Goal: Task Accomplishment & Management: Manage account settings

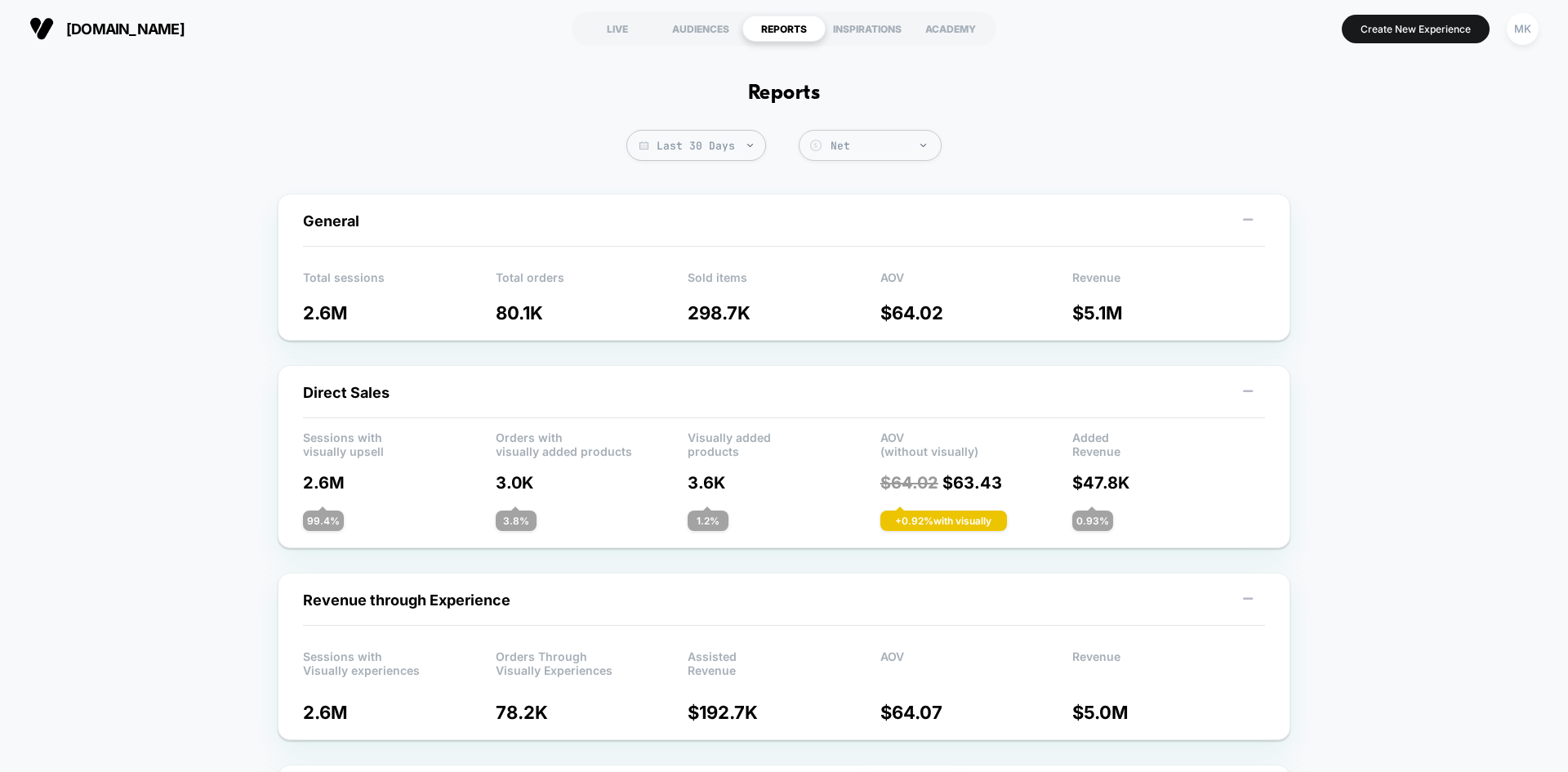
scroll to position [973, 0]
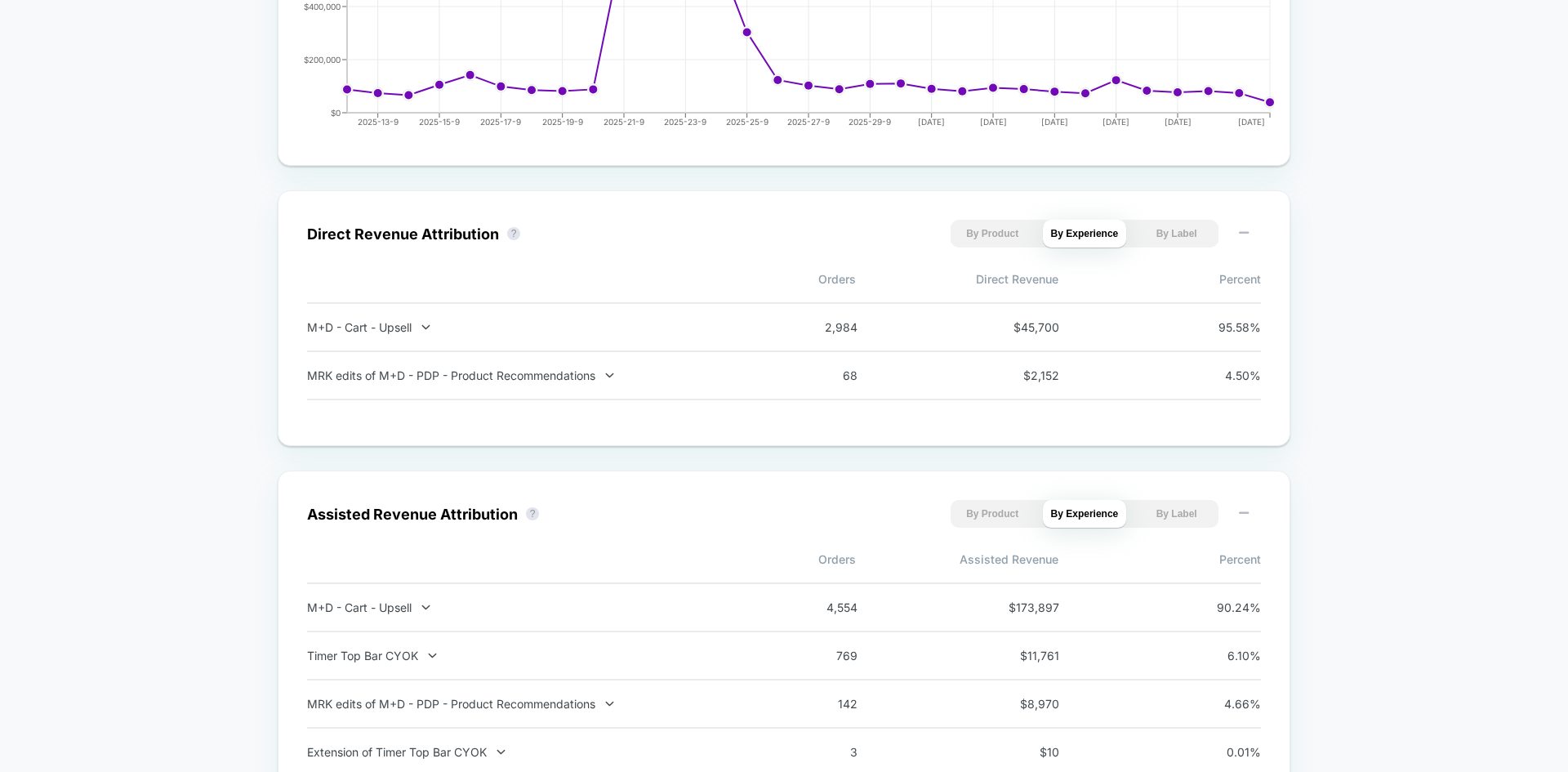
drag, startPoint x: 0, startPoint y: 0, endPoint x: 140, endPoint y: 472, distance: 492.3
click at [140, 472] on div "Last 30 Days Net Group 2 $ General Total sessions 2.6M Total orders 80.1K Sold …" at bounding box center [784, 630] width 1568 height 2946
click at [1391, 190] on div "Last 30 Days Net Group 2 $ General Total sessions 2.6M Total orders 80.1K Sold …" at bounding box center [784, 630] width 1568 height 2946
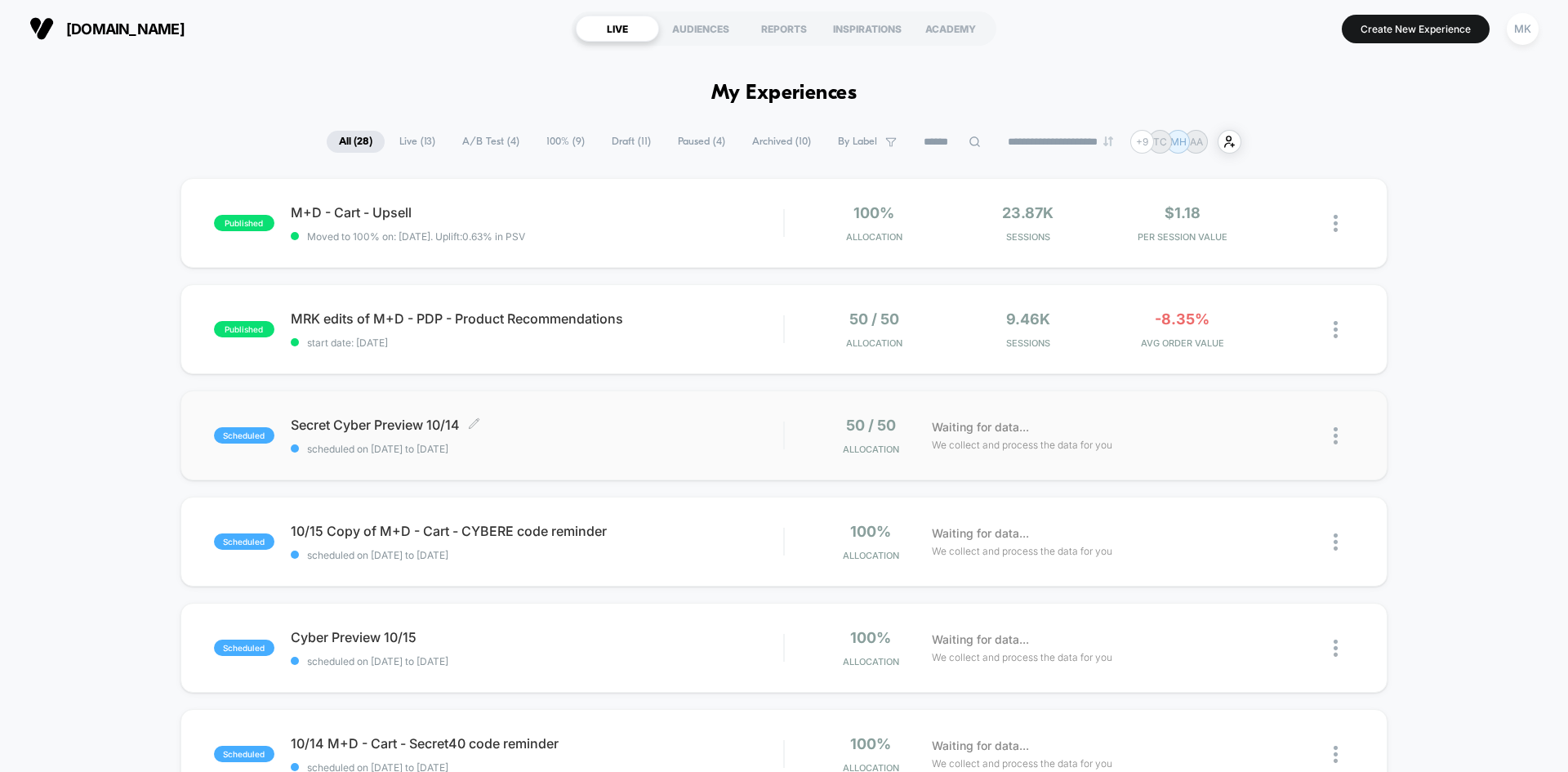
click at [641, 419] on span "Secret Cyber Preview 10/14 Click to edit experience details" at bounding box center [536, 424] width 492 height 16
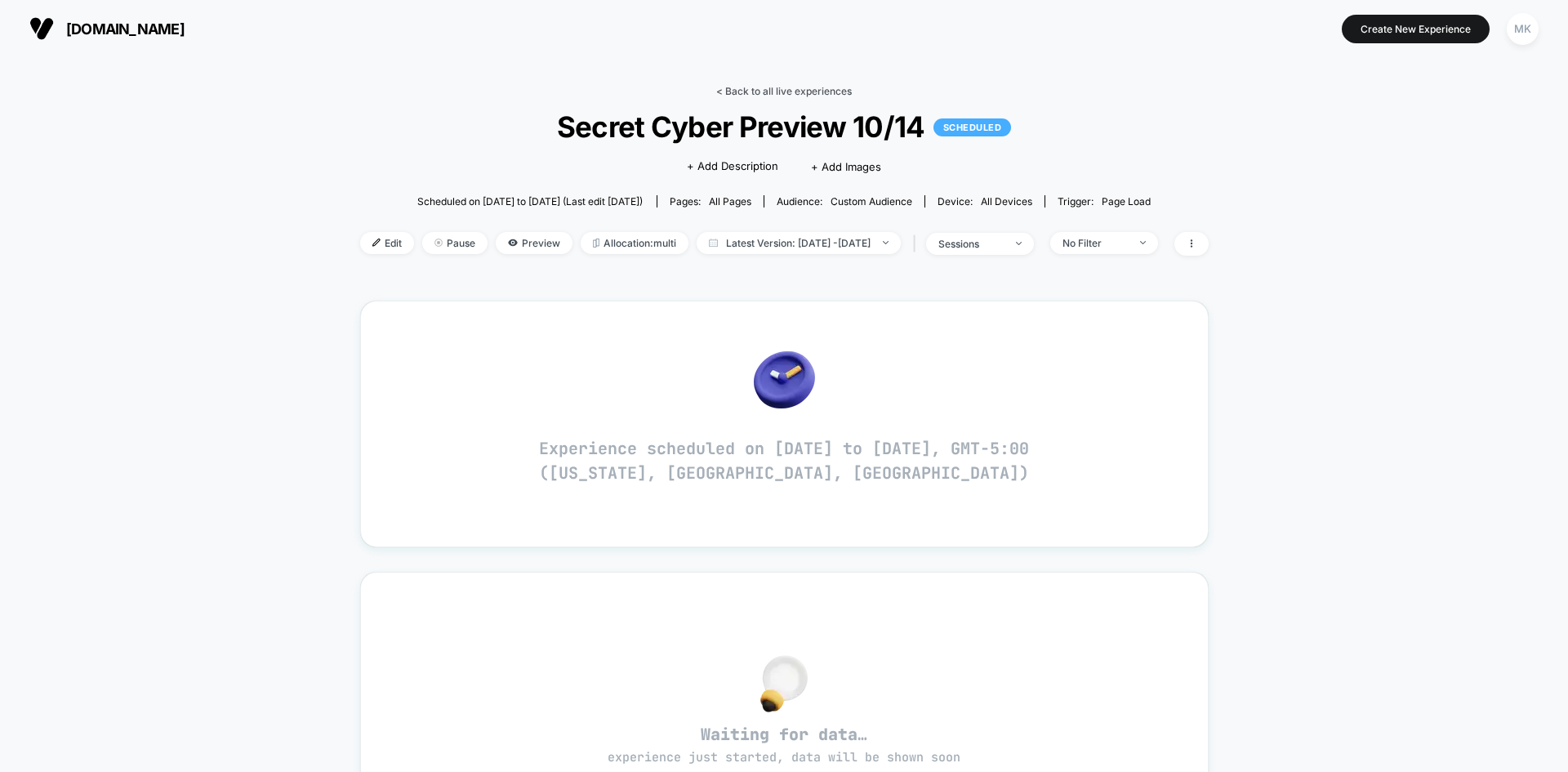
click at [732, 89] on link "< Back to all live experiences" at bounding box center [784, 91] width 135 height 13
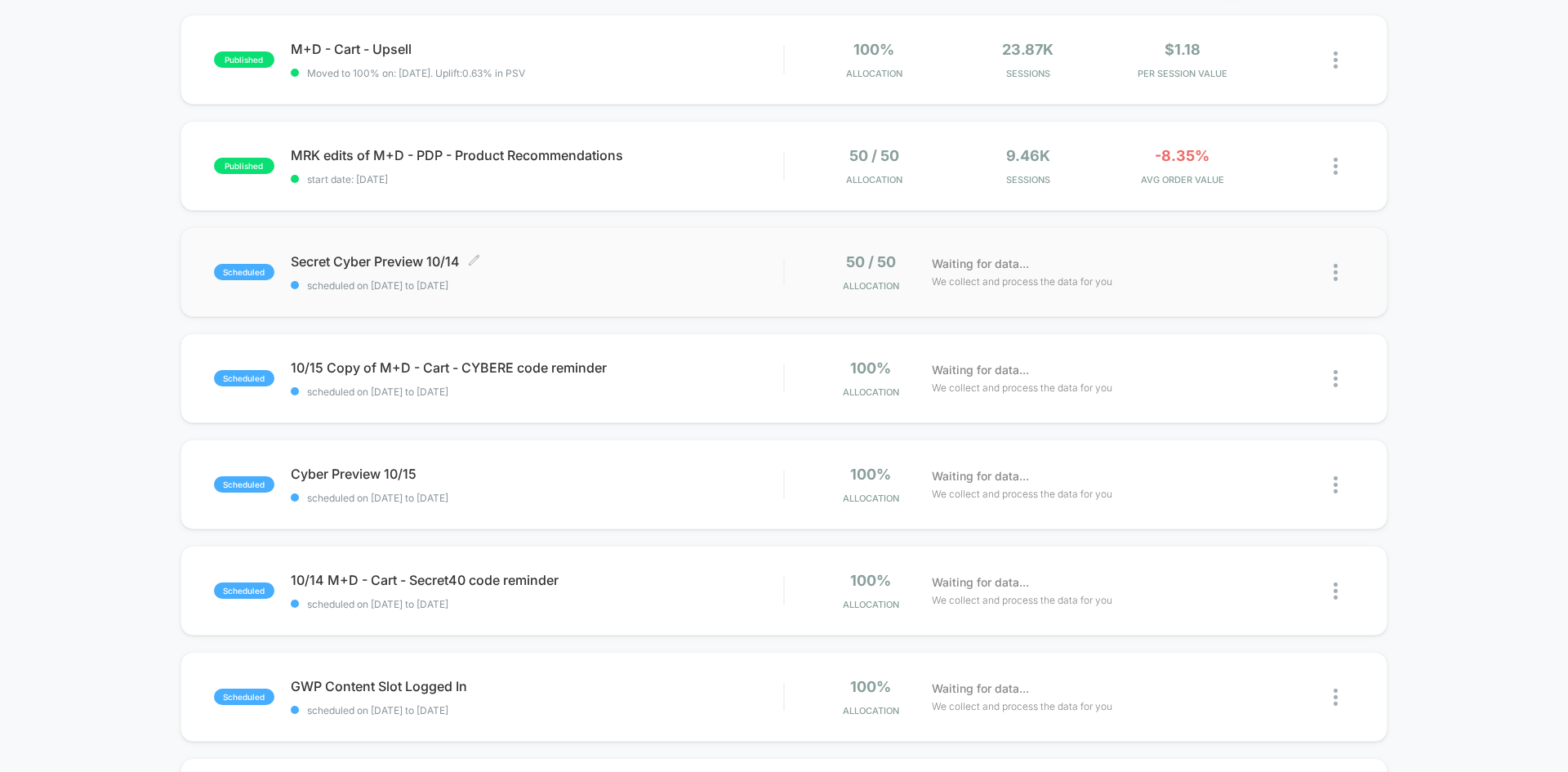
scroll to position [164, 0]
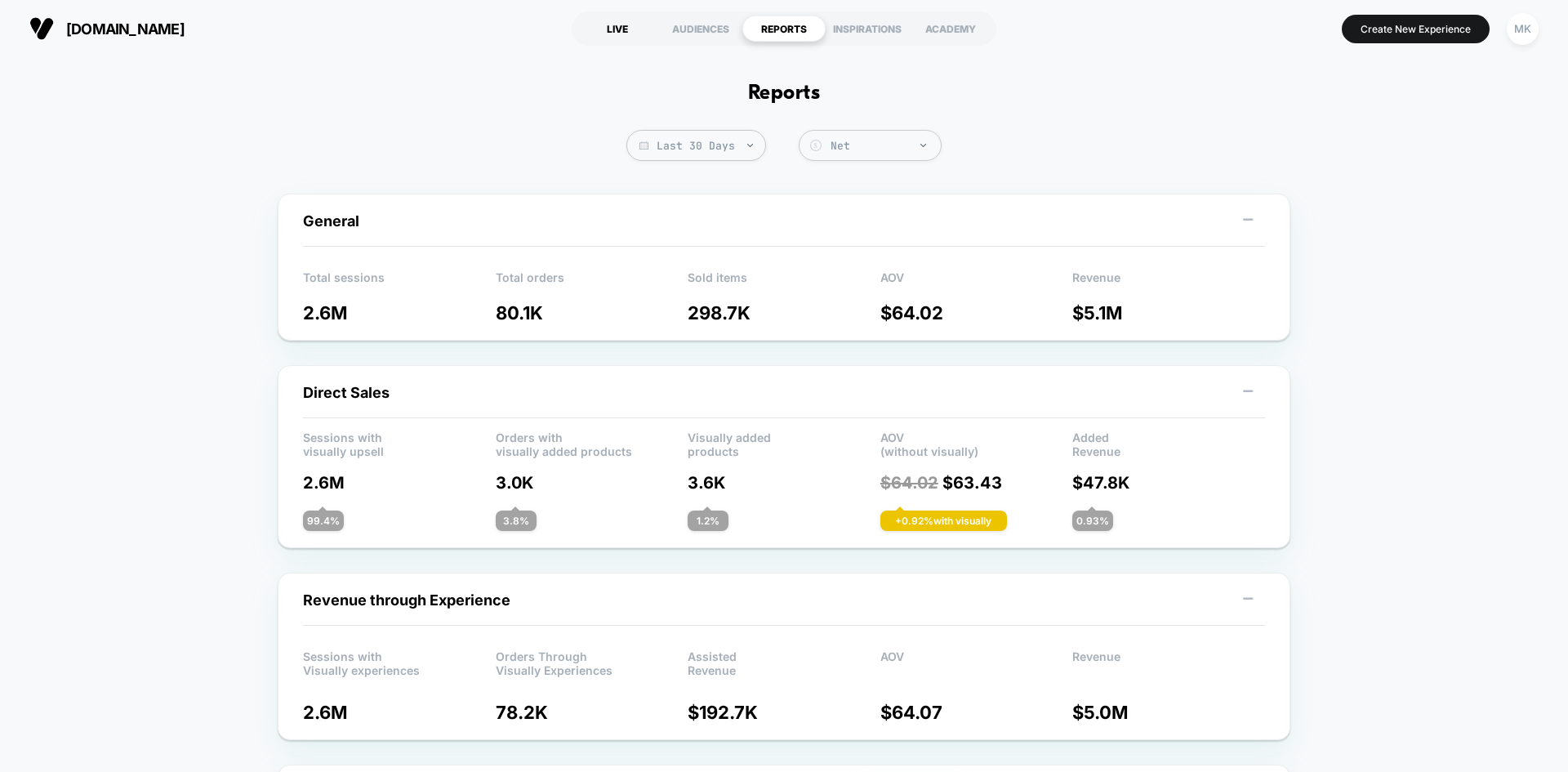
click at [618, 25] on div "LIVE" at bounding box center [617, 28] width 83 height 26
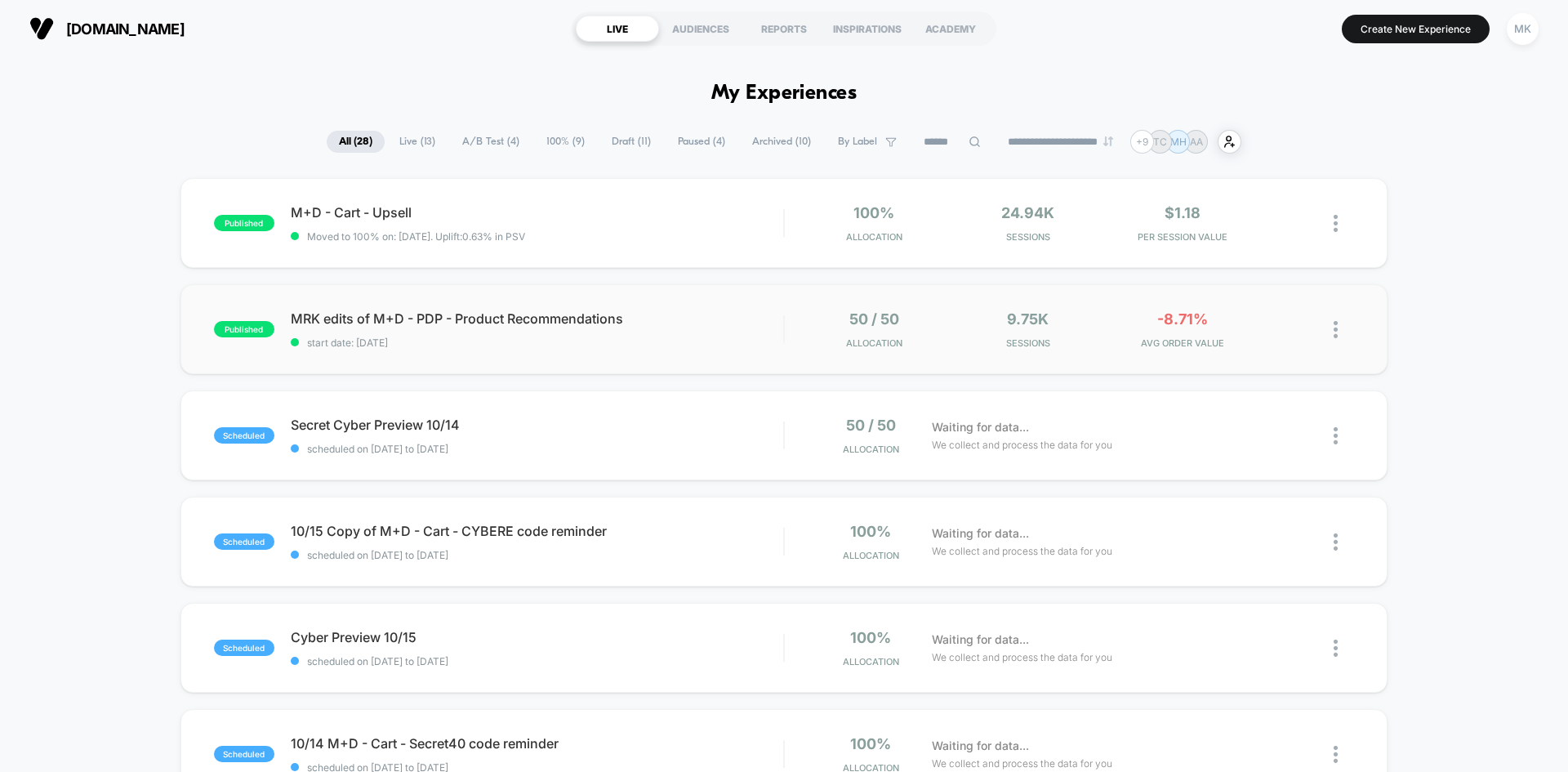
click at [623, 357] on div "published MRK edits of M+D - PDP - Product Recommendations start date: 10/13/20…" at bounding box center [784, 329] width 1207 height 90
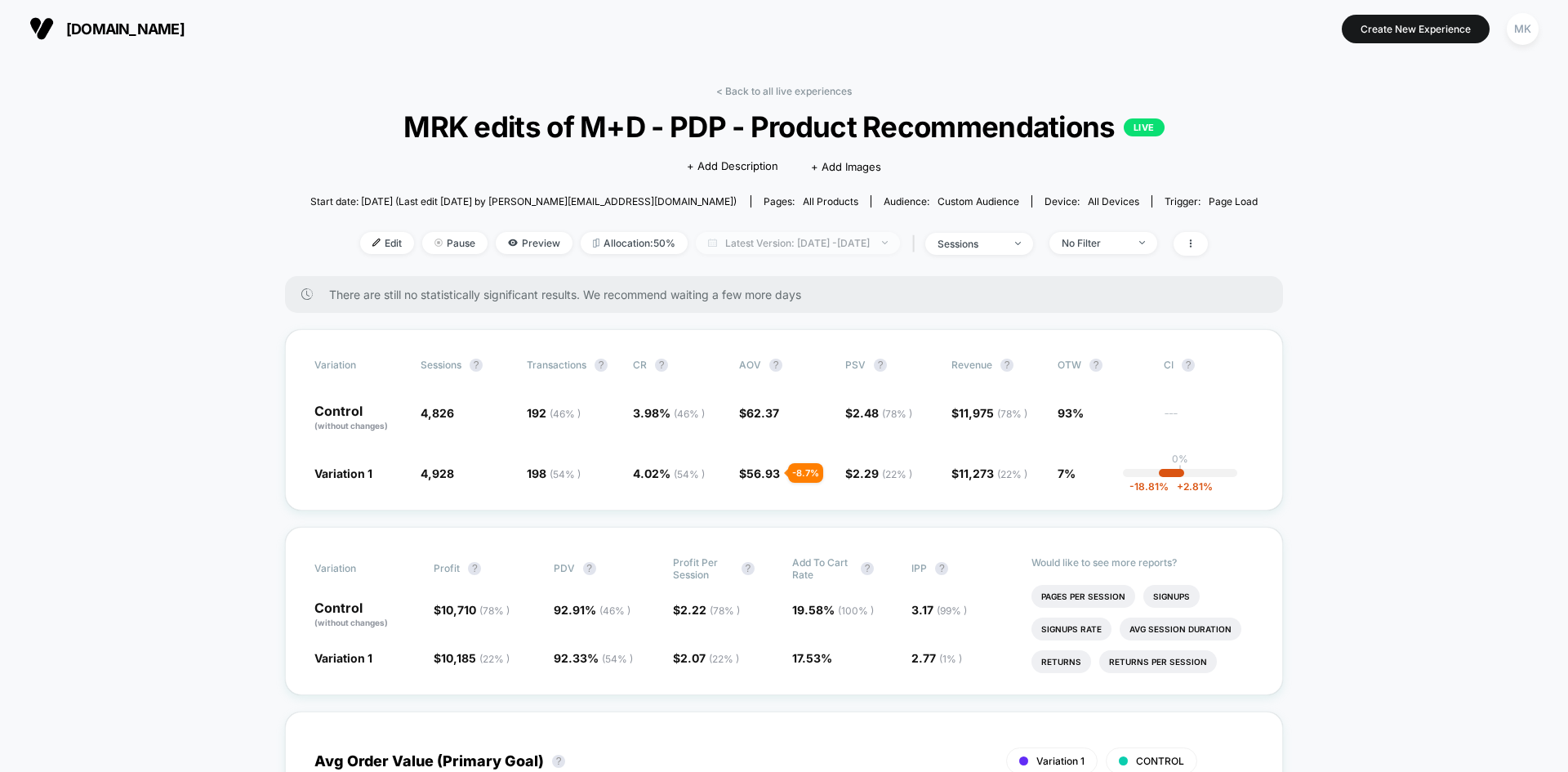
click at [707, 249] on span "Latest Version: Oct 13, 2025 - Oct 14, 2025" at bounding box center [798, 243] width 205 height 22
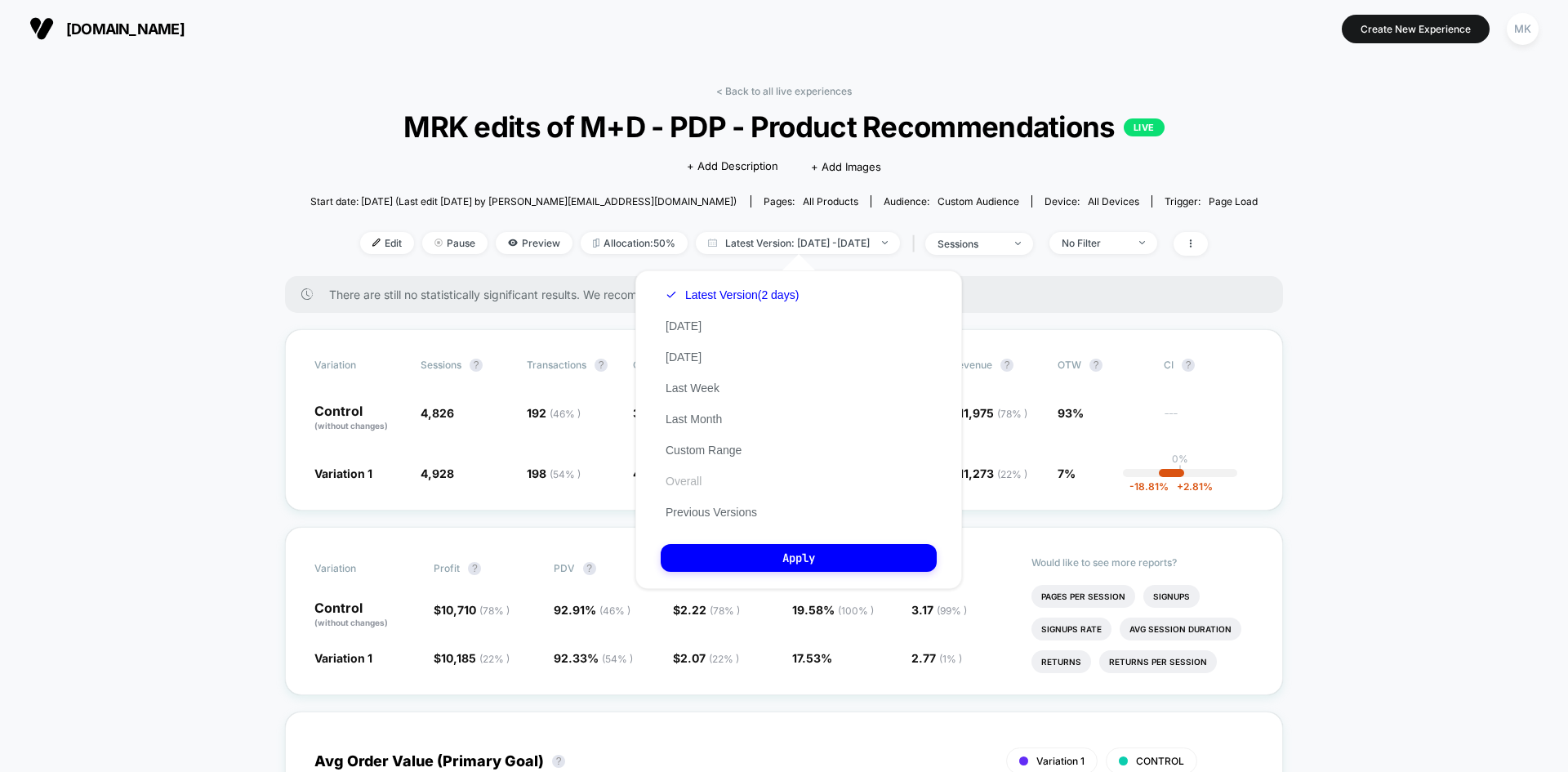
click at [695, 481] on button "Overall" at bounding box center [684, 481] width 46 height 14
click at [710, 560] on button "Apply" at bounding box center [799, 557] width 276 height 28
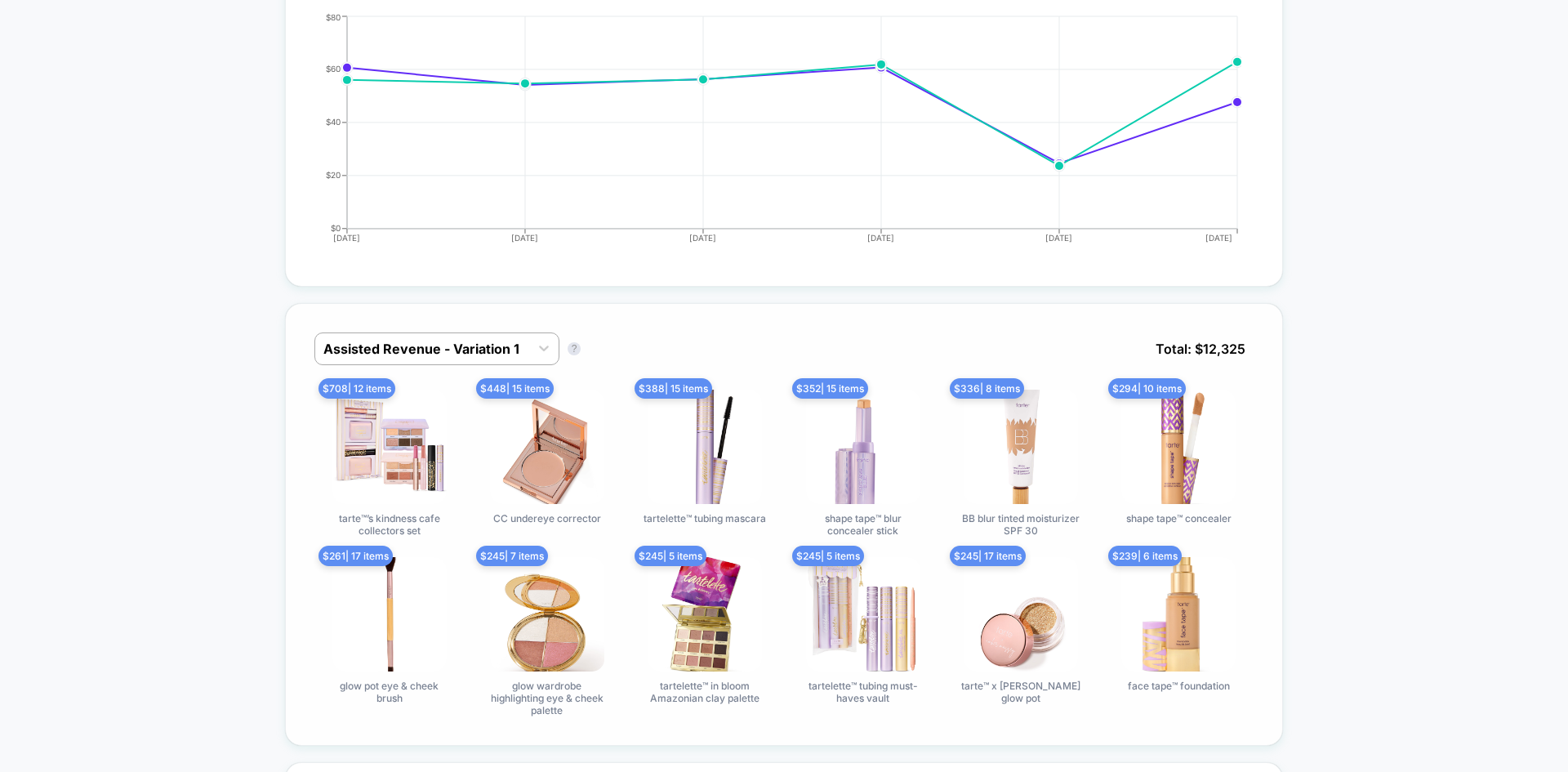
scroll to position [767, 0]
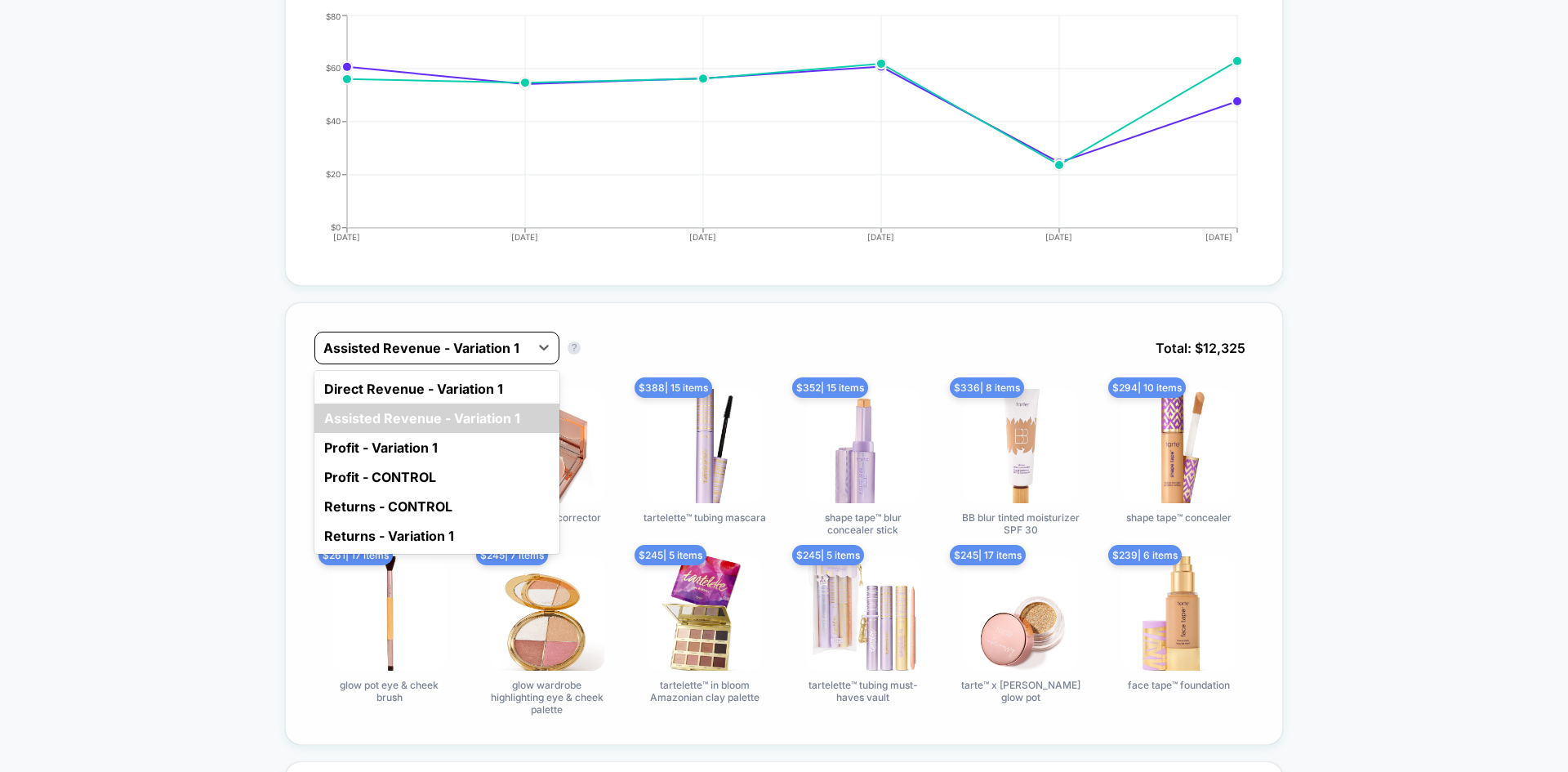
click at [492, 339] on div at bounding box center [422, 348] width 197 height 20
click at [476, 382] on div "Direct Revenue - Variation 1" at bounding box center [437, 388] width 245 height 30
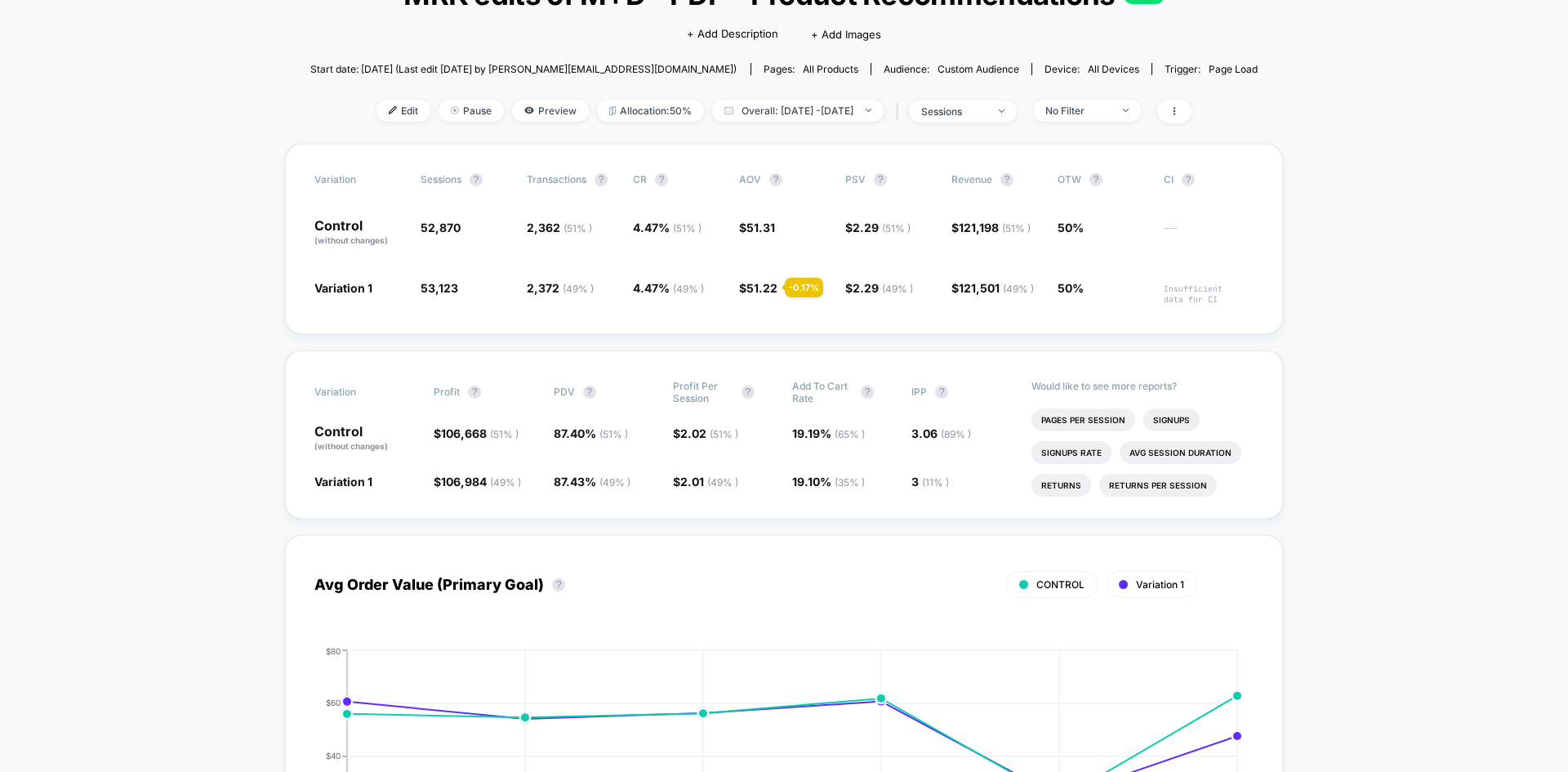
scroll to position [0, 0]
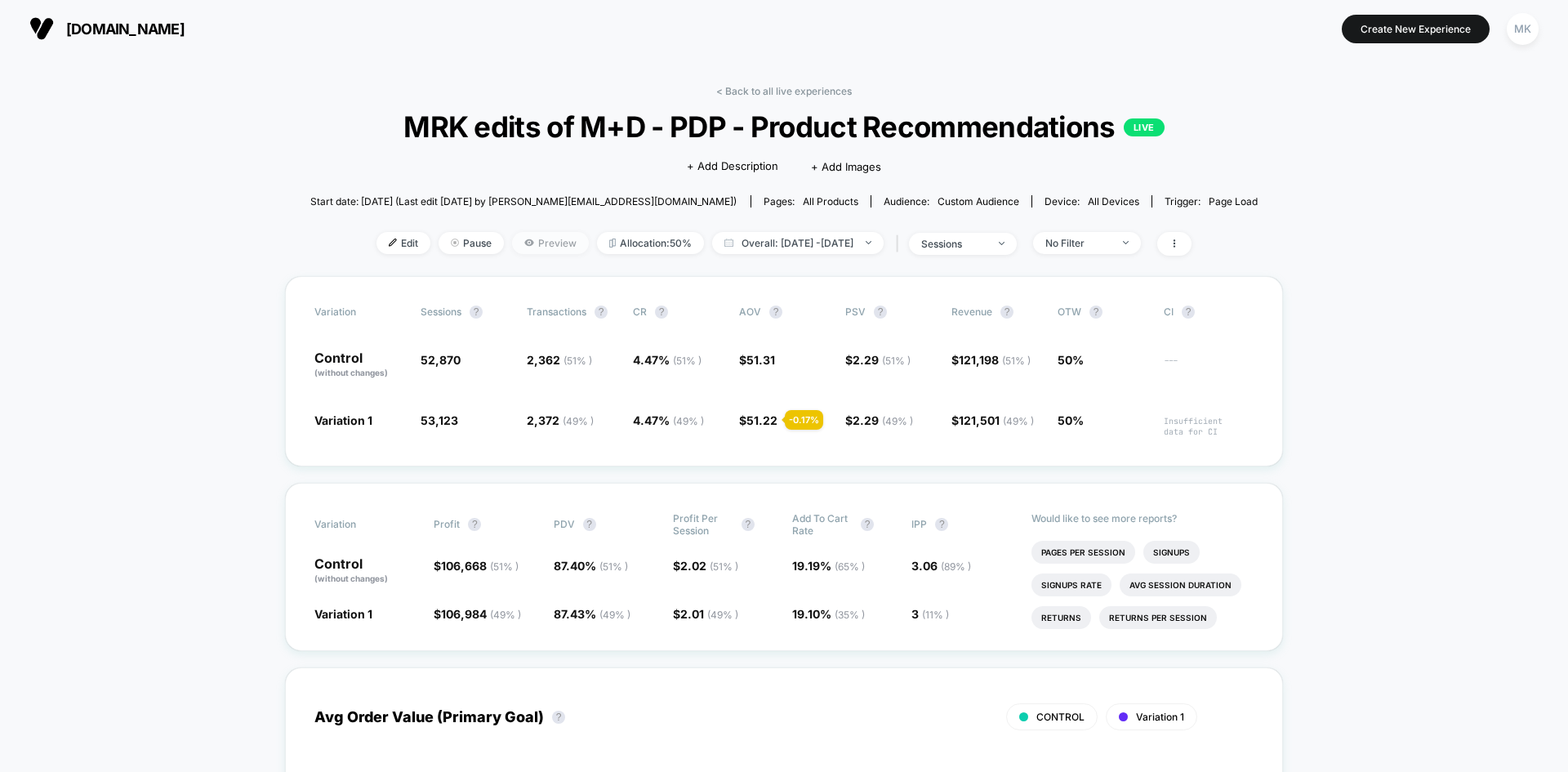
click at [525, 234] on span "Preview" at bounding box center [551, 243] width 77 height 22
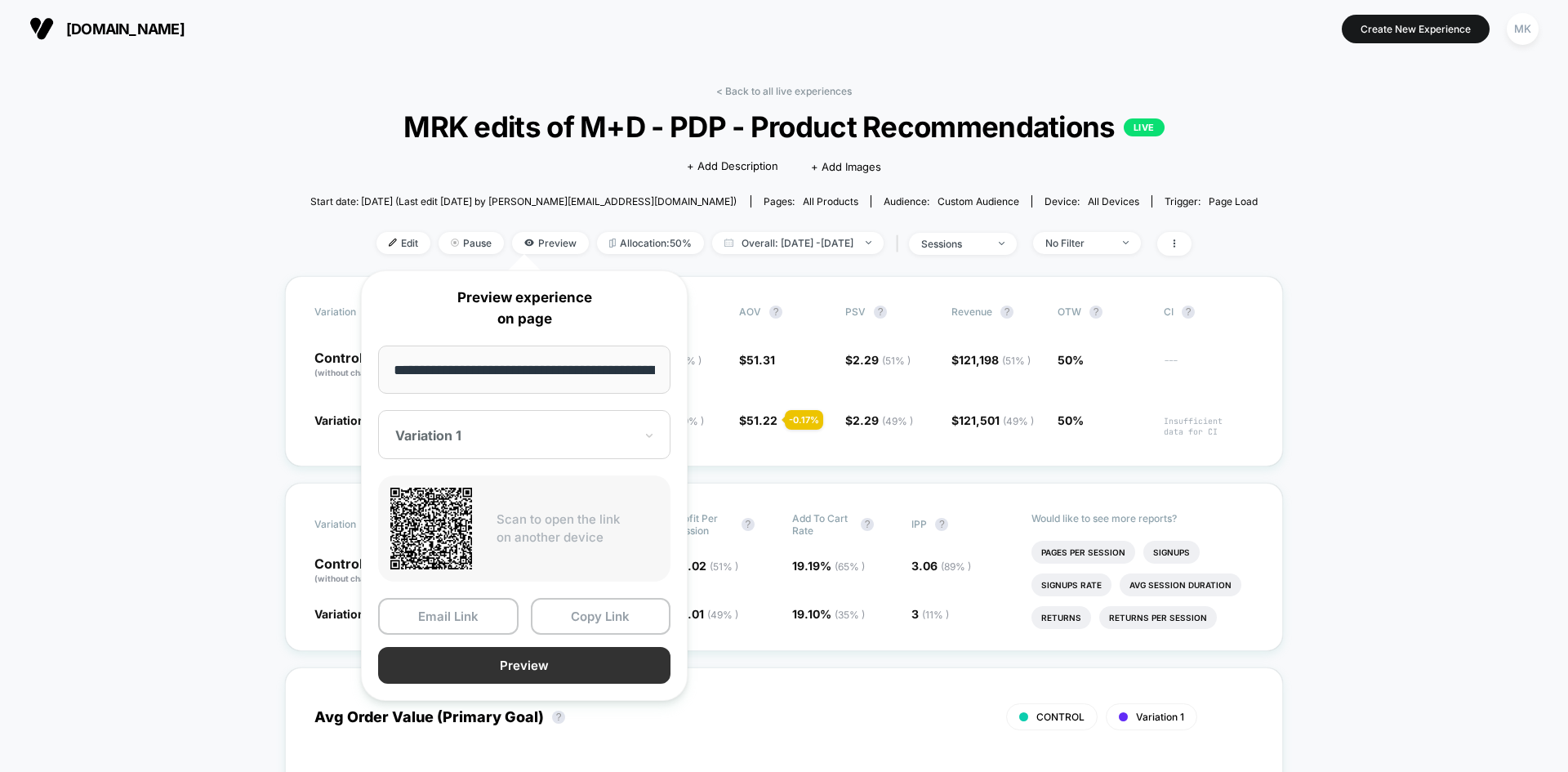
click at [500, 663] on button "Preview" at bounding box center [525, 664] width 292 height 37
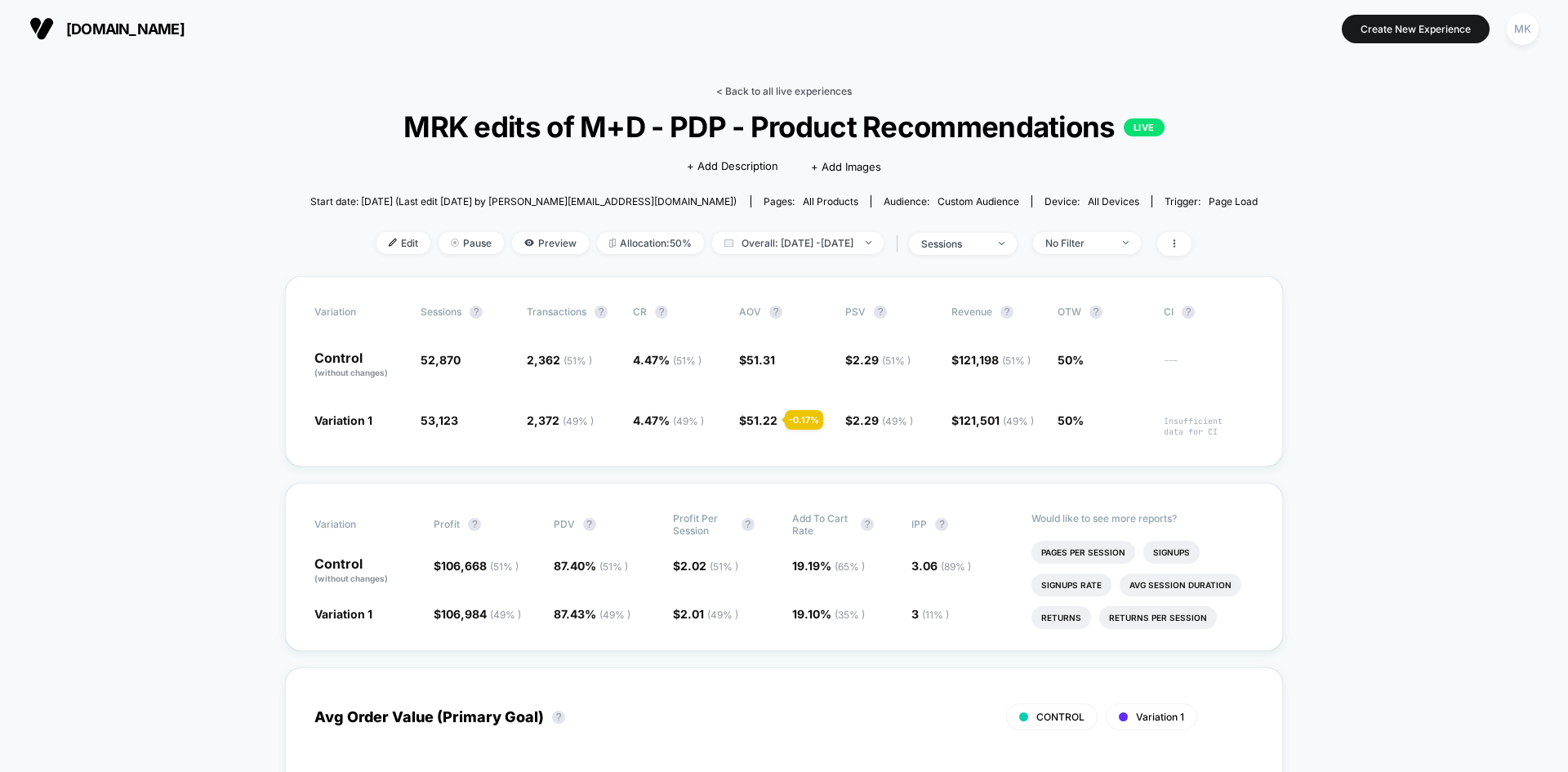
click at [770, 90] on link "< Back to all live experiences" at bounding box center [784, 91] width 135 height 13
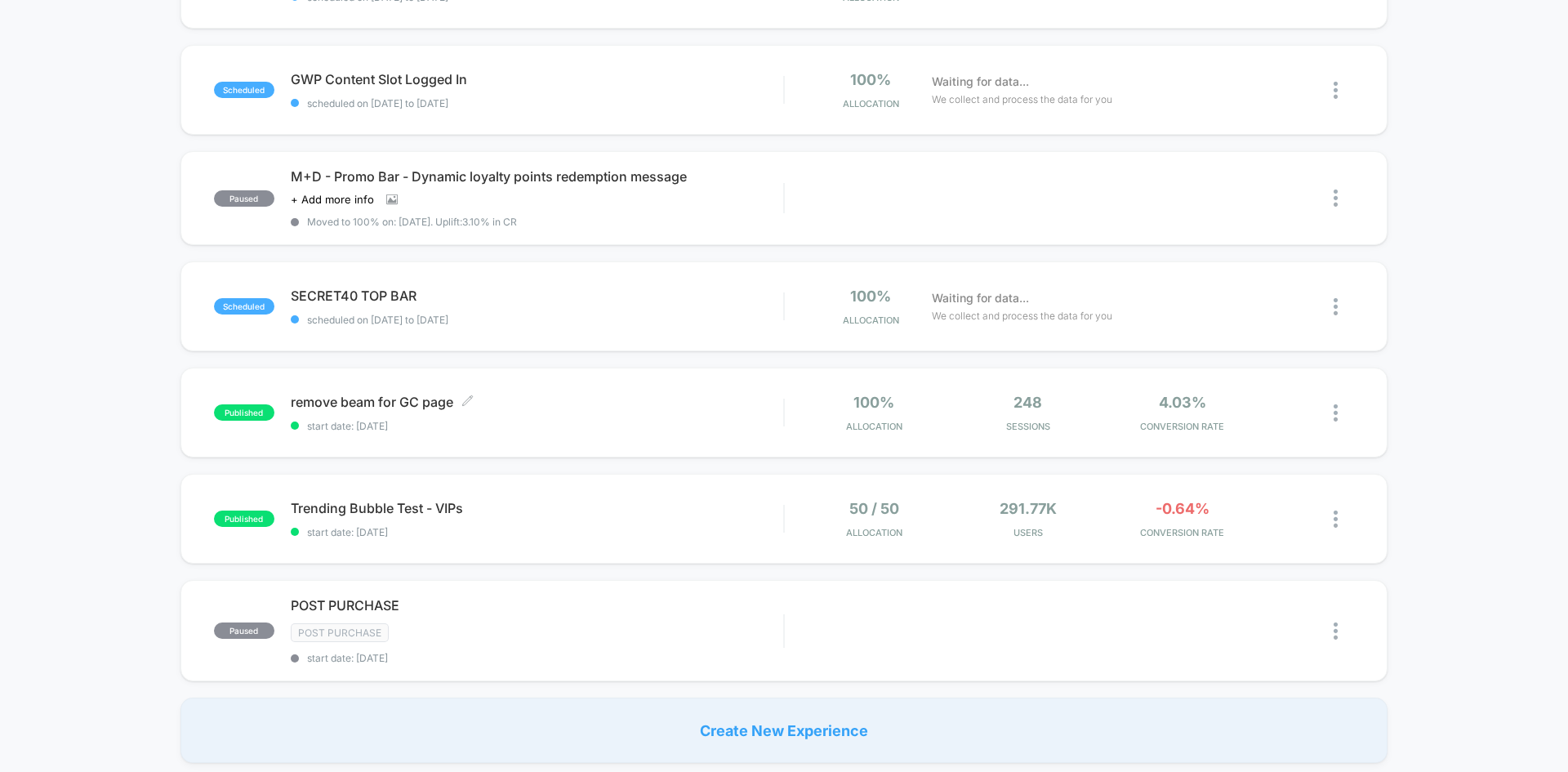
scroll to position [771, 0]
click at [652, 529] on span "start date: [DATE]" at bounding box center [536, 532] width 492 height 13
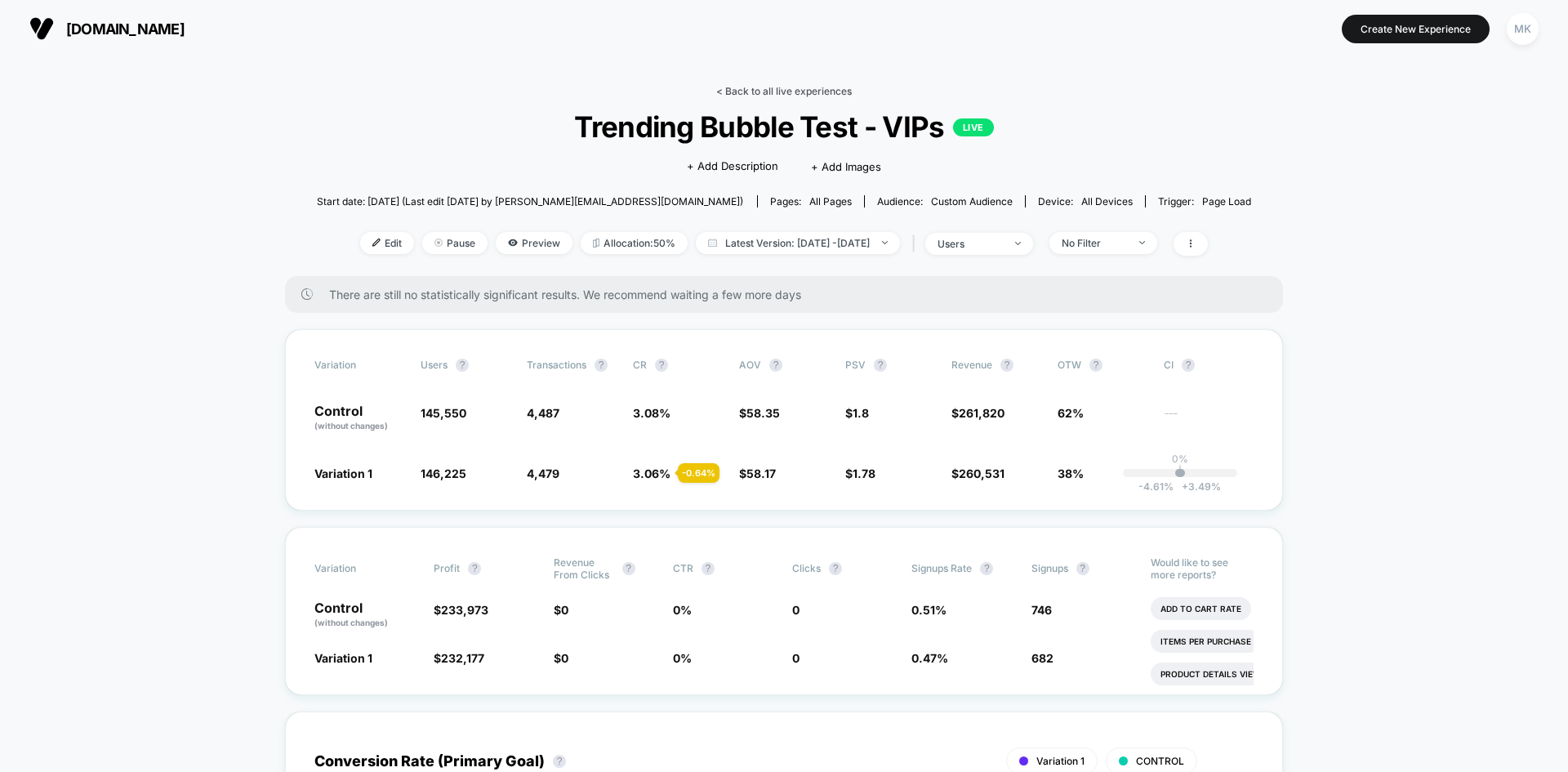
click at [750, 88] on link "< Back to all live experiences" at bounding box center [784, 91] width 135 height 13
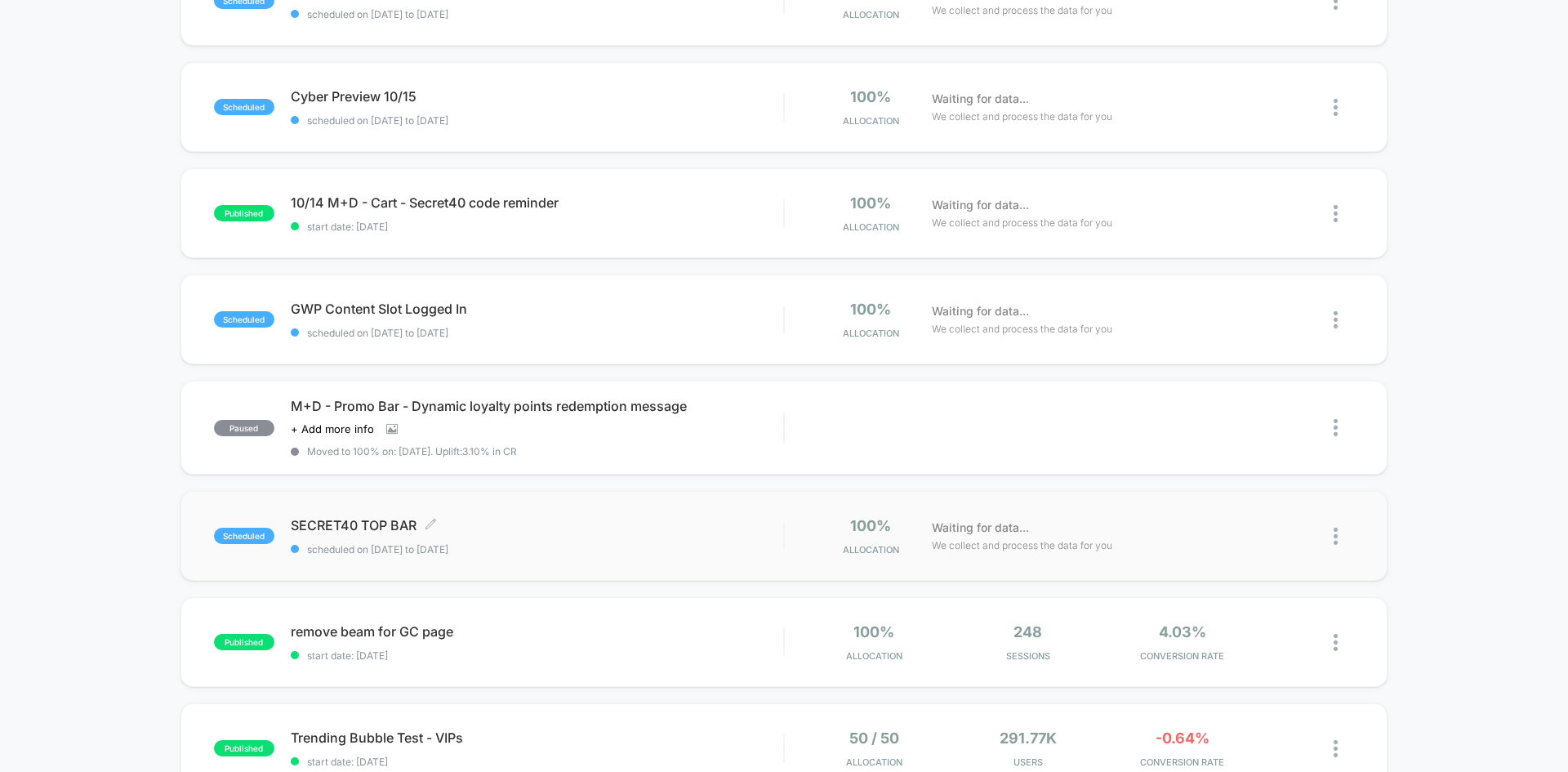
scroll to position [542, 0]
click at [611, 539] on div "SECRET40 TOP BAR Click to edit experience details Click to edit experience deta…" at bounding box center [536, 535] width 492 height 39
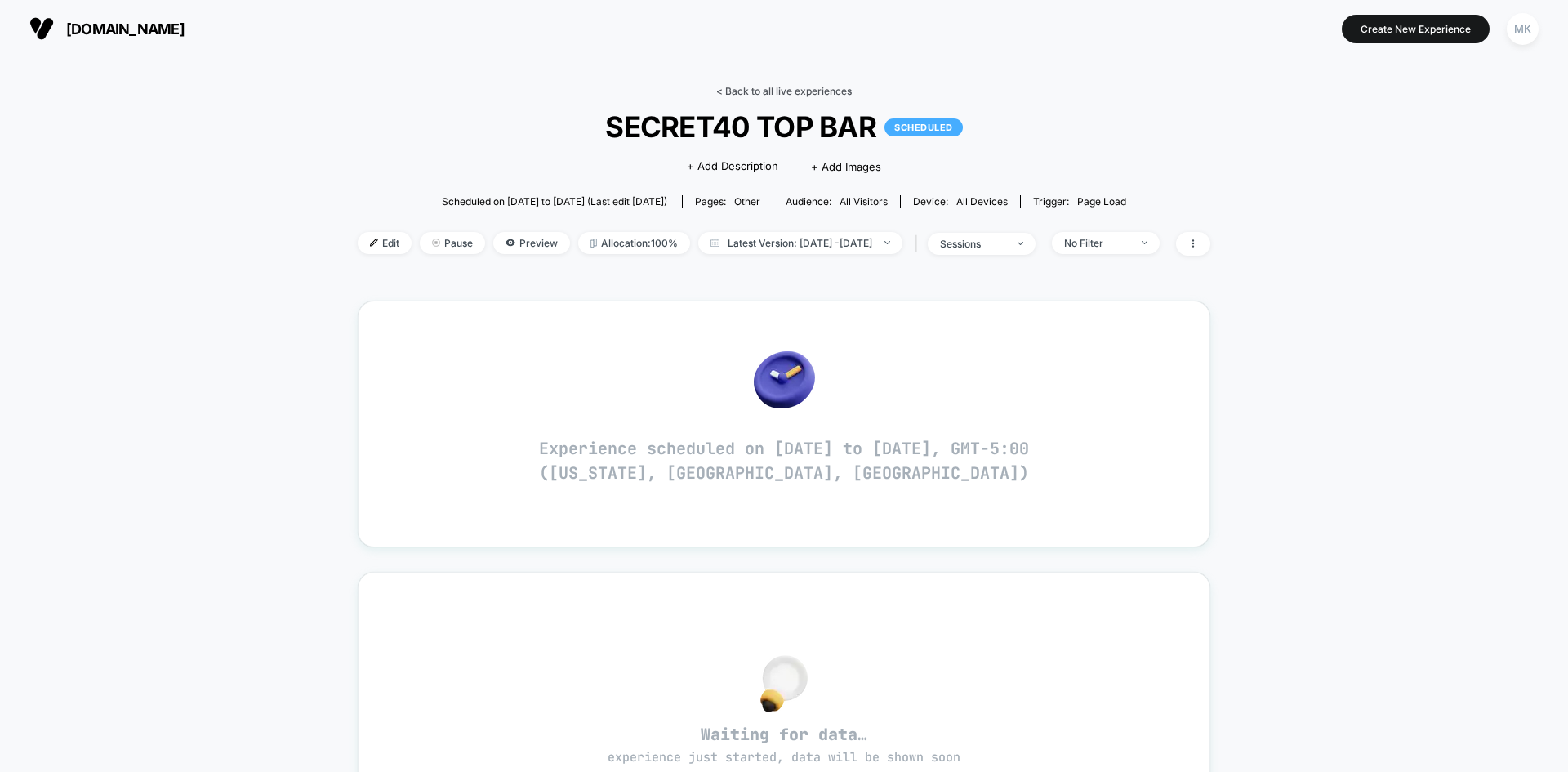
click at [766, 92] on link "< Back to all live experiences" at bounding box center [784, 91] width 135 height 13
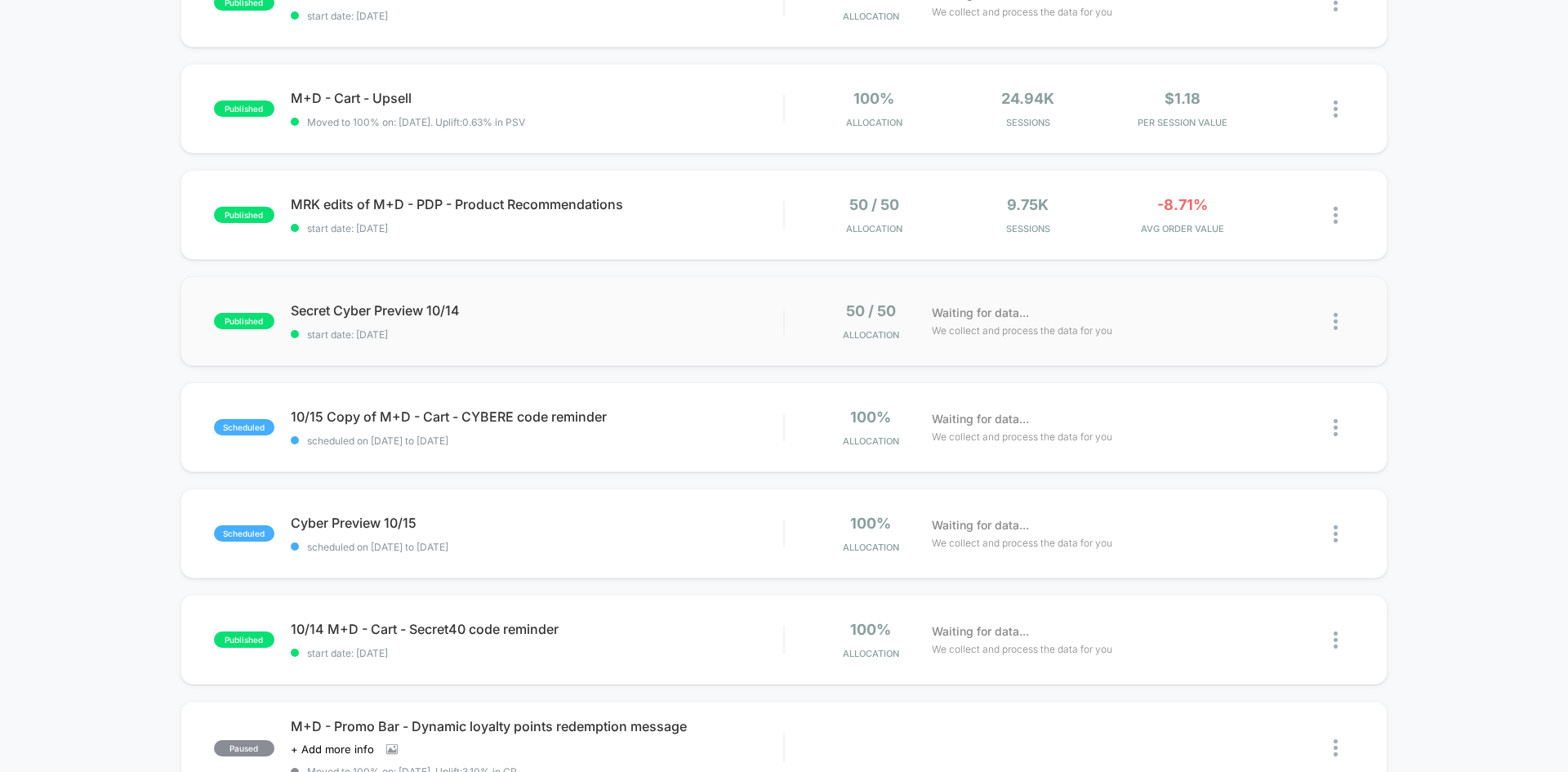
scroll to position [328, 0]
click at [658, 651] on span "start date: [DATE]" at bounding box center [536, 651] width 492 height 13
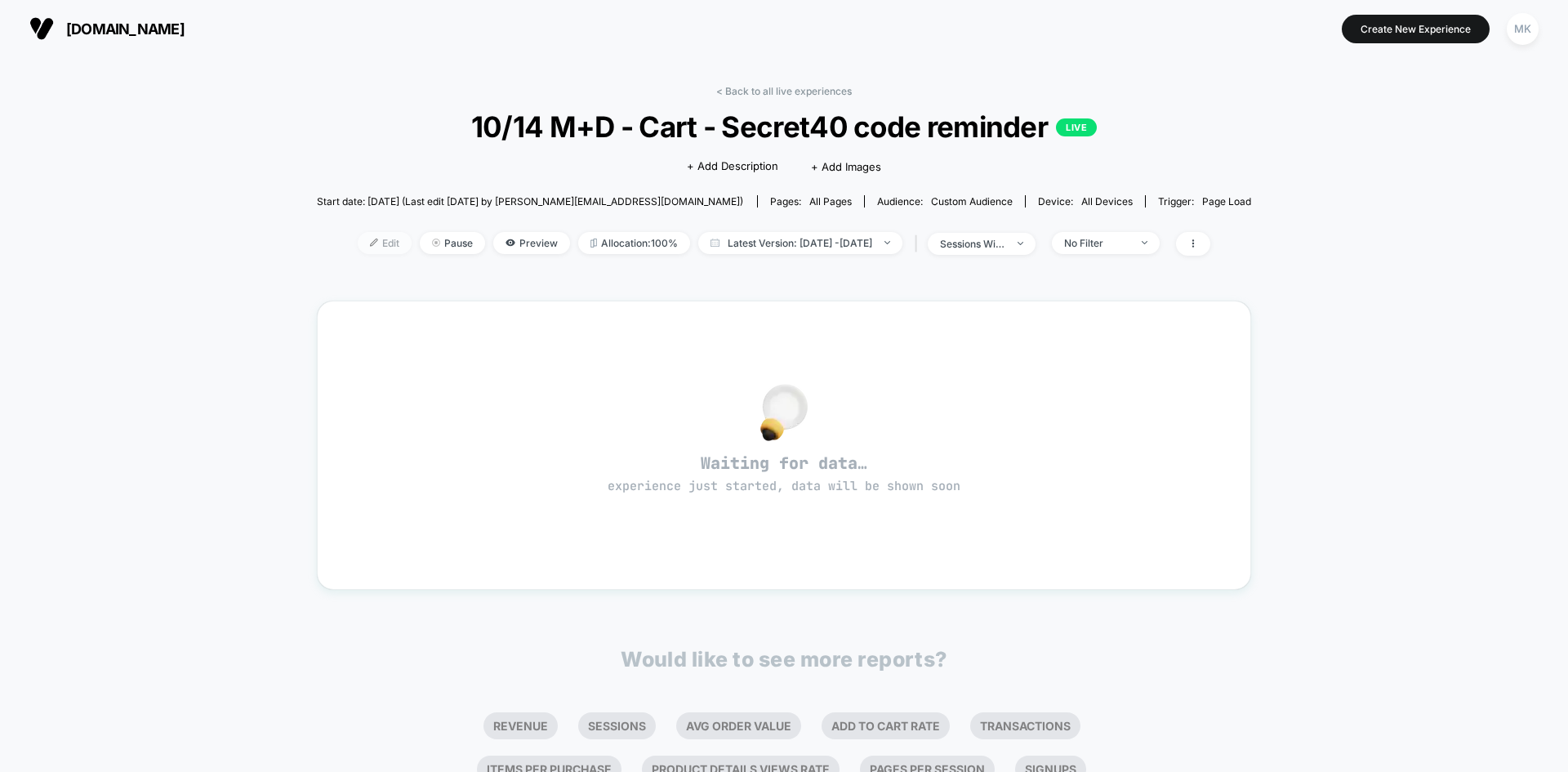
click at [358, 242] on span "Edit" at bounding box center [385, 243] width 54 height 22
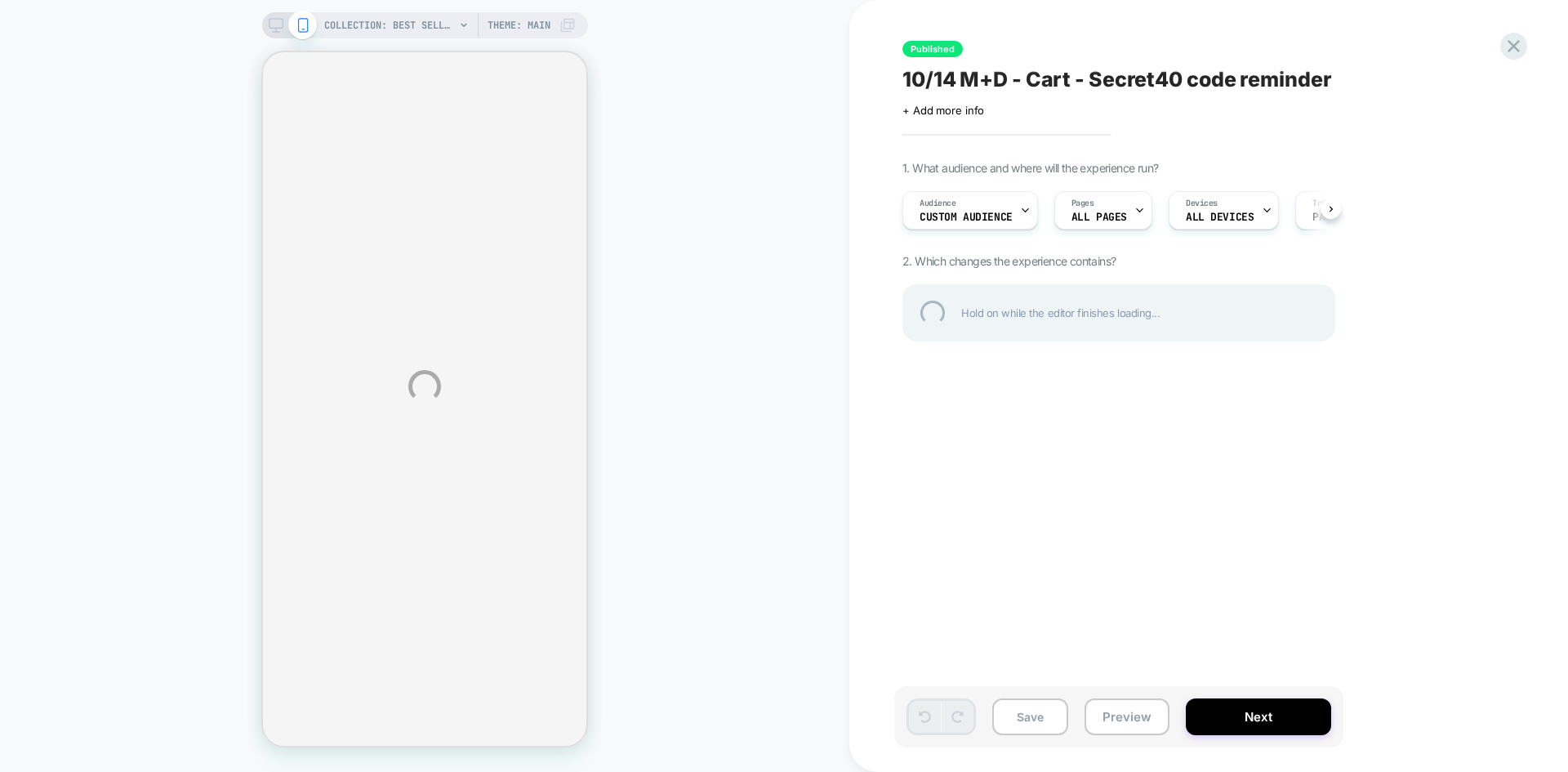
click at [964, 215] on div "COLLECTION: Best Sellers (Category) COLLECTION: Best Sellers (Category) Theme: …" at bounding box center [784, 386] width 1568 height 772
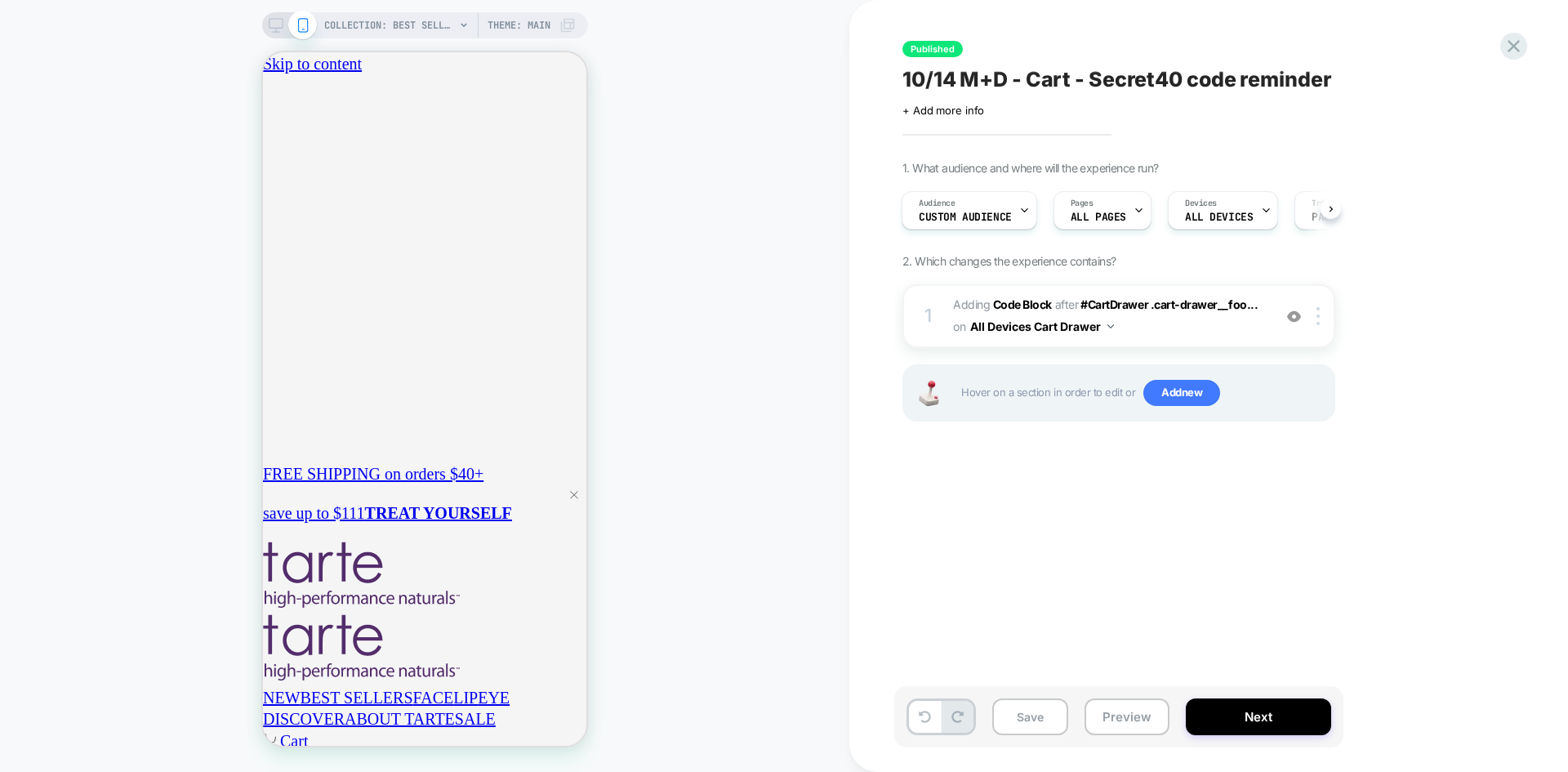
click at [964, 215] on span "Custom Audience" at bounding box center [965, 217] width 93 height 12
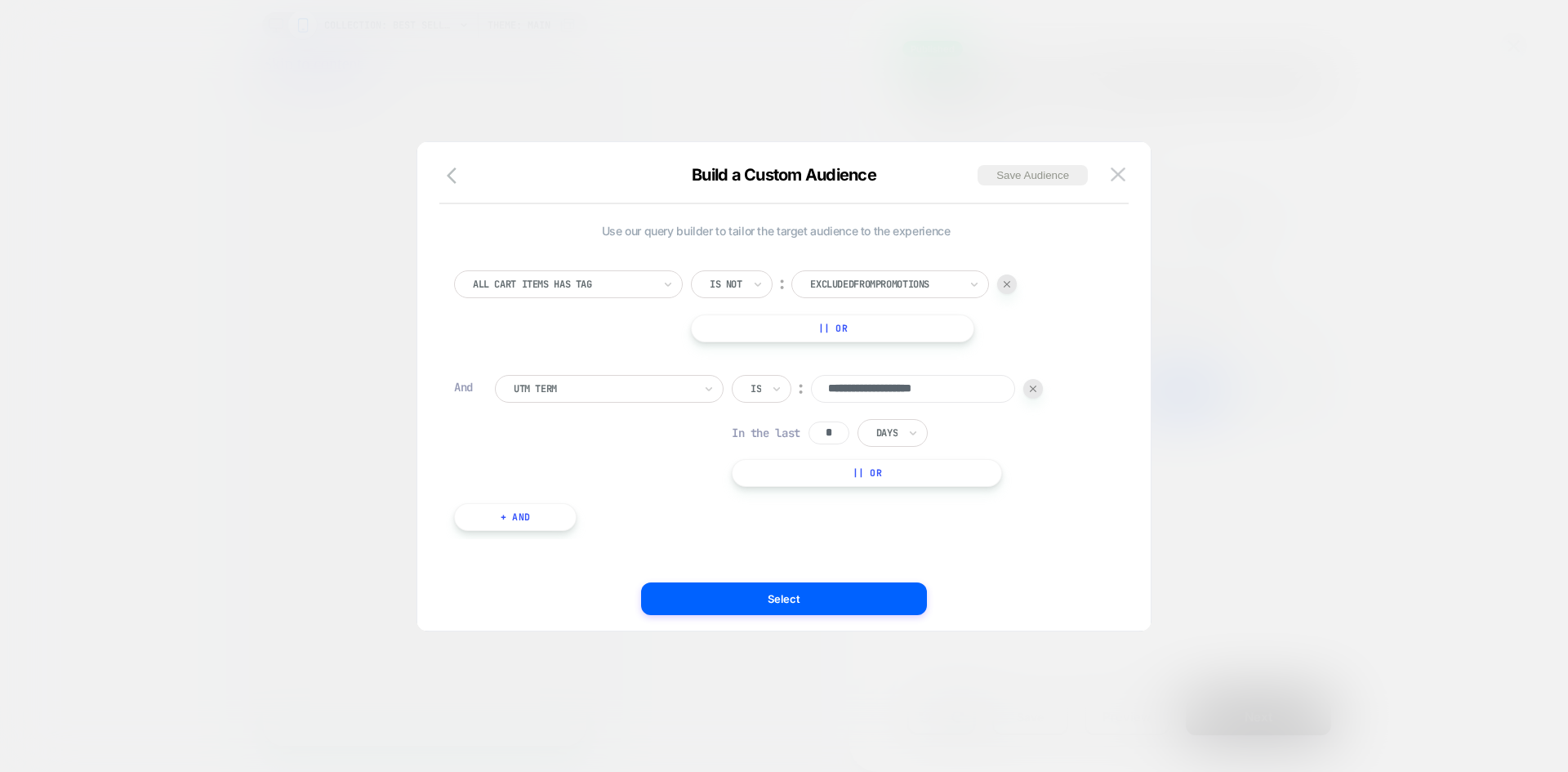
scroll to position [0, 288]
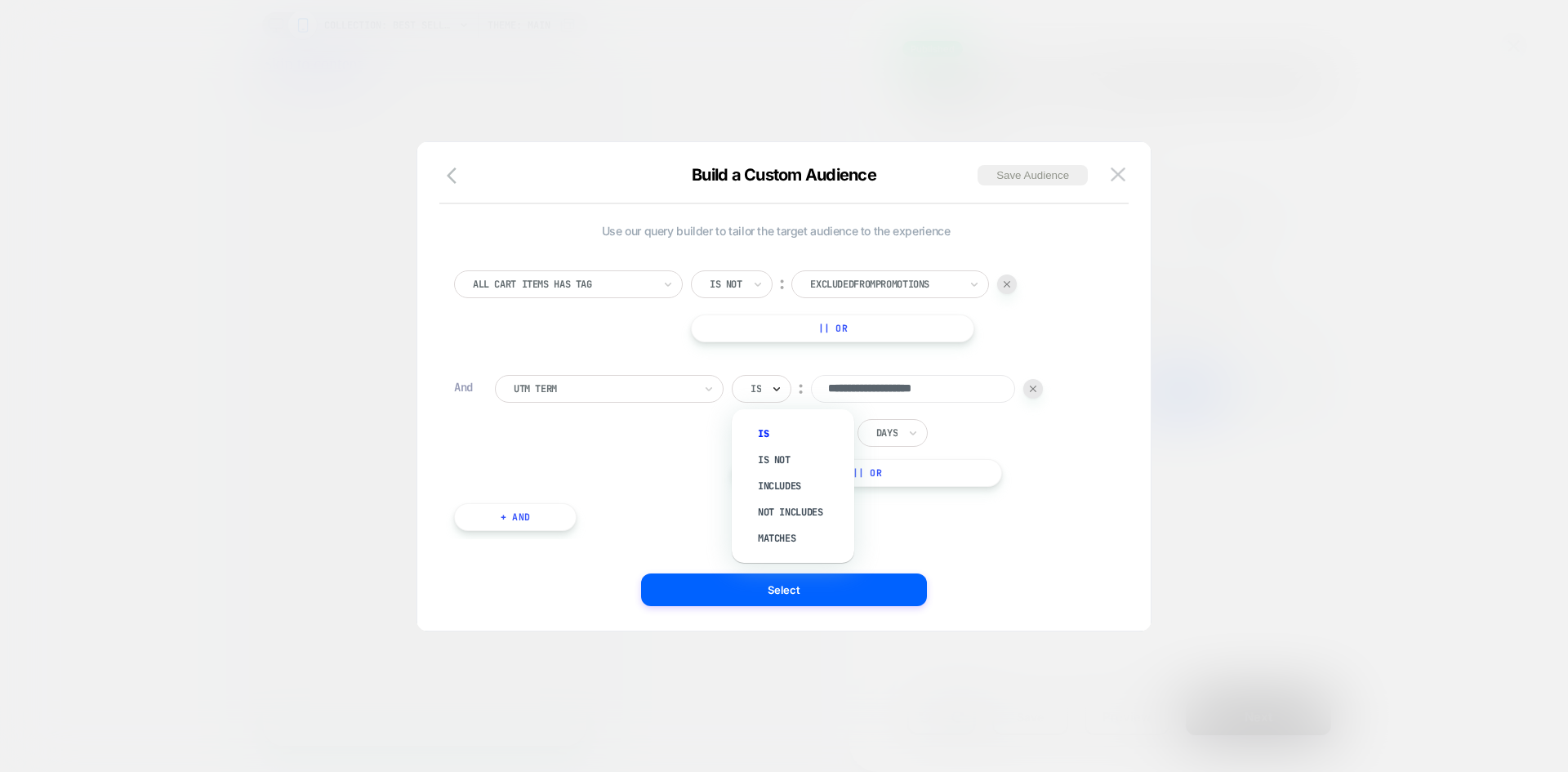
click at [776, 380] on icon at bounding box center [777, 388] width 12 height 16
click at [780, 489] on div "Includes" at bounding box center [801, 485] width 106 height 26
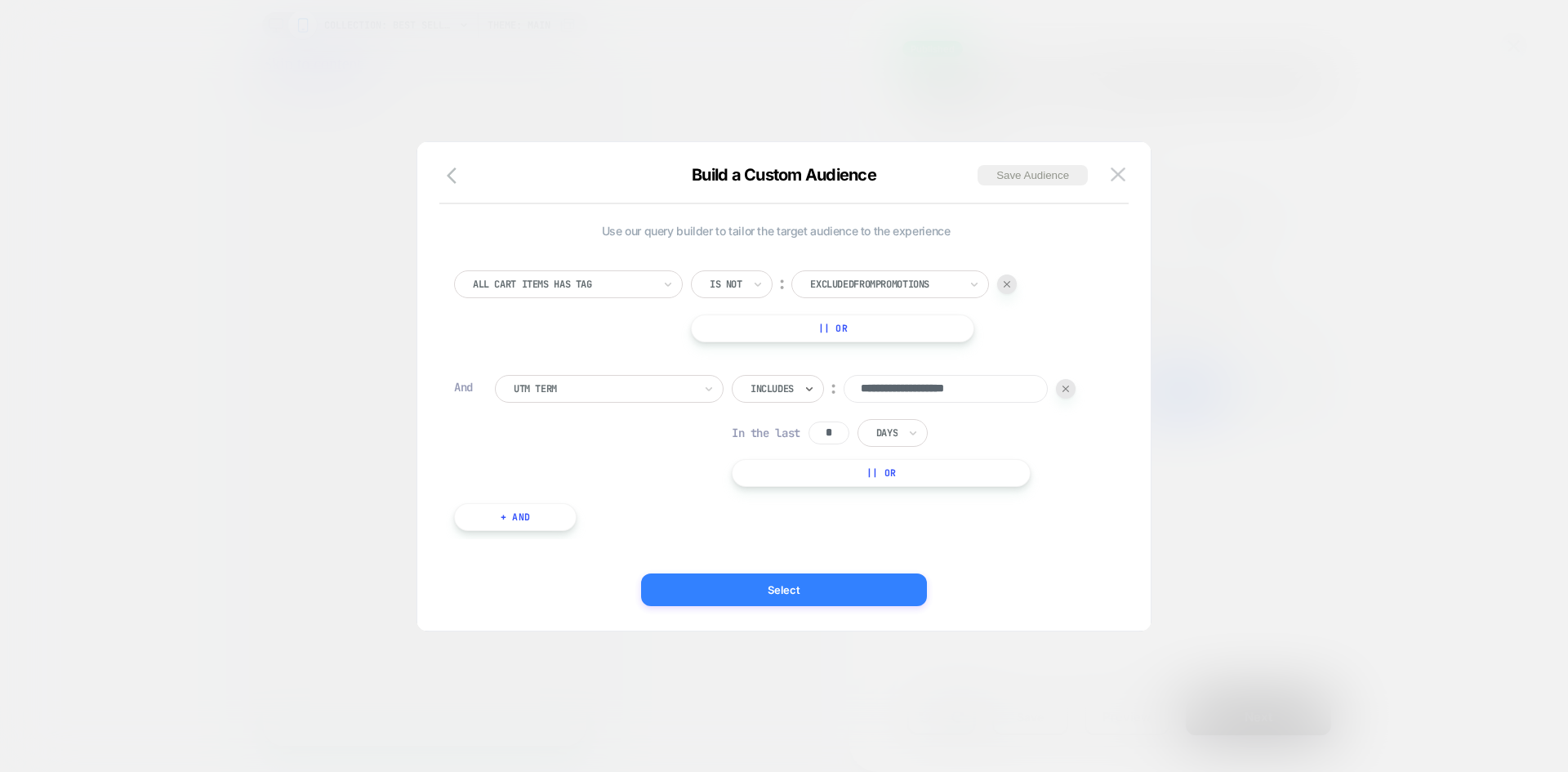
click at [774, 580] on button "Select" at bounding box center [784, 589] width 286 height 32
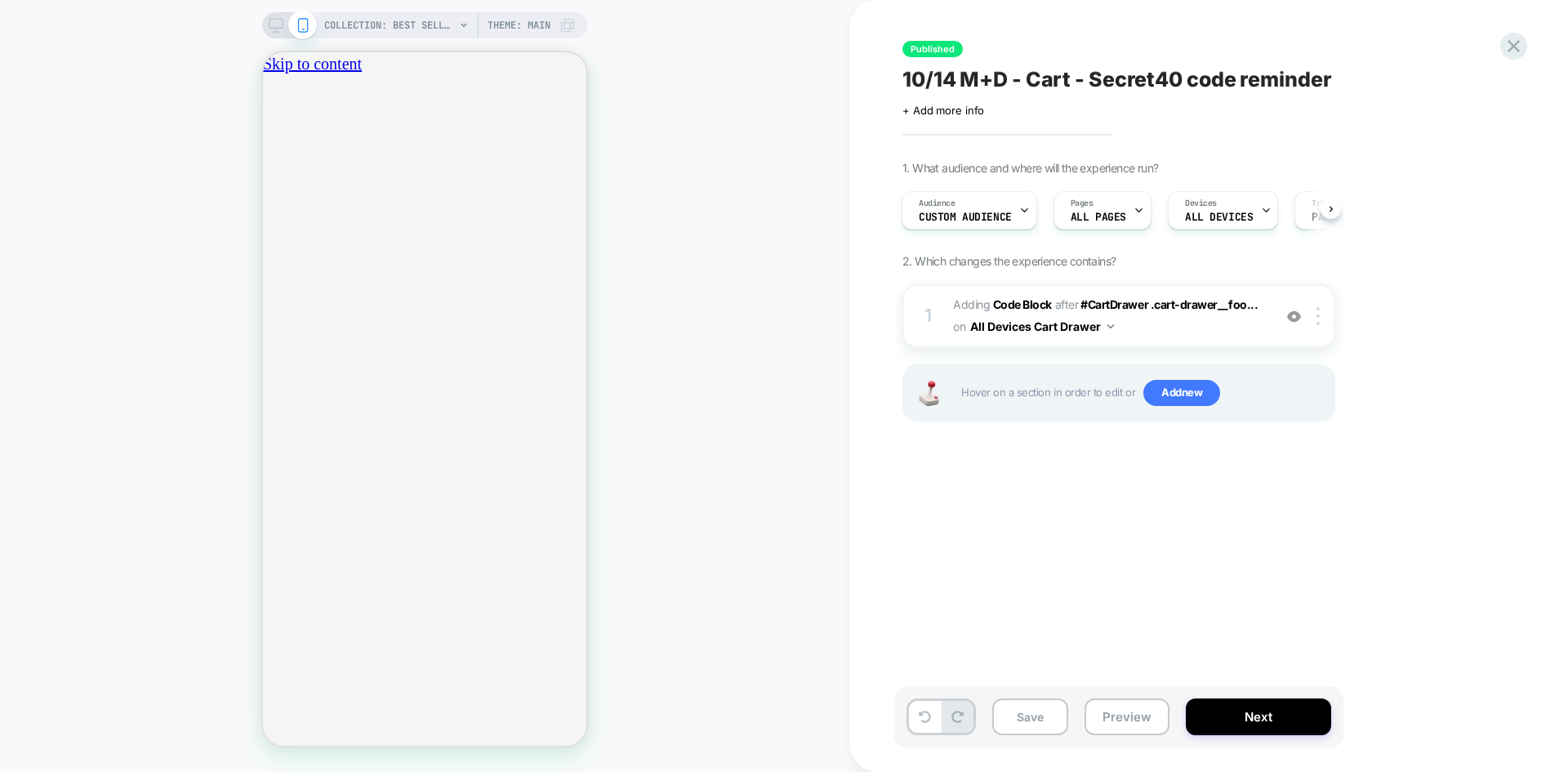
scroll to position [0, 288]
click at [1025, 715] on button "Save" at bounding box center [1030, 716] width 76 height 37
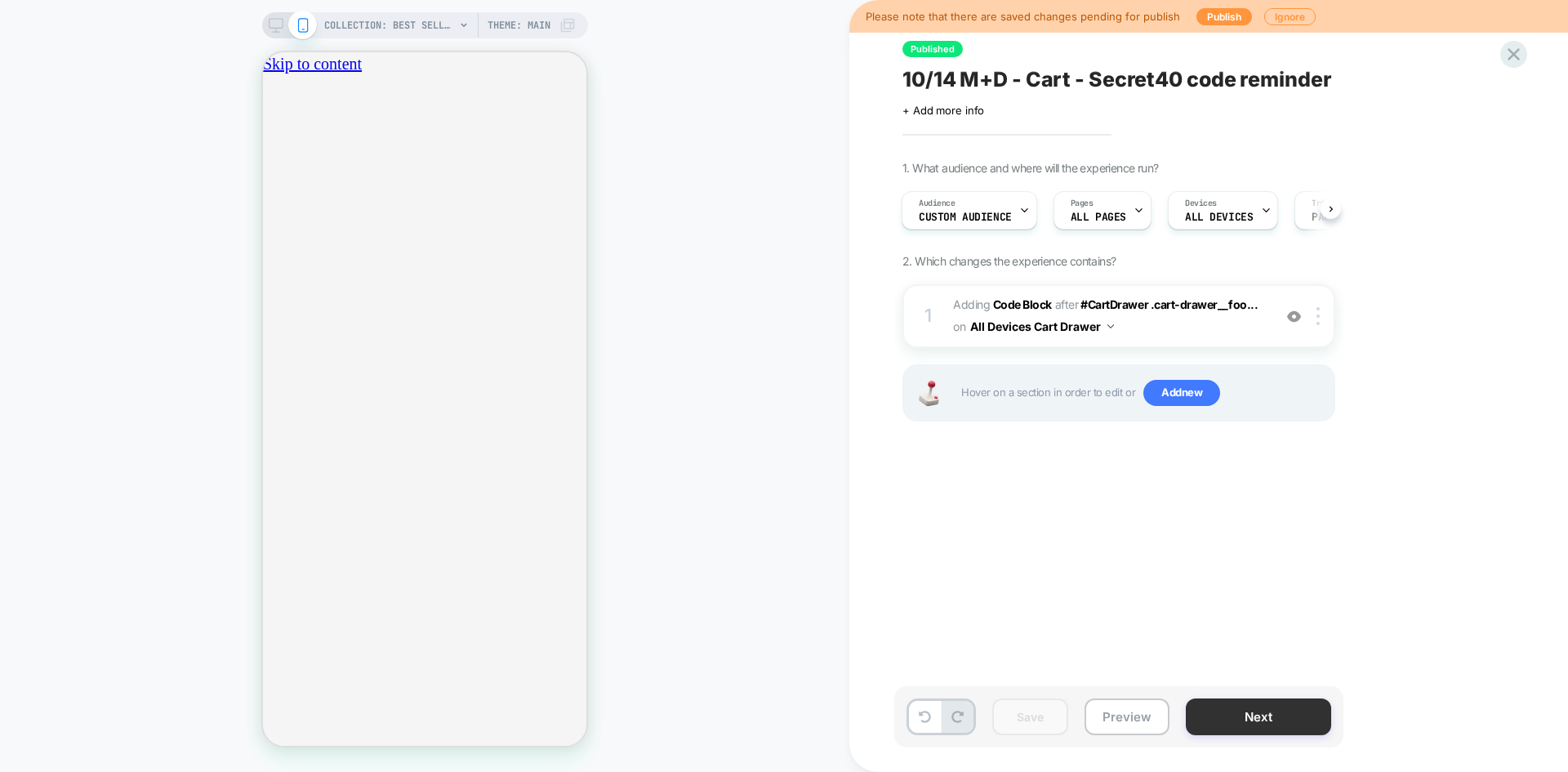
scroll to position [0, 0]
click at [1219, 709] on button "Next" at bounding box center [1259, 716] width 145 height 37
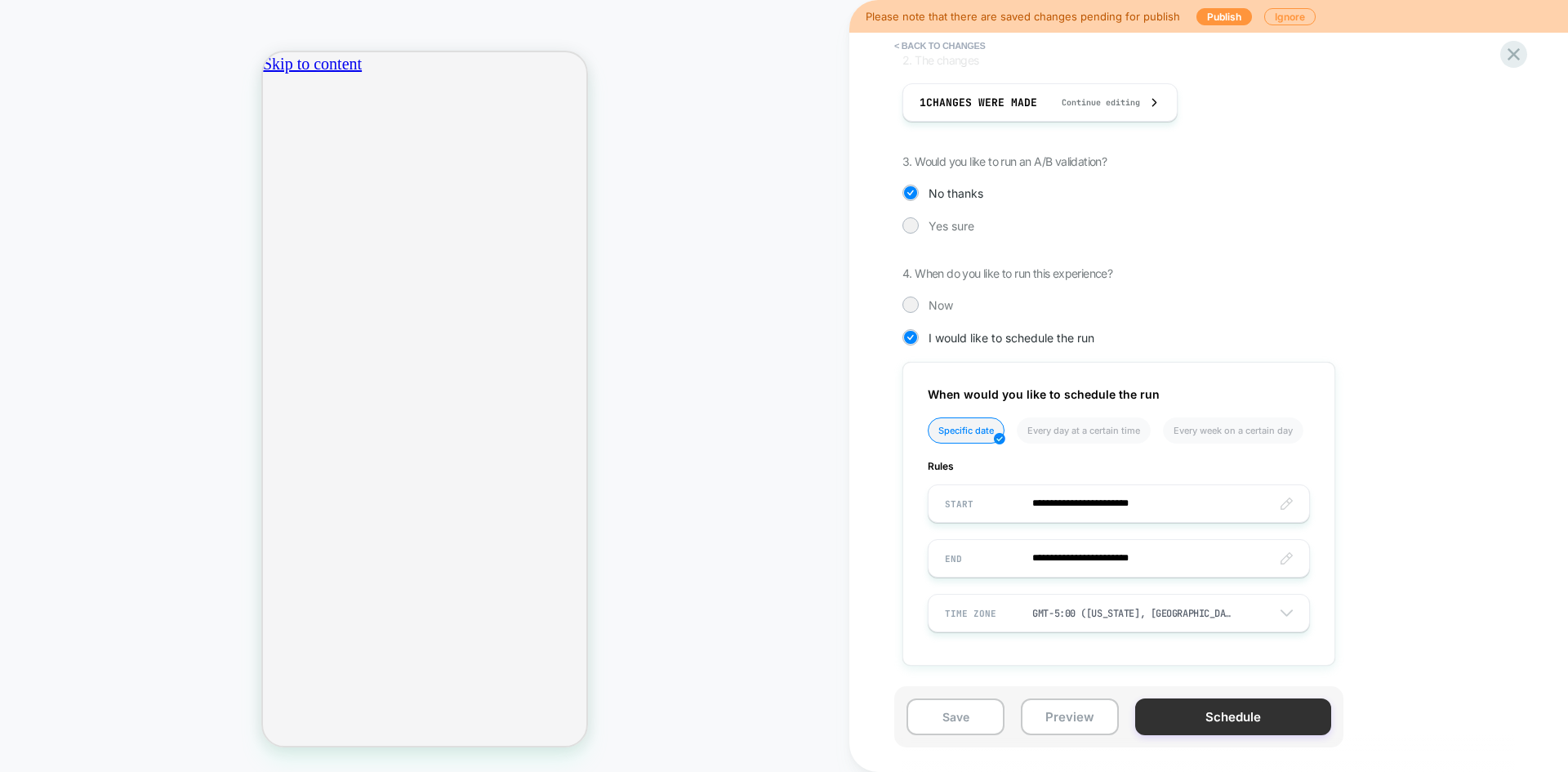
scroll to position [0, 288]
click at [1233, 715] on button "Schedule" at bounding box center [1233, 716] width 196 height 37
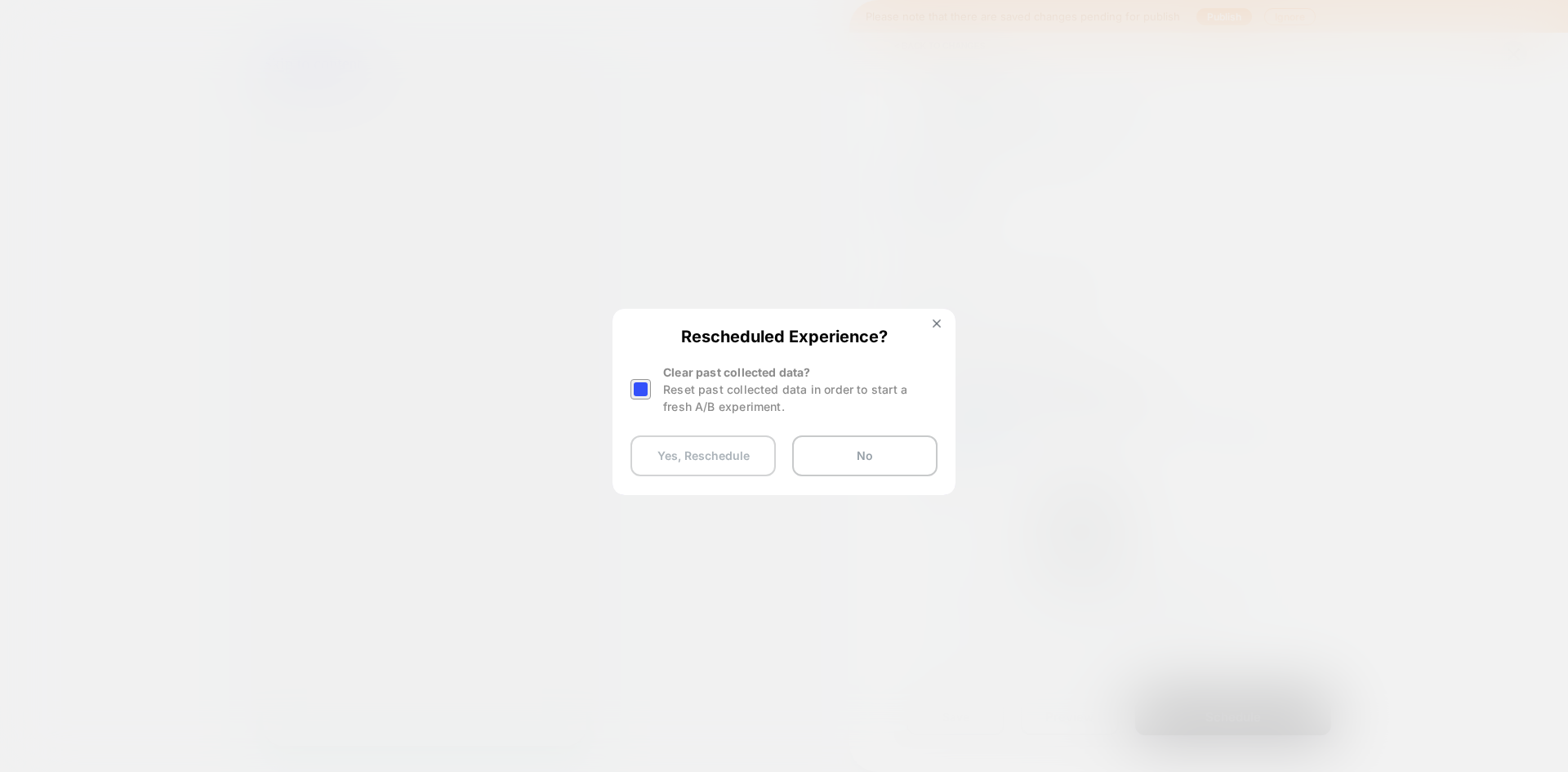
scroll to position [0, 0]
click at [754, 469] on button "Yes, Reschedule" at bounding box center [703, 455] width 145 height 41
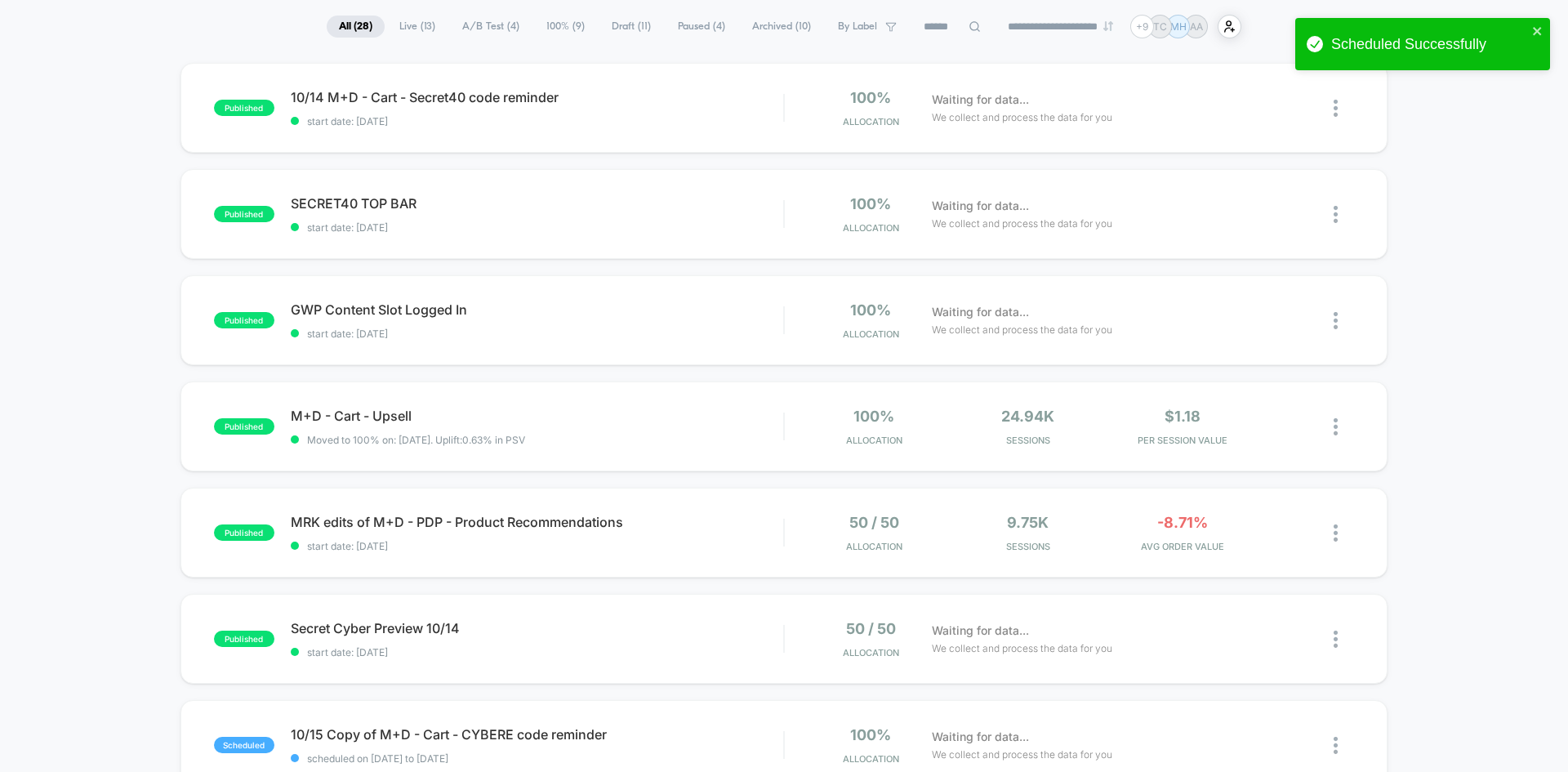
scroll to position [205, 0]
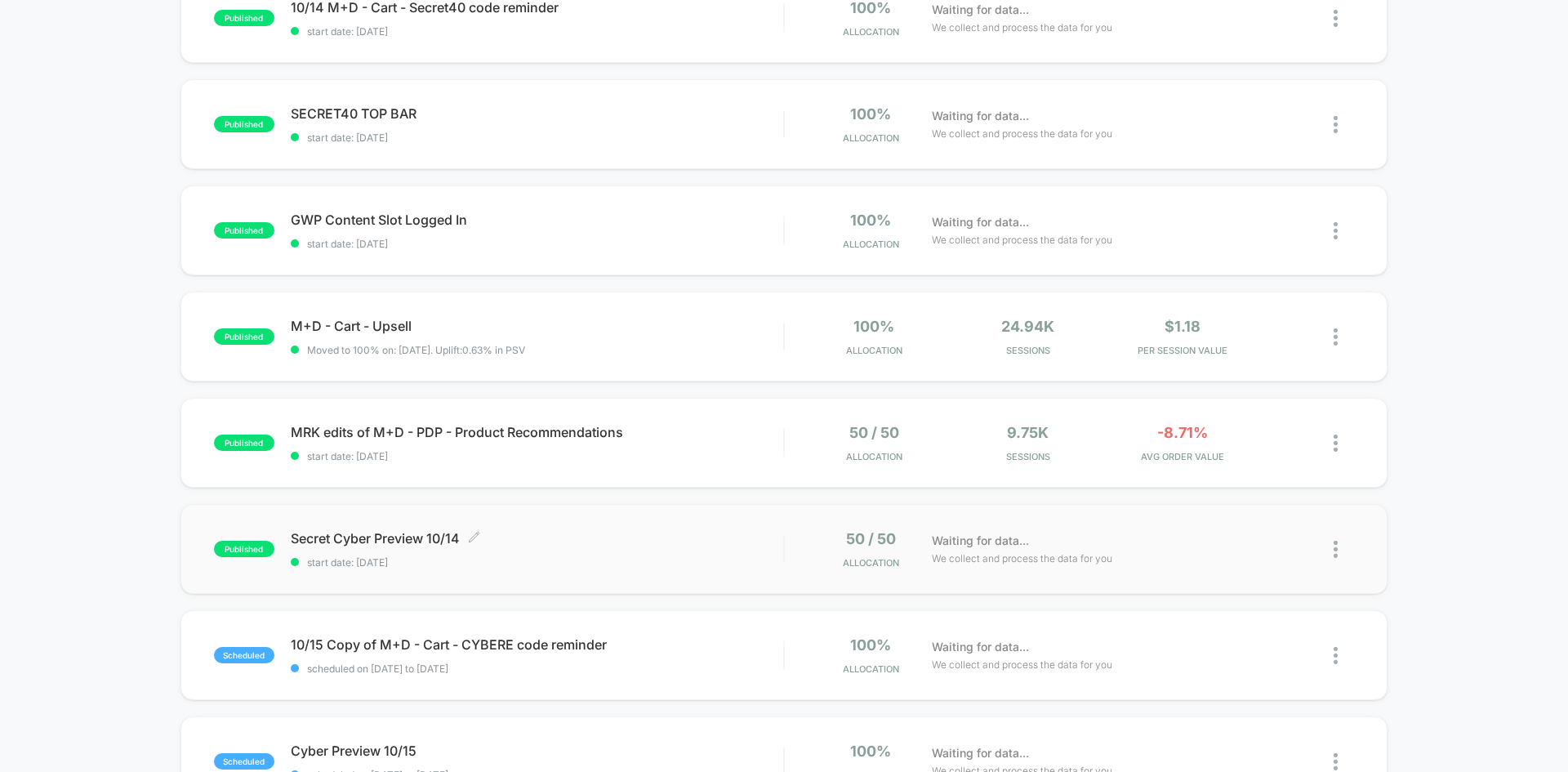
click at [710, 558] on span "start date: [DATE]" at bounding box center [536, 562] width 492 height 13
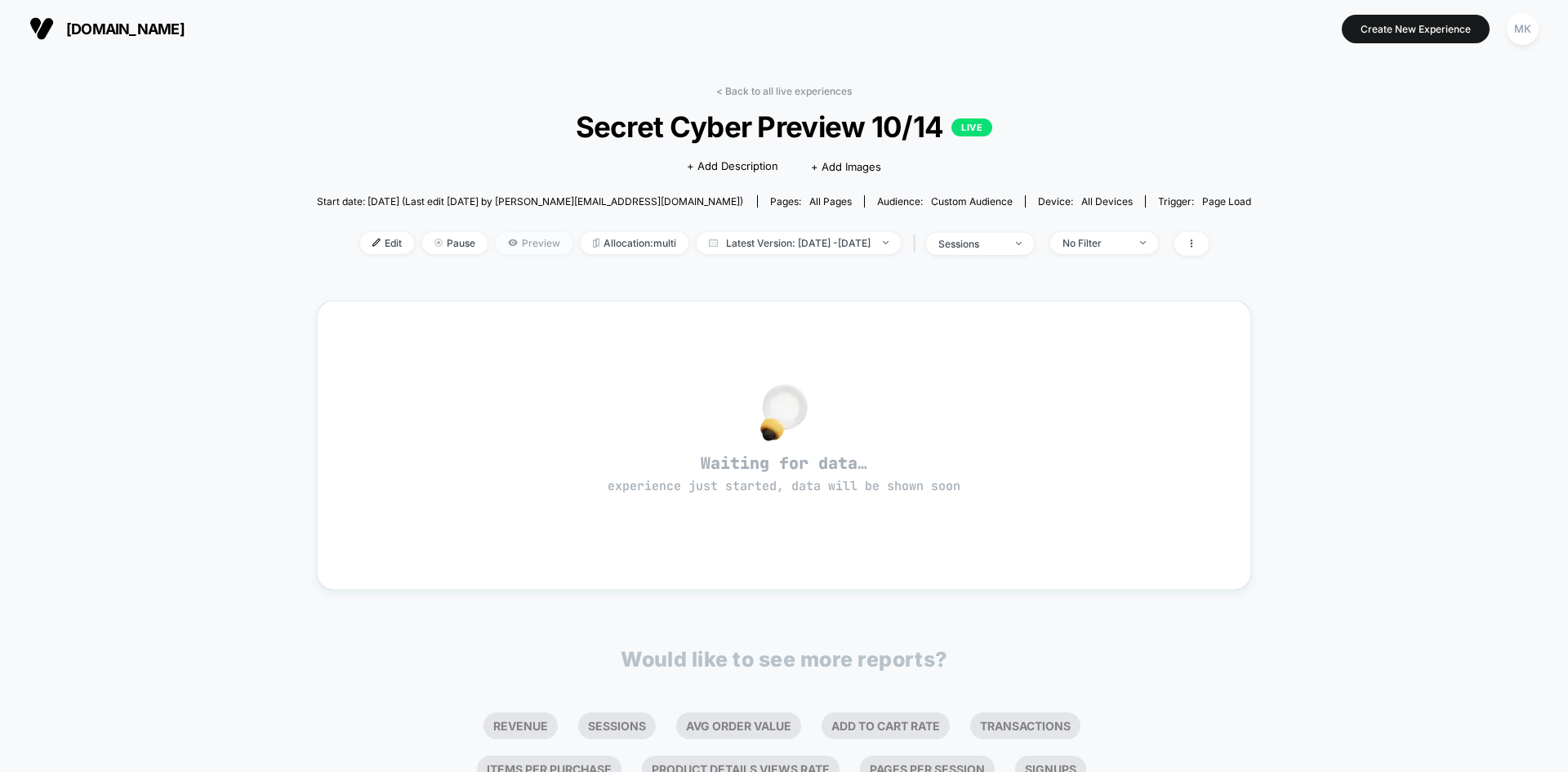
click at [508, 247] on span "Preview" at bounding box center [535, 243] width 77 height 22
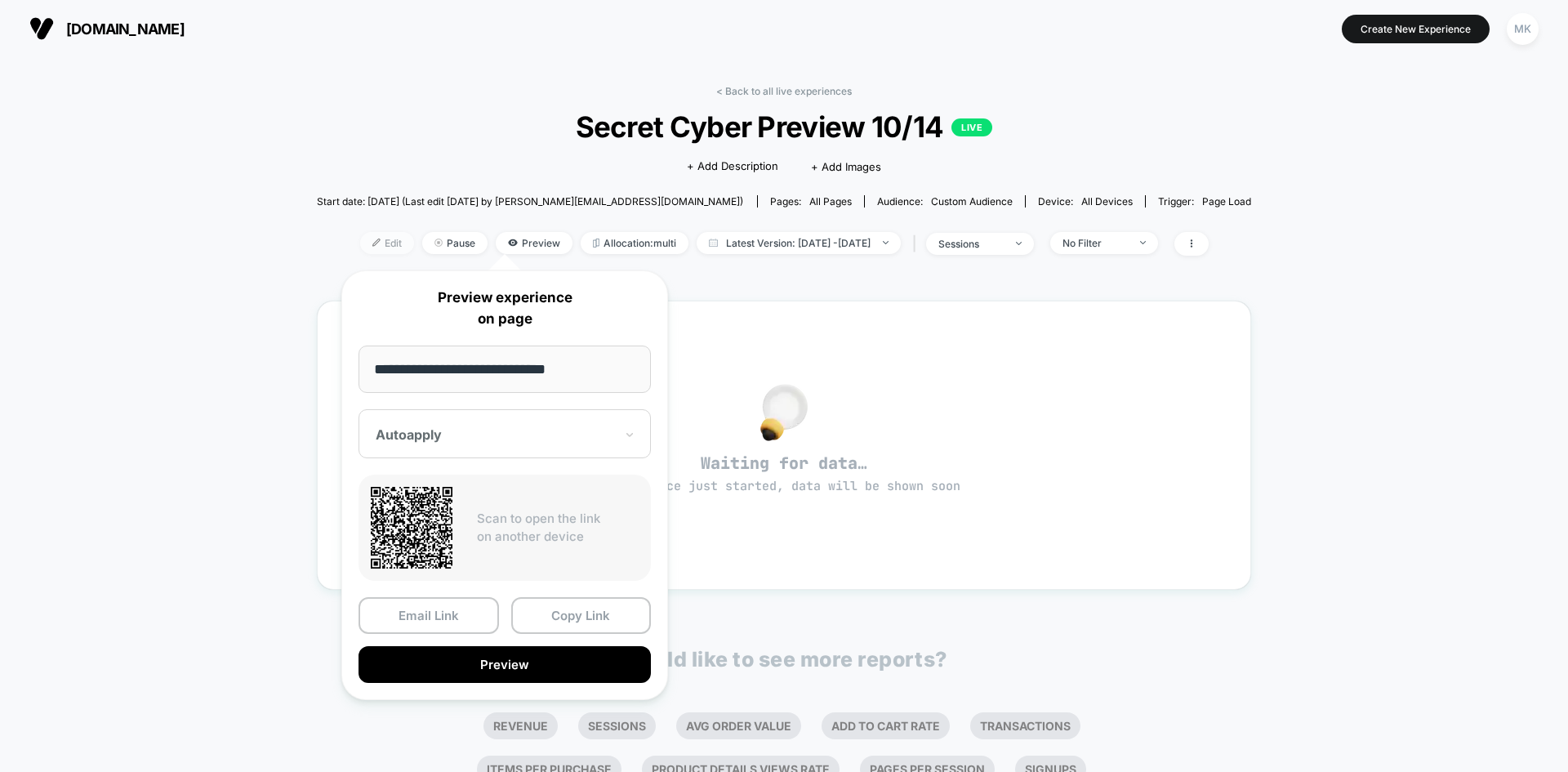
drag, startPoint x: 251, startPoint y: 464, endPoint x: 360, endPoint y: 241, distance: 248.2
click at [360, 241] on div "< Back to all live experiences Secret Cyber Preview 10/14 LIVE Click to edit ex…" at bounding box center [784, 491] width 1568 height 869
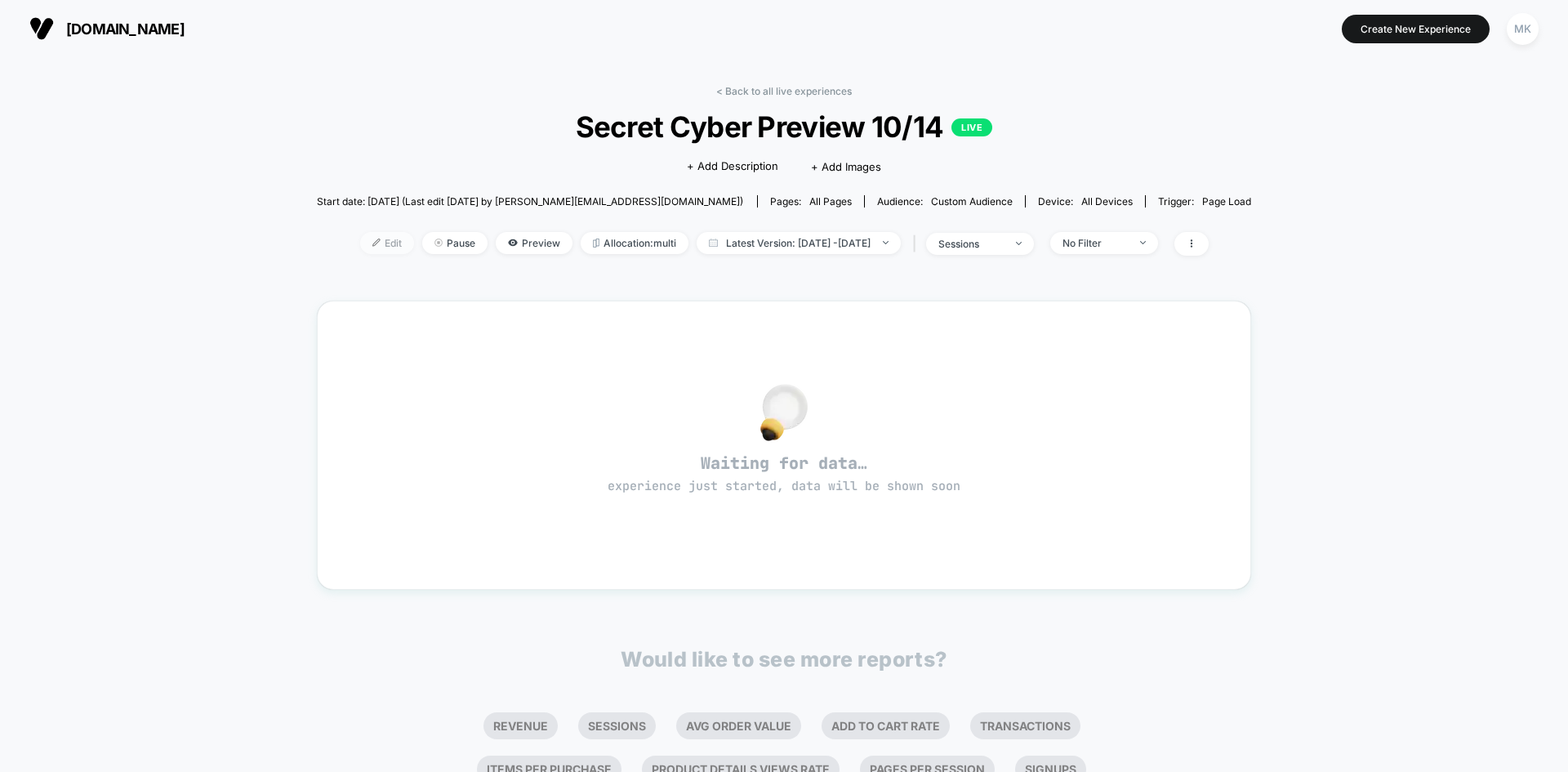
click at [361, 241] on span "Edit" at bounding box center [388, 243] width 54 height 22
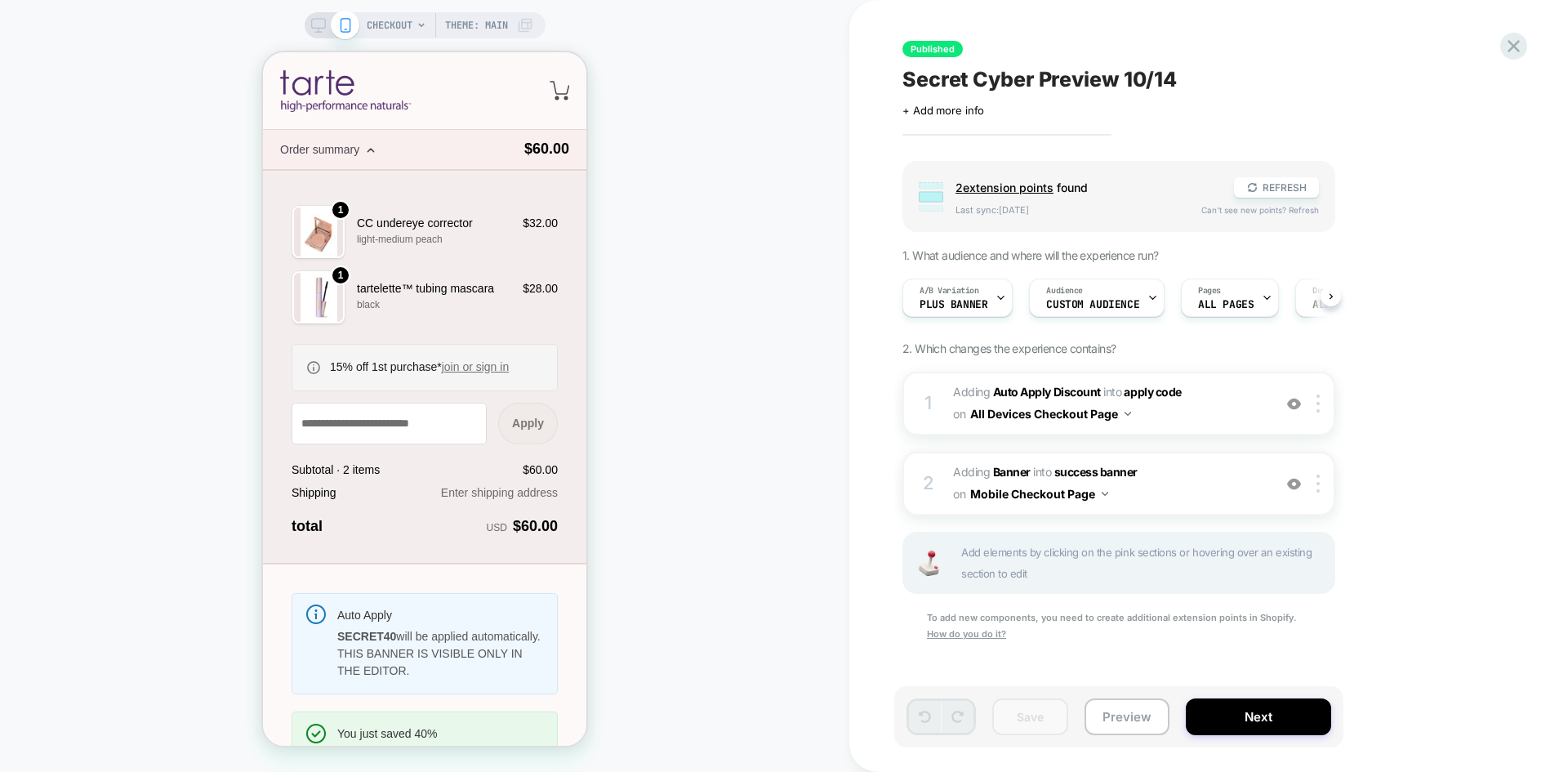
scroll to position [0, 1]
click at [1072, 292] on span "Audience" at bounding box center [1064, 291] width 37 height 12
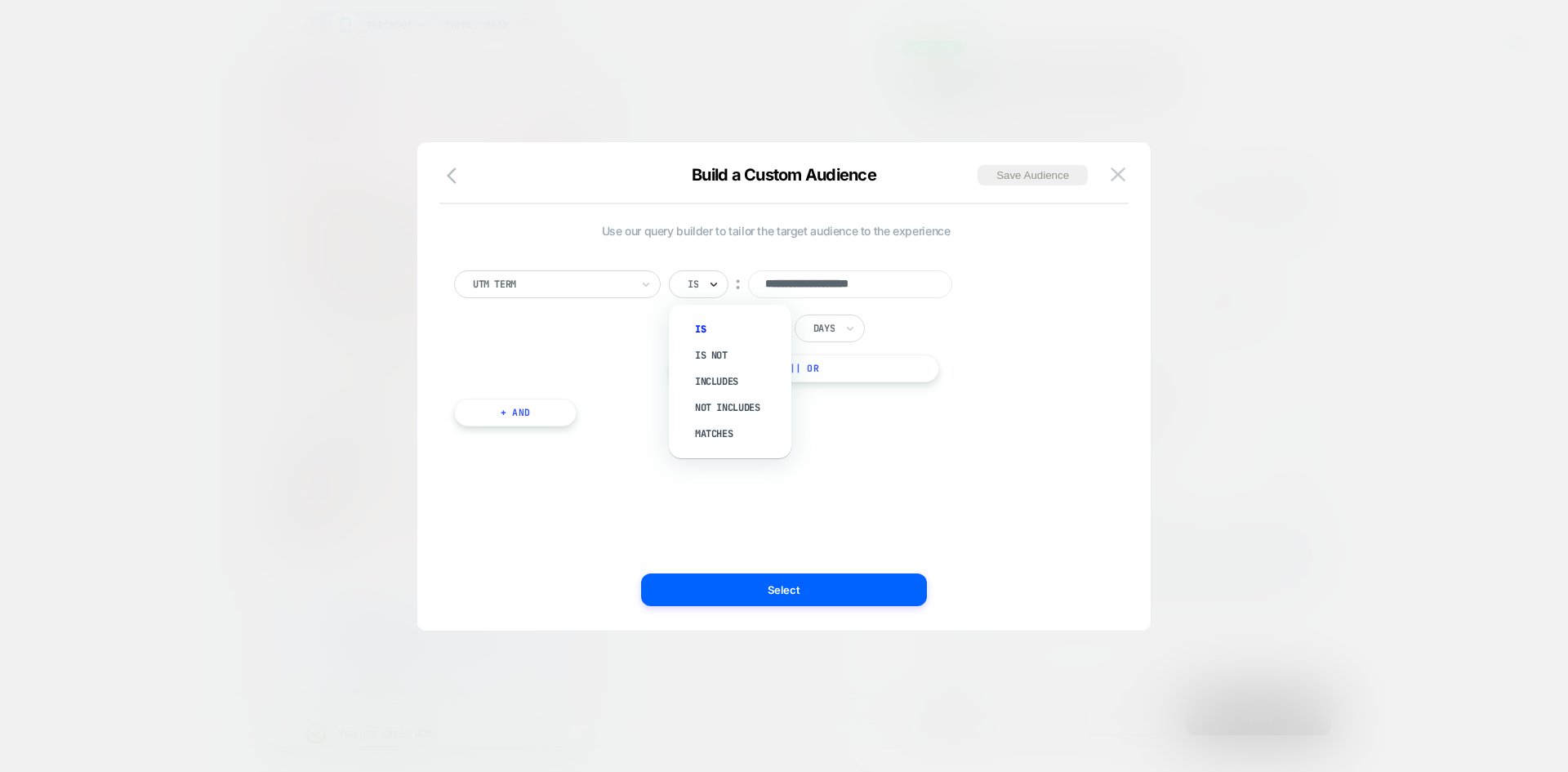
click at [711, 290] on icon at bounding box center [714, 284] width 12 height 16
click at [710, 380] on div "Includes" at bounding box center [738, 381] width 106 height 26
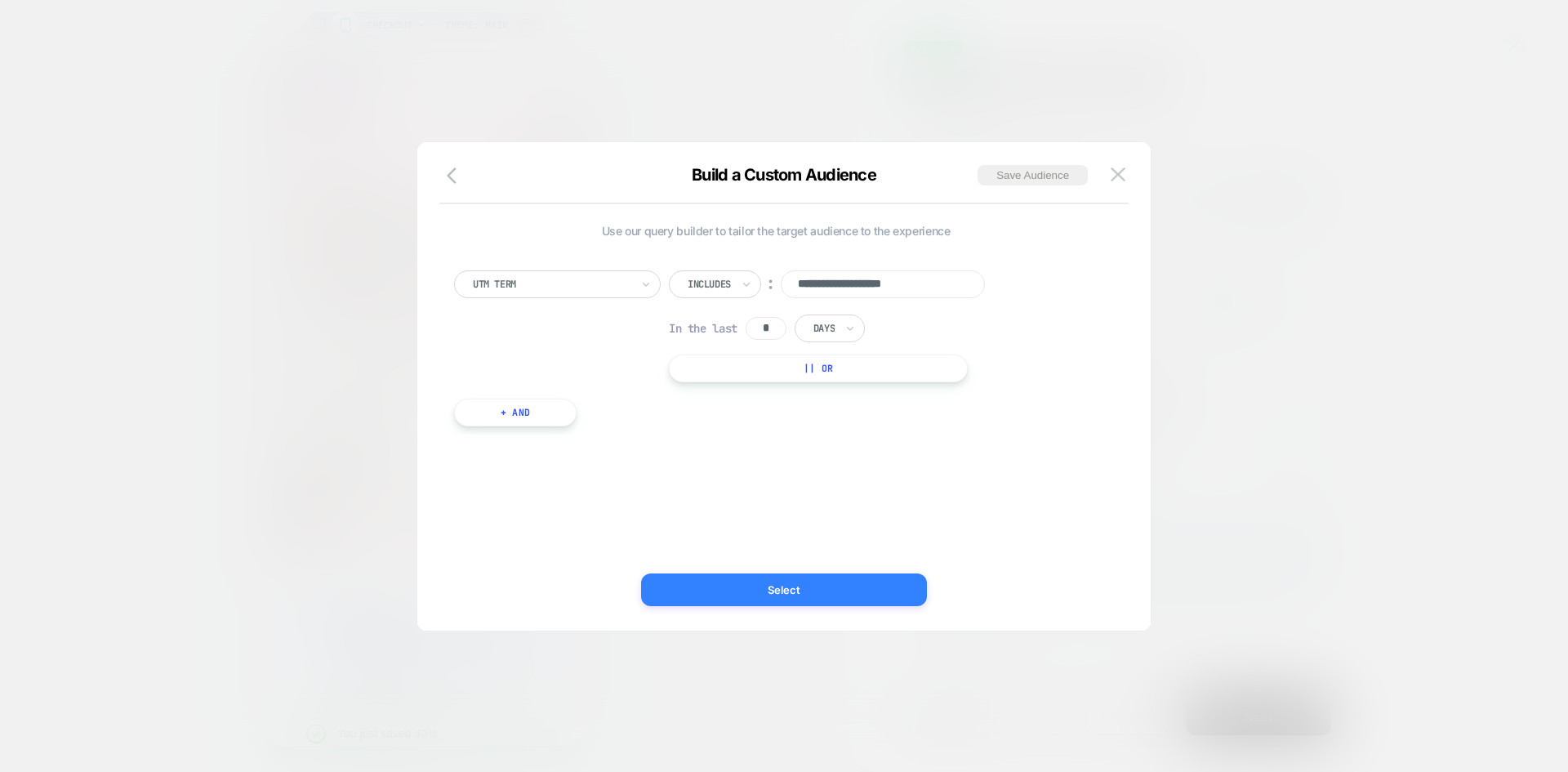
click at [718, 588] on button "Select" at bounding box center [784, 589] width 286 height 32
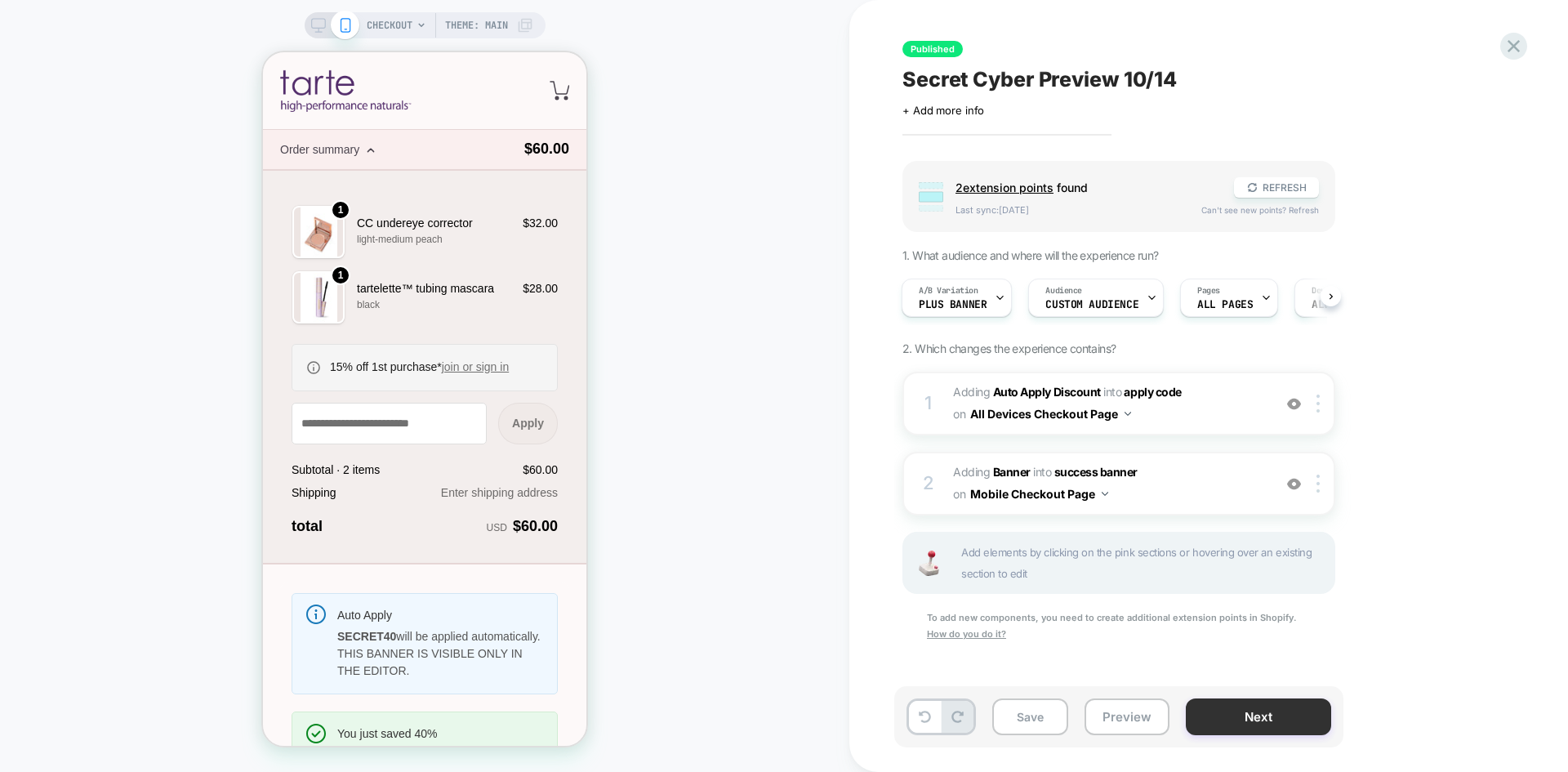
click at [1267, 703] on button "Next" at bounding box center [1259, 716] width 145 height 37
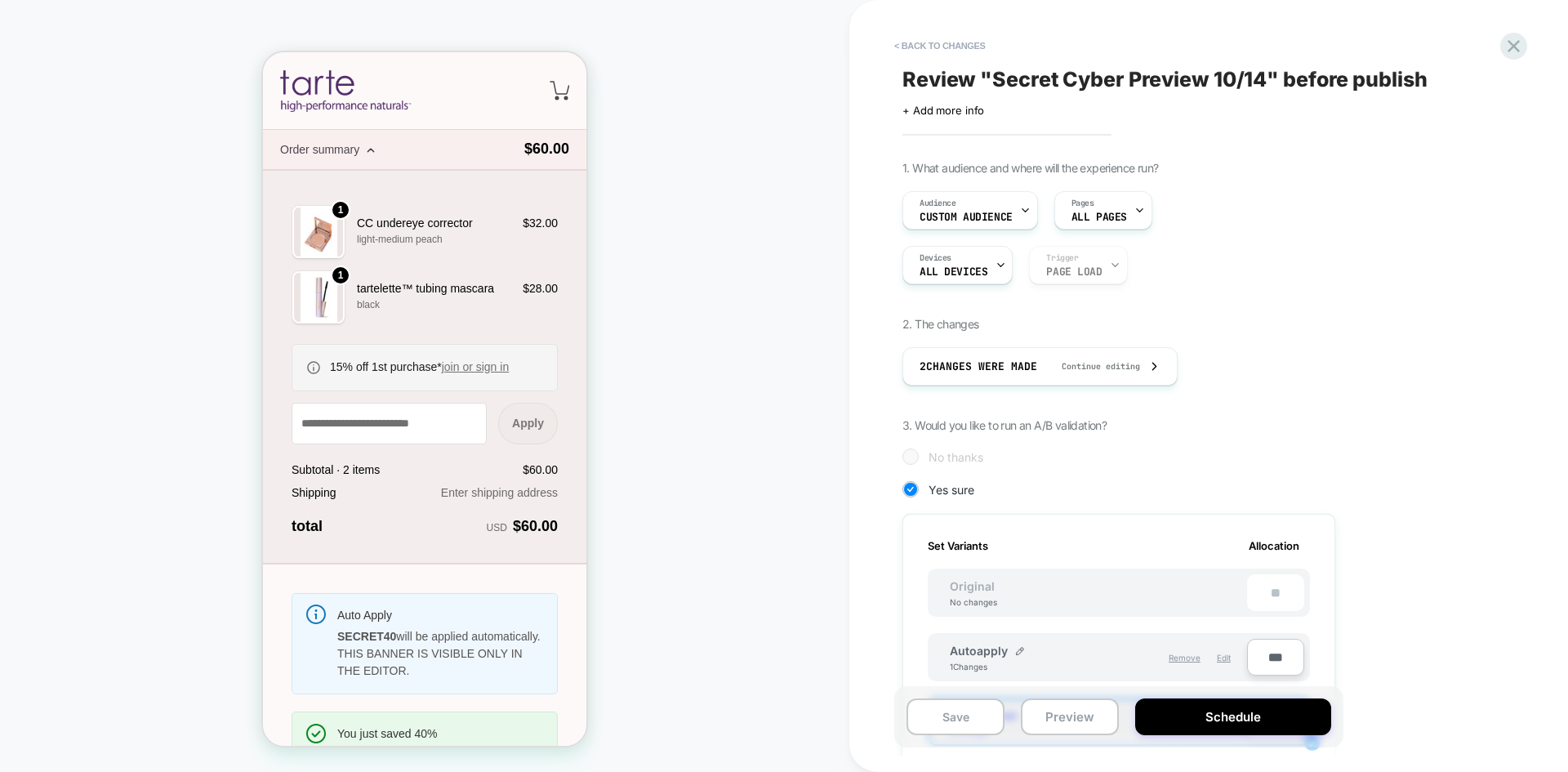
scroll to position [0, 2]
click at [1249, 716] on button "Schedule" at bounding box center [1233, 716] width 196 height 37
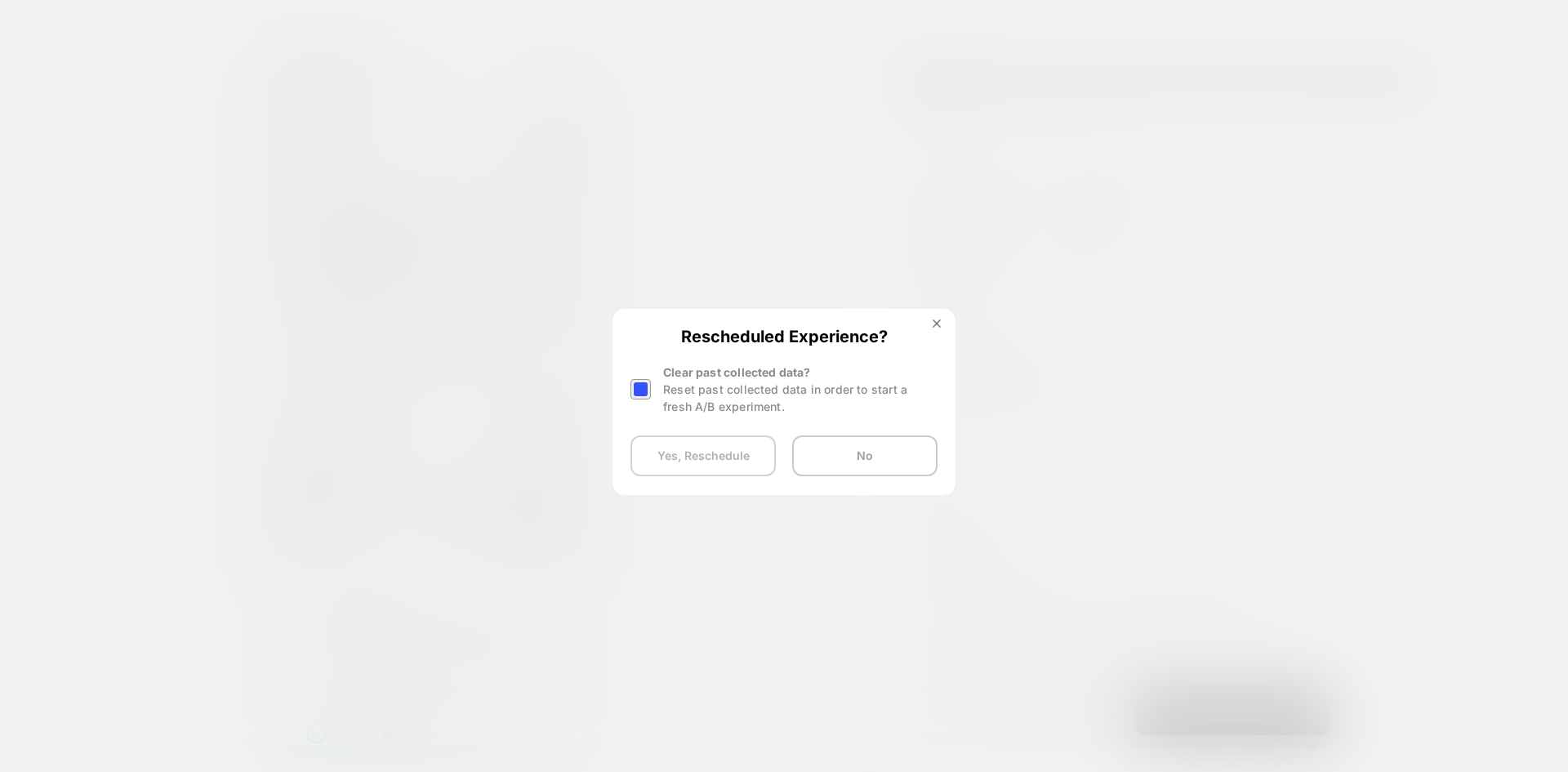
click at [696, 452] on button "Yes, Reschedule" at bounding box center [703, 455] width 145 height 41
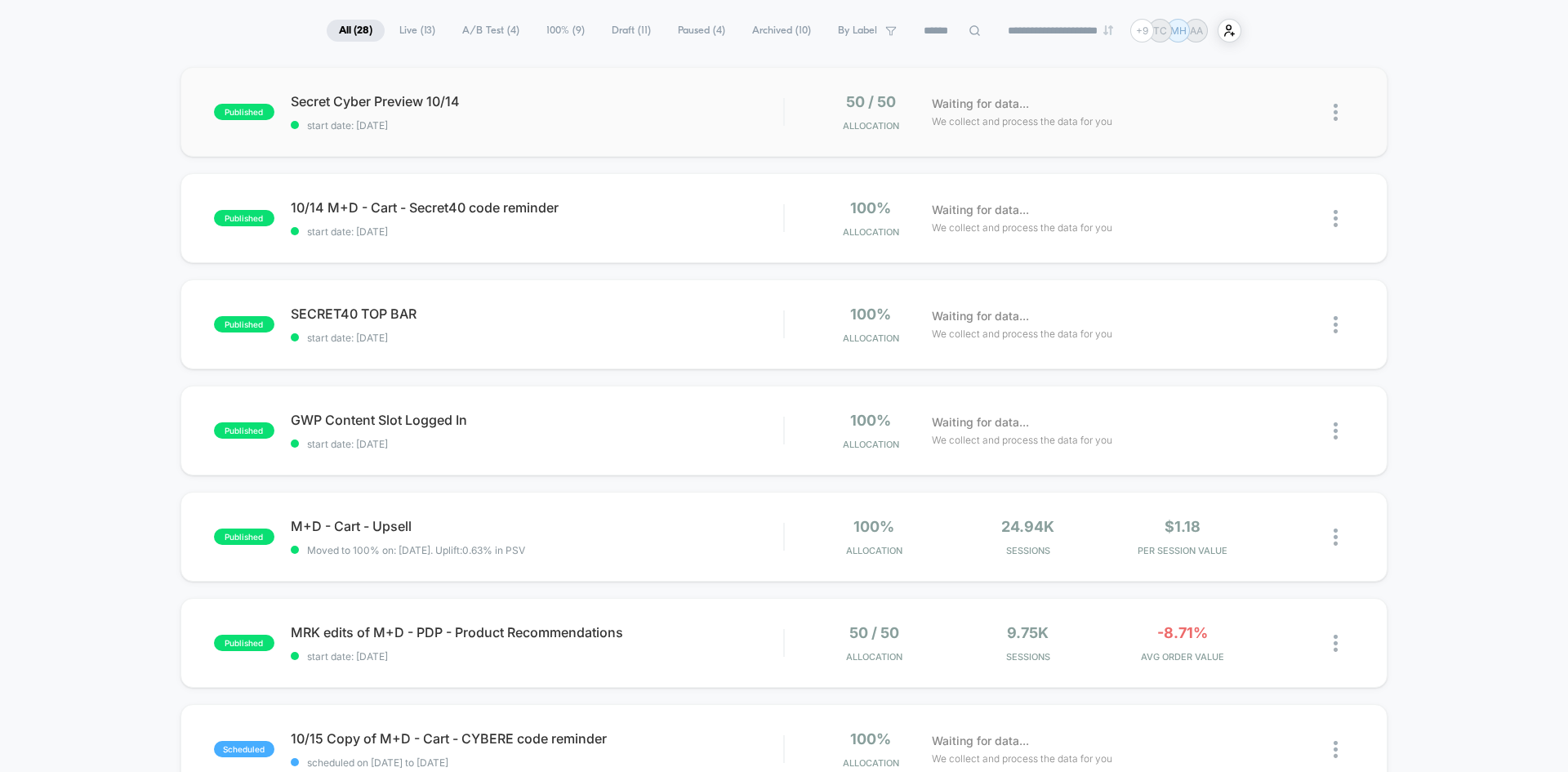
scroll to position [82, 0]
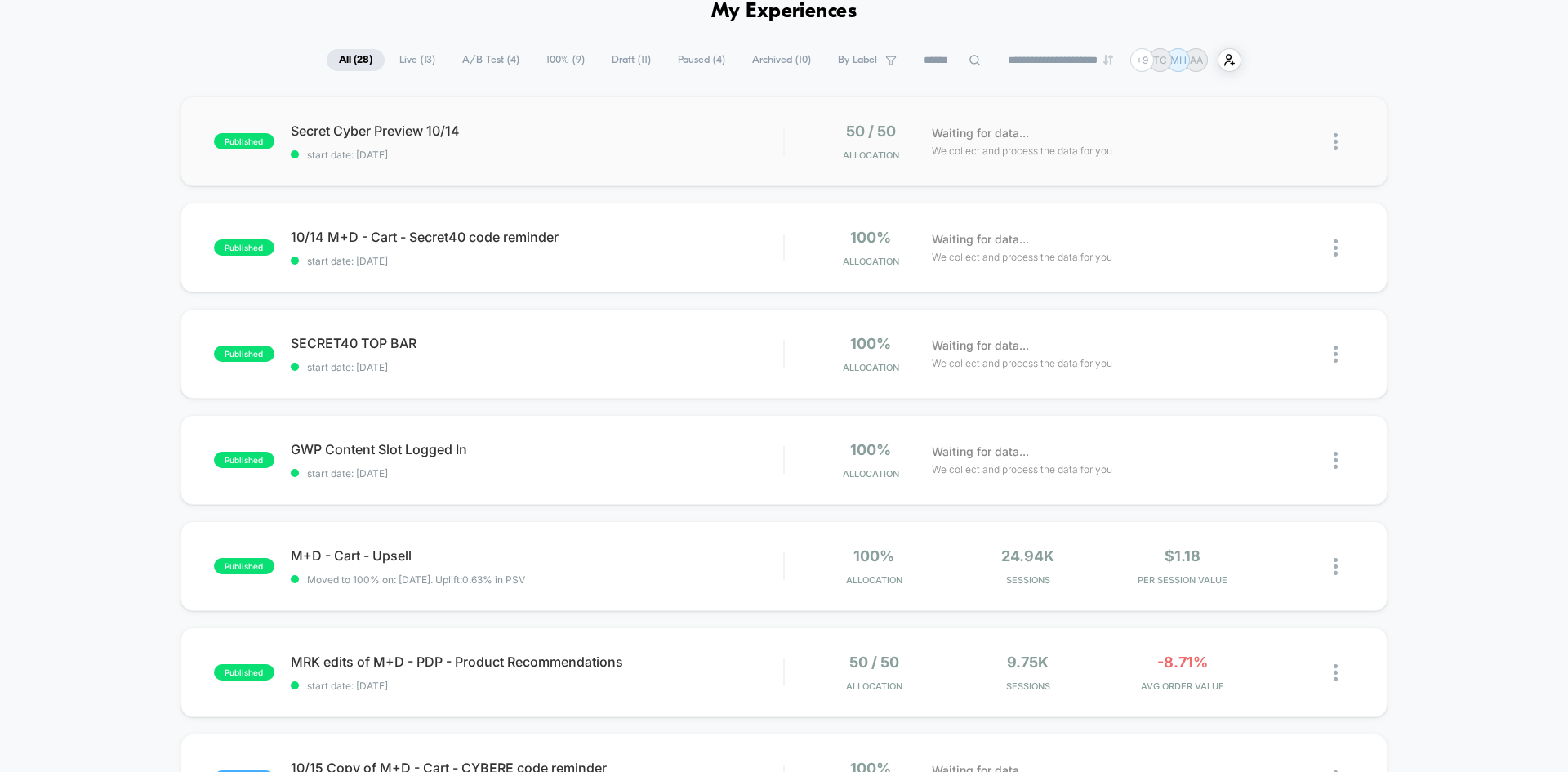
click at [599, 166] on div "published Secret Cyber Preview 10/14 start date: [DATE] 50 / 50 Allocation Wait…" at bounding box center [784, 141] width 1207 height 90
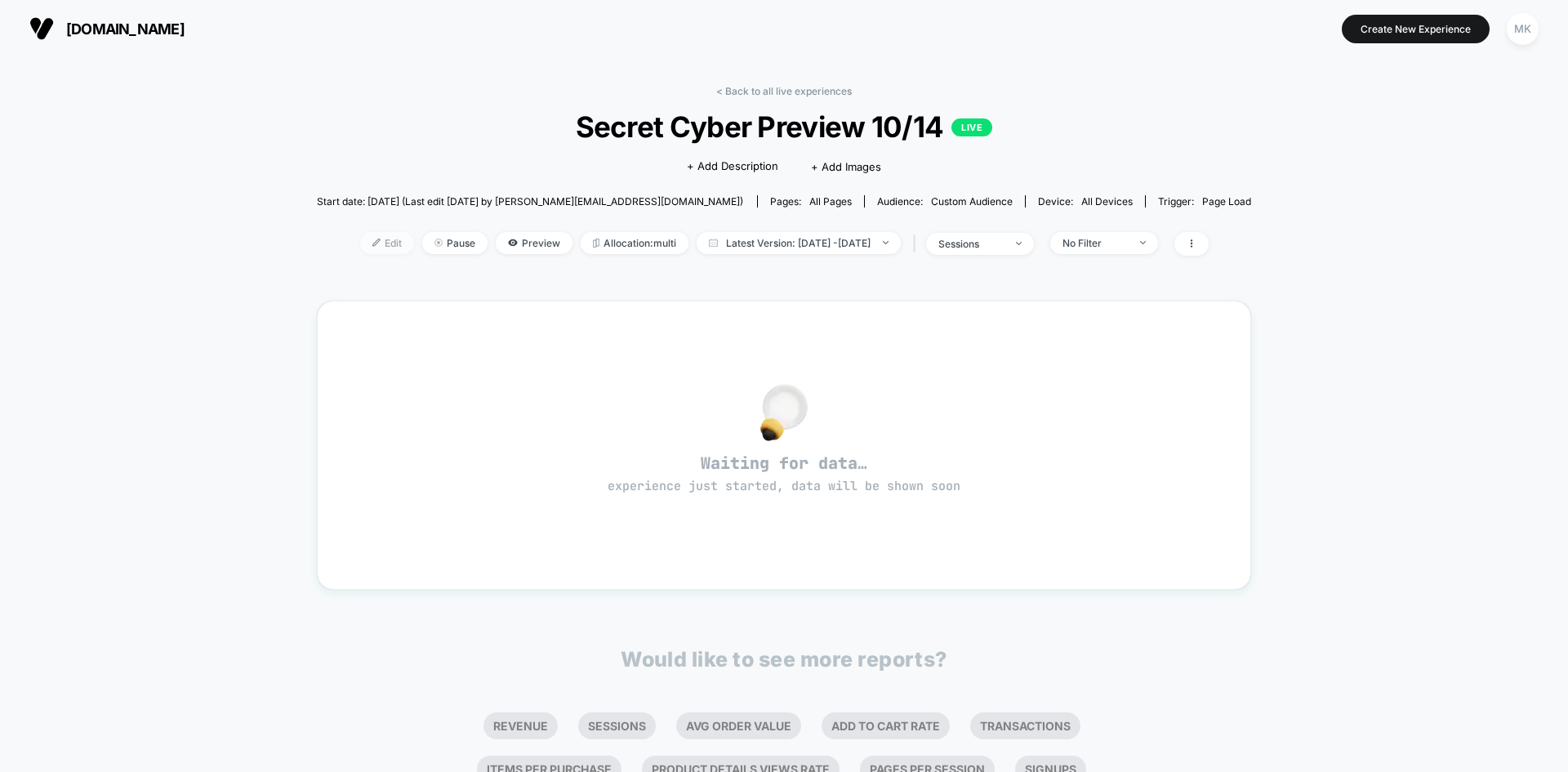
click at [372, 241] on img at bounding box center [376, 242] width 8 height 8
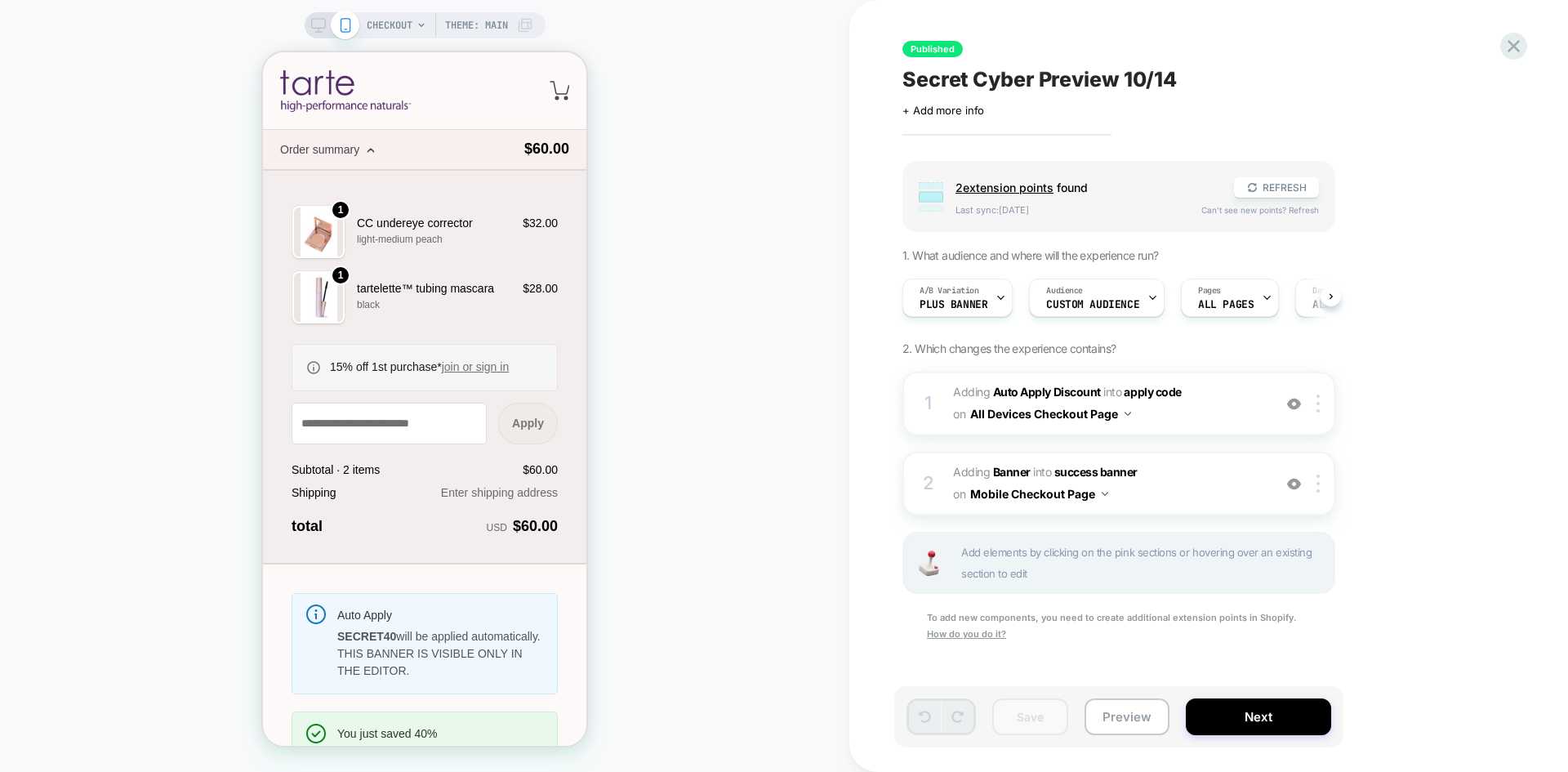
scroll to position [0, 1]
click at [1112, 295] on div "Audience Custom Audience" at bounding box center [1092, 297] width 126 height 37
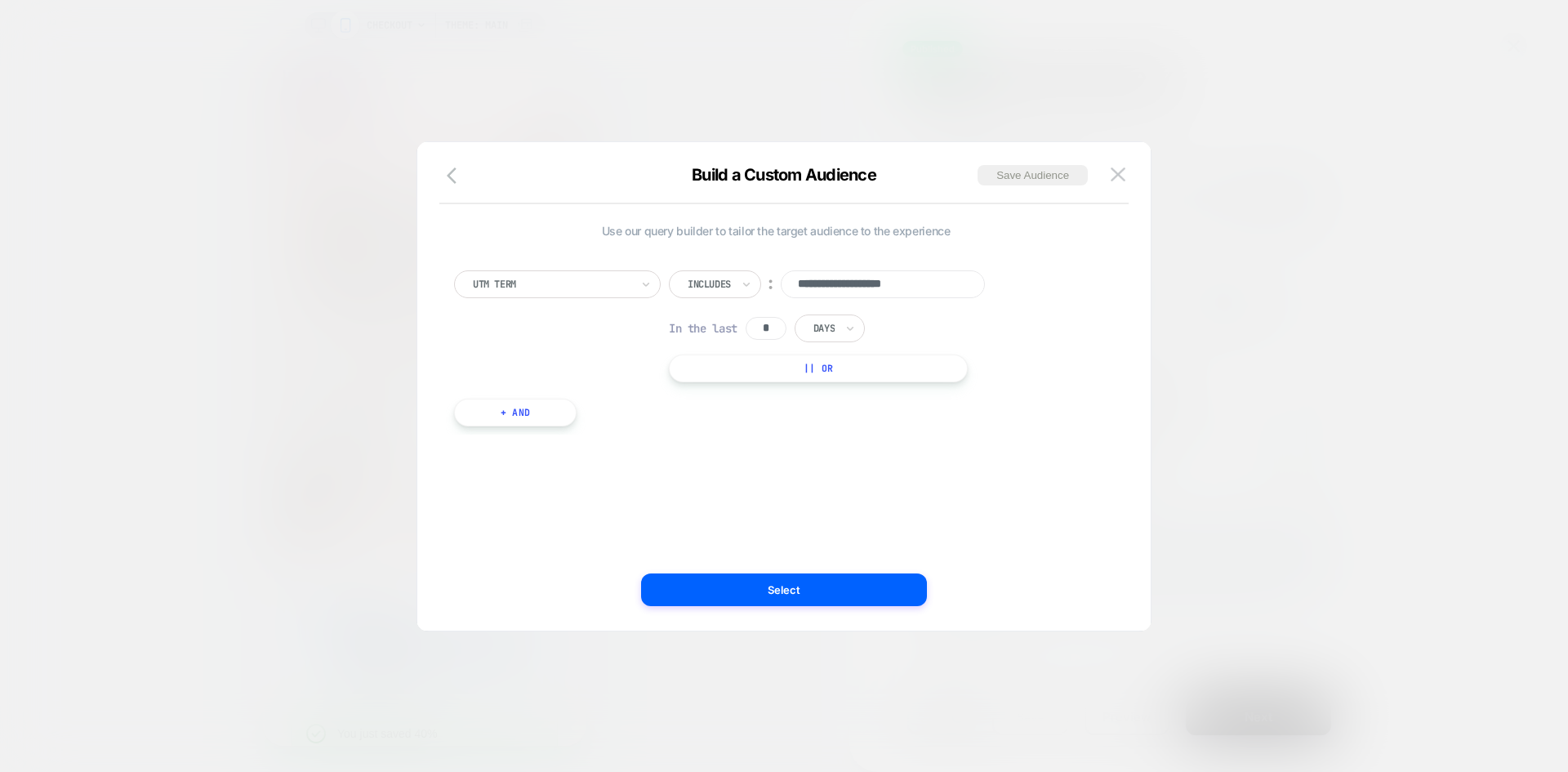
click at [494, 323] on div "**********" at bounding box center [776, 325] width 644 height 112
click at [547, 412] on button "+ And" at bounding box center [515, 412] width 123 height 28
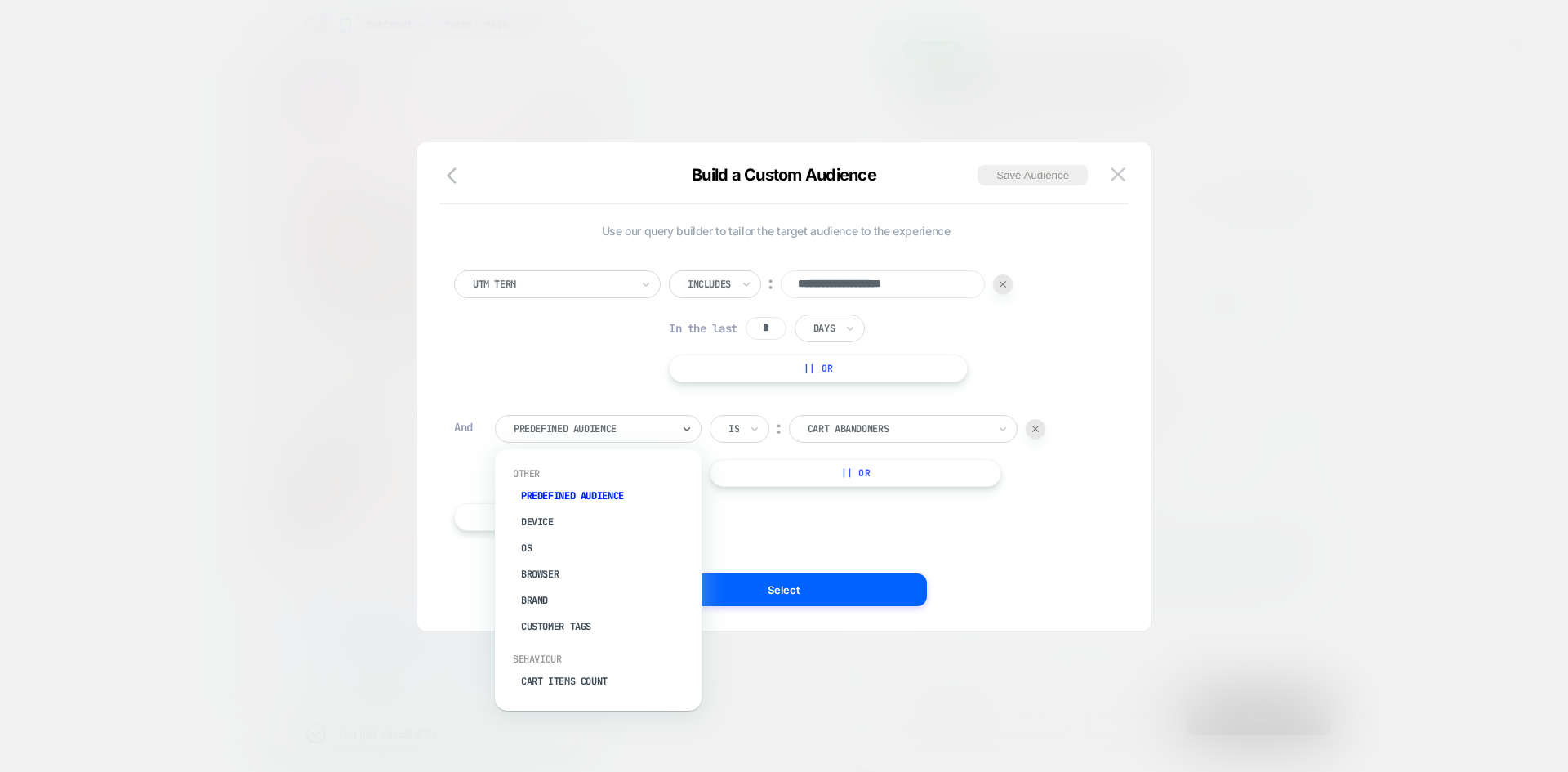
click at [571, 423] on div at bounding box center [593, 429] width 158 height 14
click at [561, 630] on div "UTM Term" at bounding box center [606, 629] width 190 height 26
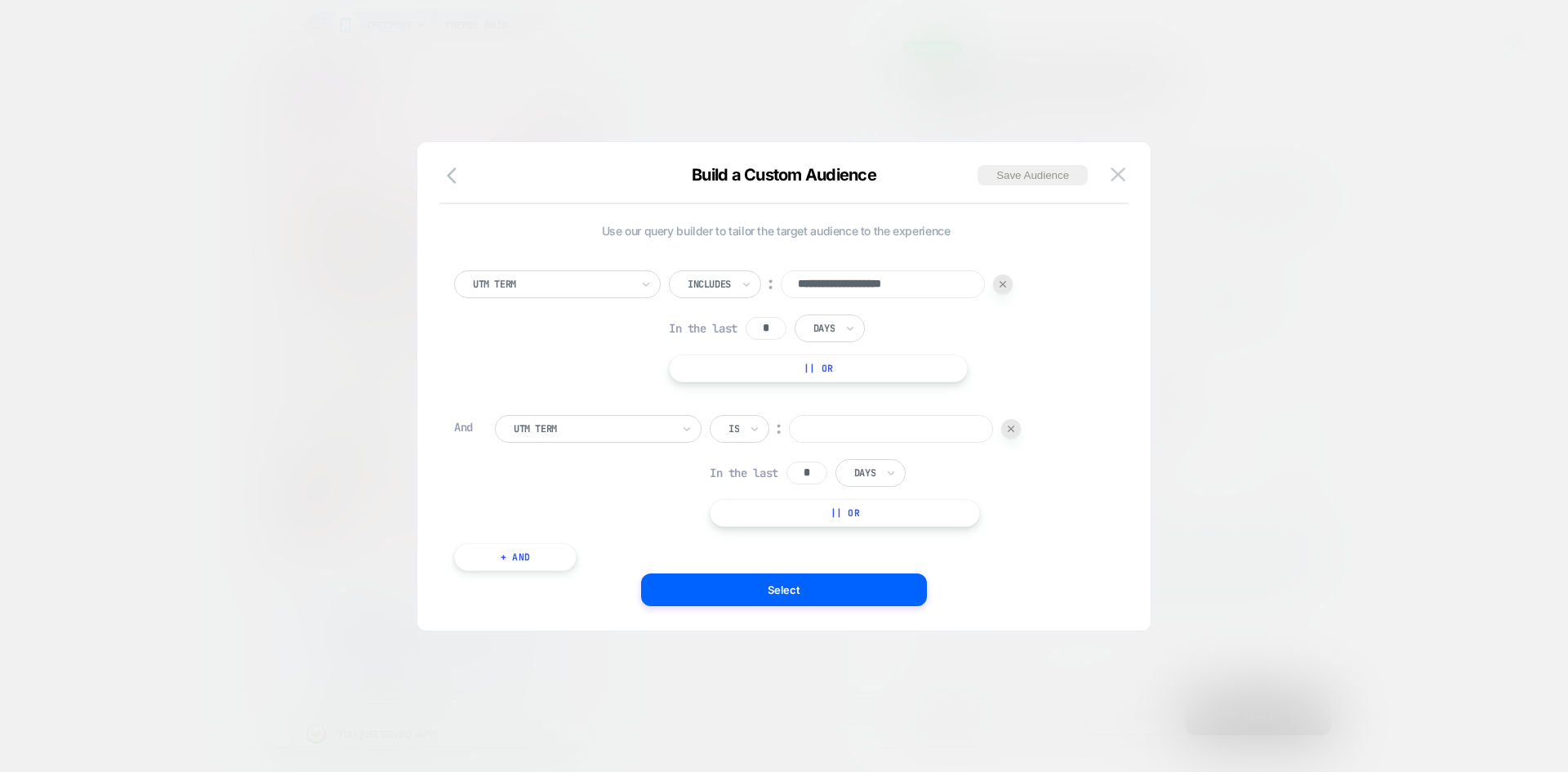
click at [745, 435] on div "Is" at bounding box center [739, 429] width 59 height 28
click at [767, 527] on div "Includes" at bounding box center [780, 525] width 106 height 26
paste input "**********"
type input "**********"
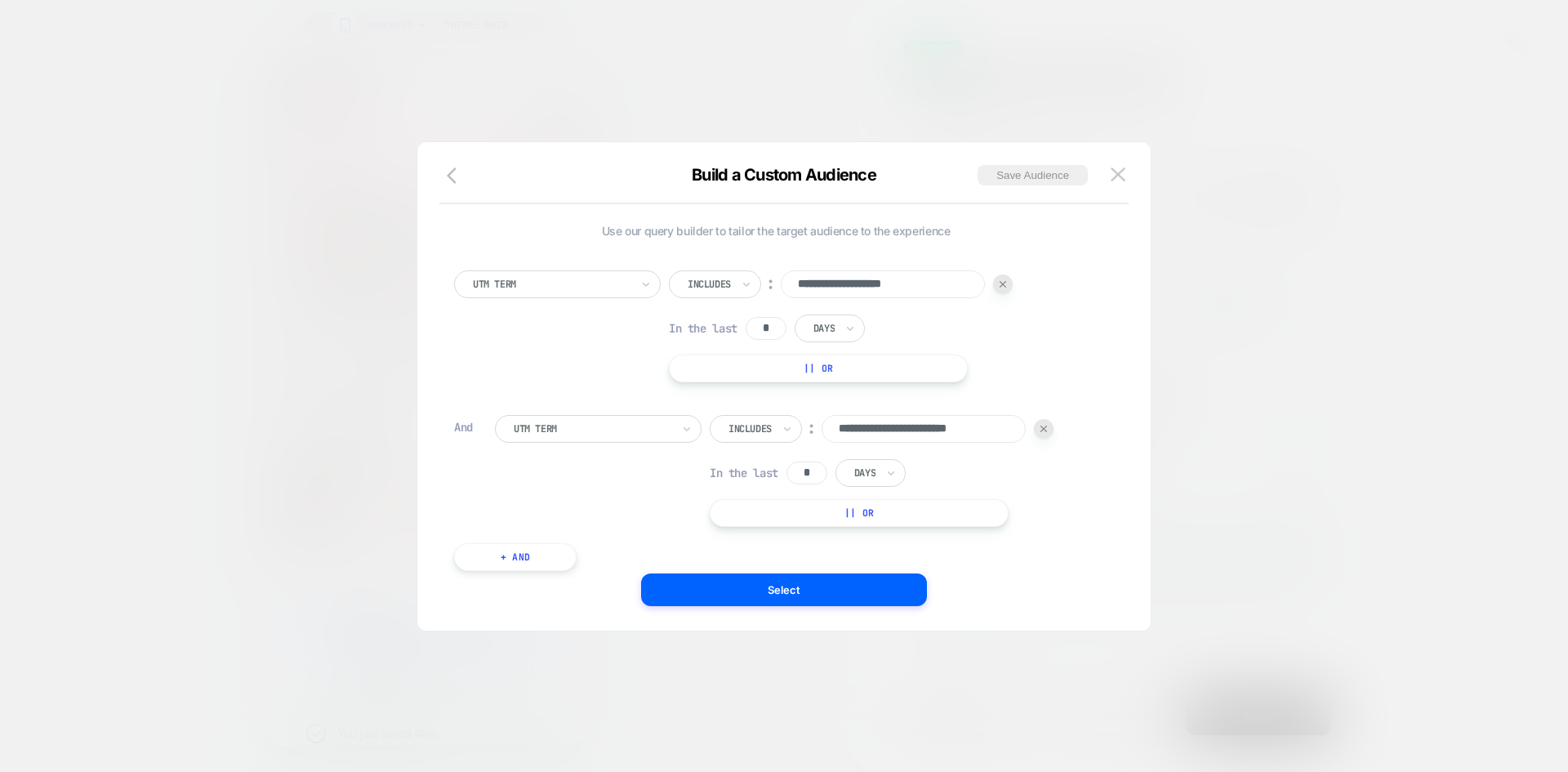
click at [820, 476] on input "*" at bounding box center [807, 473] width 41 height 22
type input "*"
click at [1063, 579] on div "Select" at bounding box center [784, 589] width 734 height 32
click at [690, 587] on button "Select" at bounding box center [784, 589] width 286 height 32
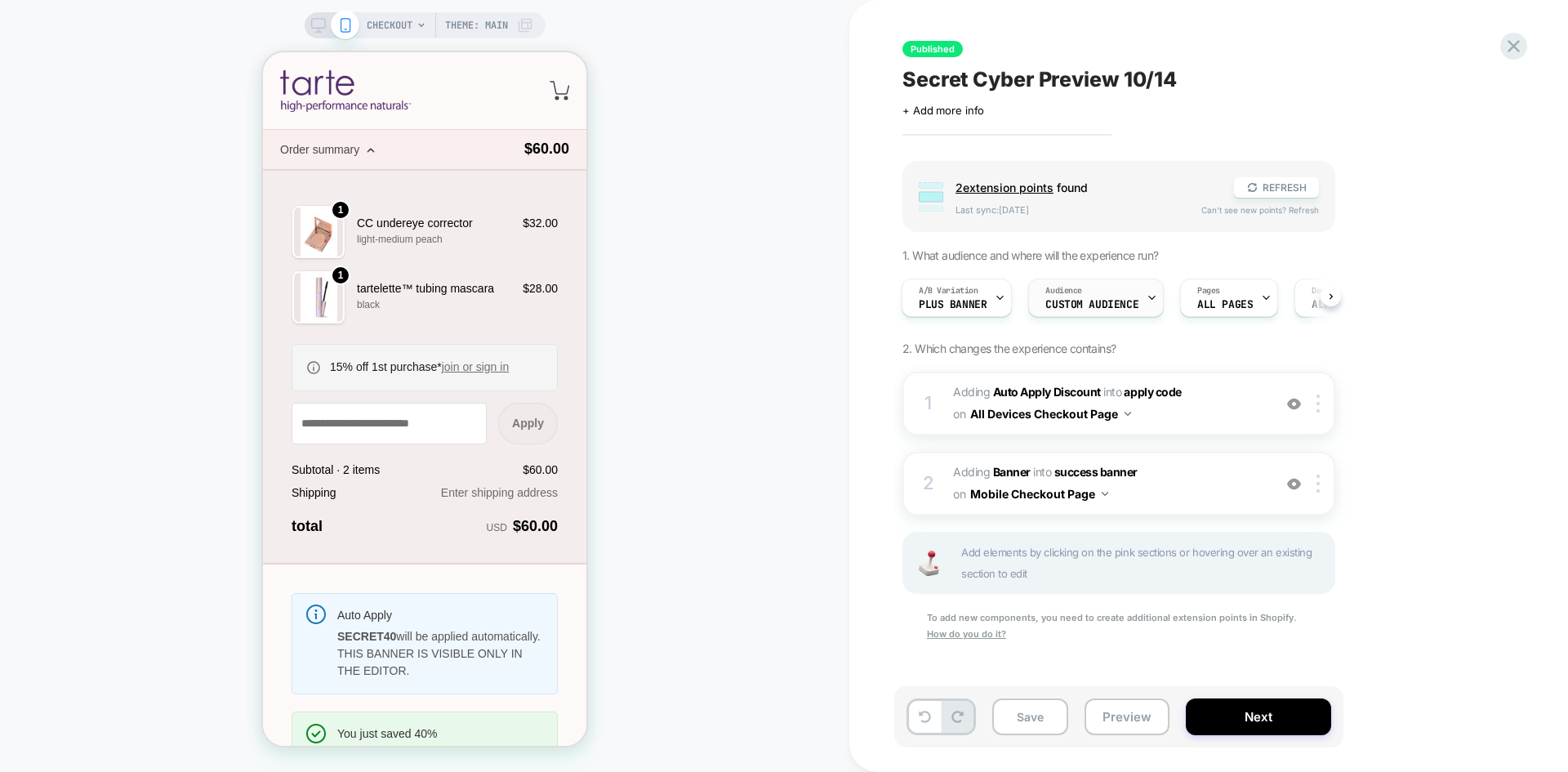
click at [1104, 297] on div "Audience Custom Audience" at bounding box center [1092, 297] width 126 height 37
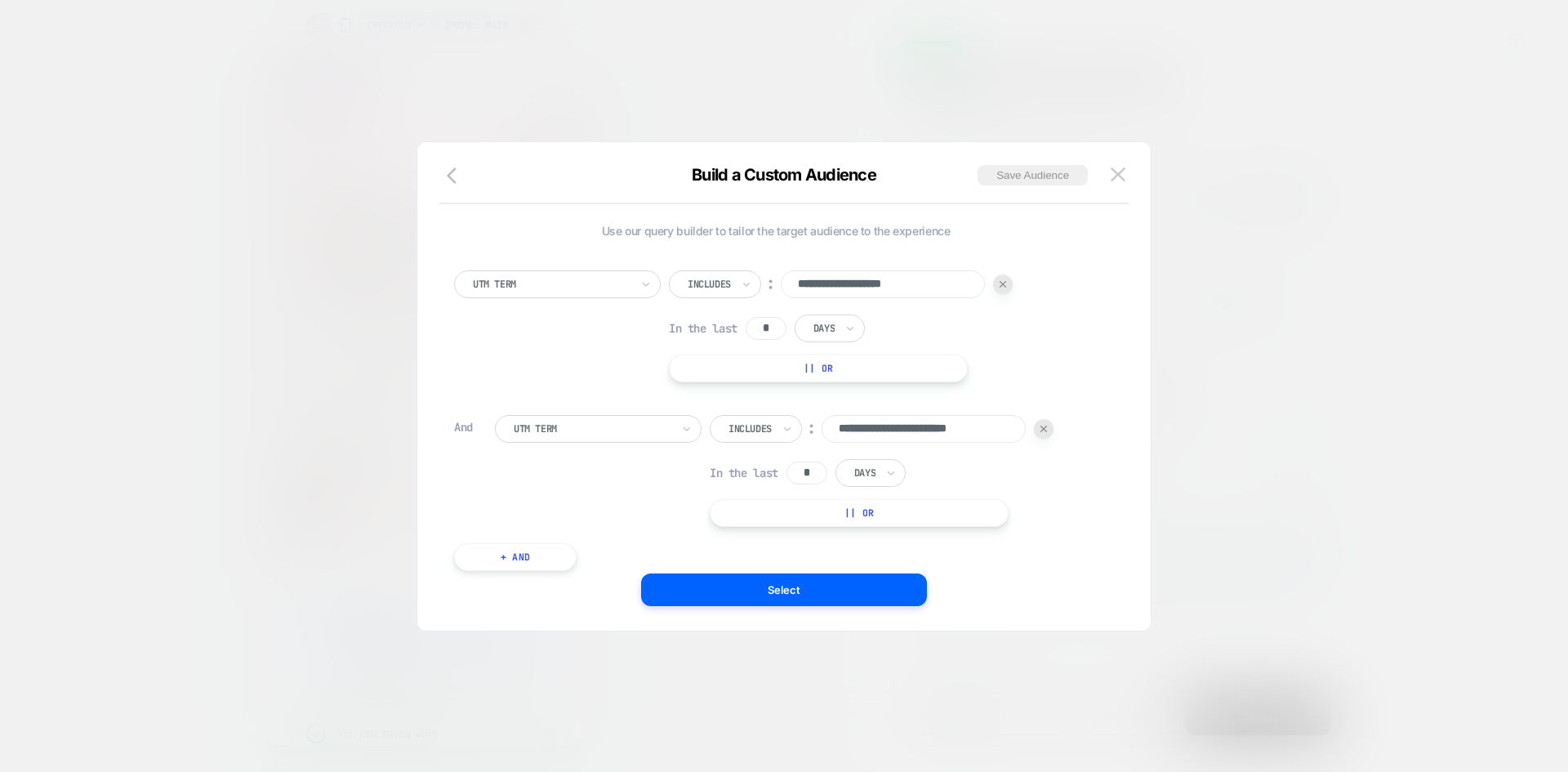
click at [535, 473] on div "**********" at bounding box center [797, 471] width 603 height 112
click at [745, 585] on button "Select" at bounding box center [784, 589] width 286 height 32
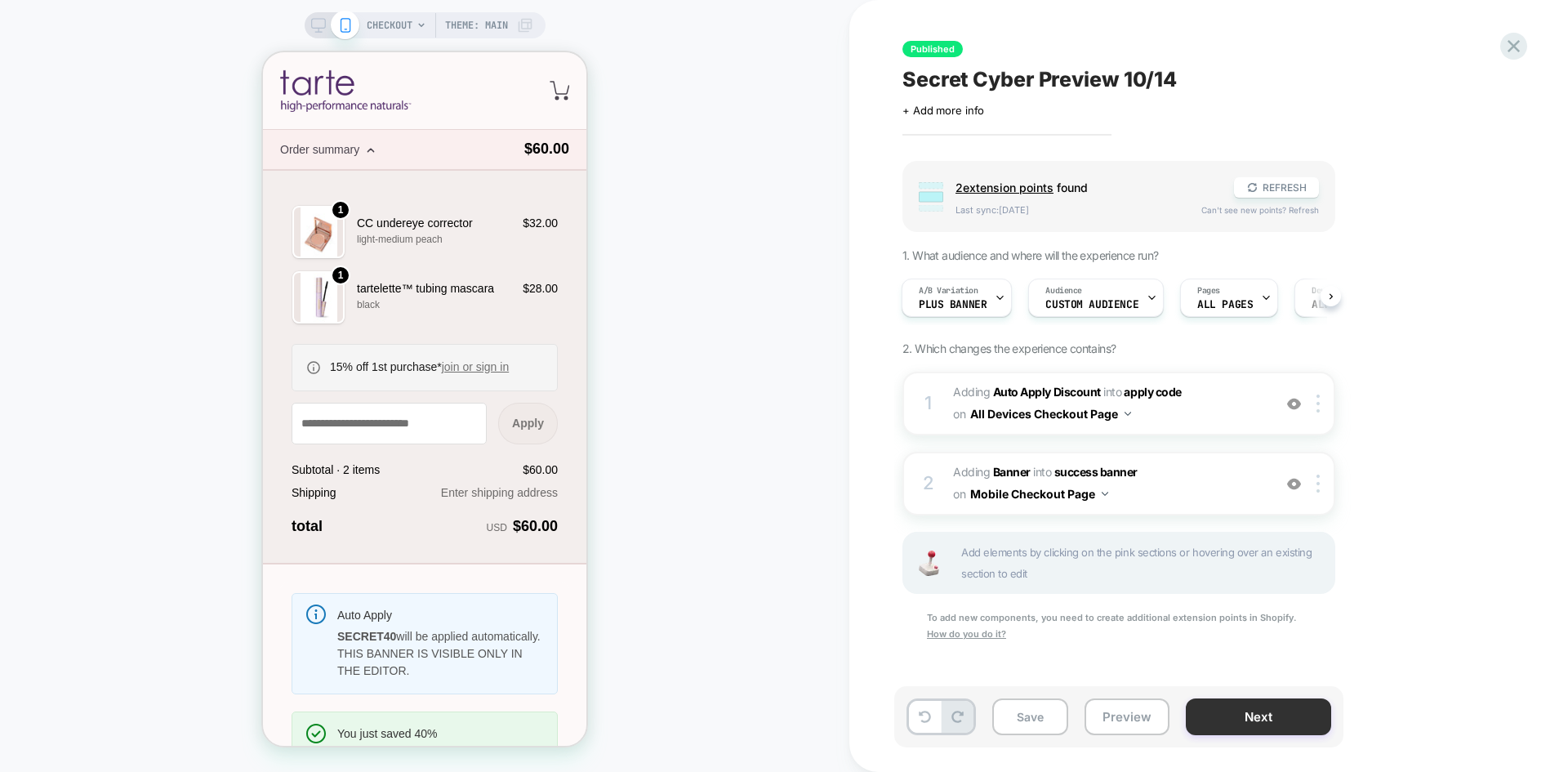
click at [1233, 719] on button "Next" at bounding box center [1259, 716] width 145 height 37
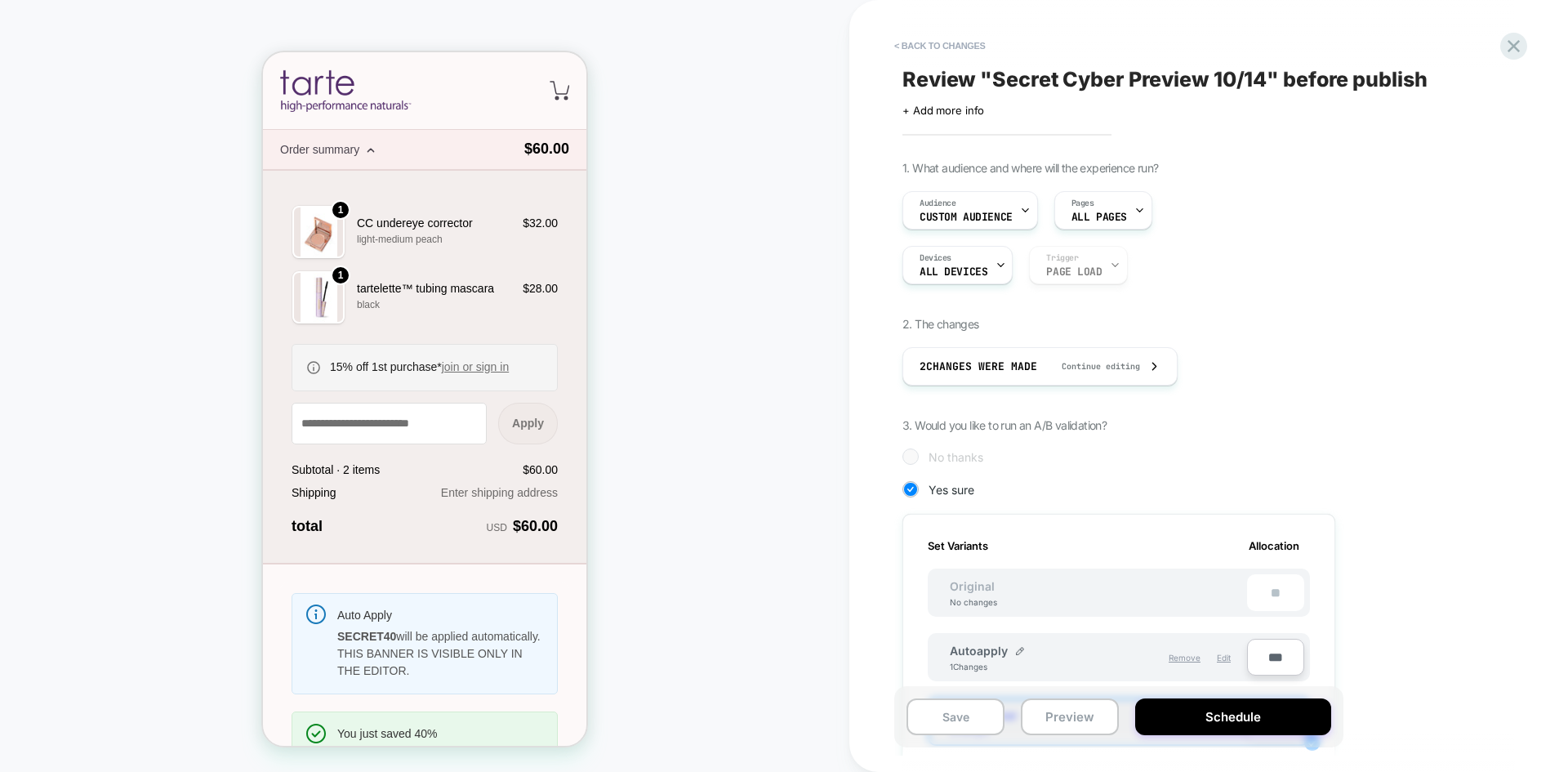
scroll to position [0, 2]
click at [952, 212] on span "Custom Audience" at bounding box center [966, 217] width 93 height 12
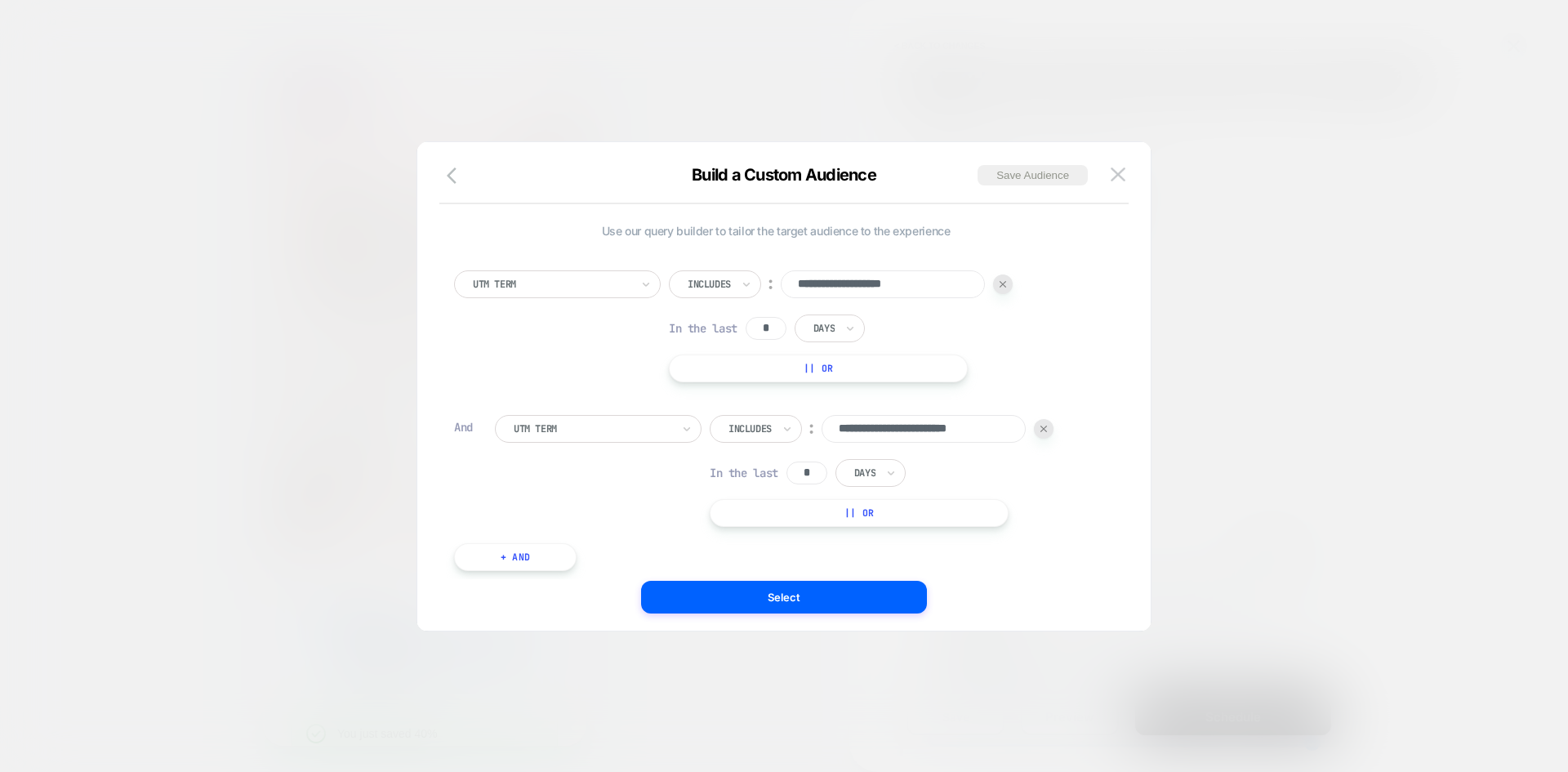
scroll to position [0, 8]
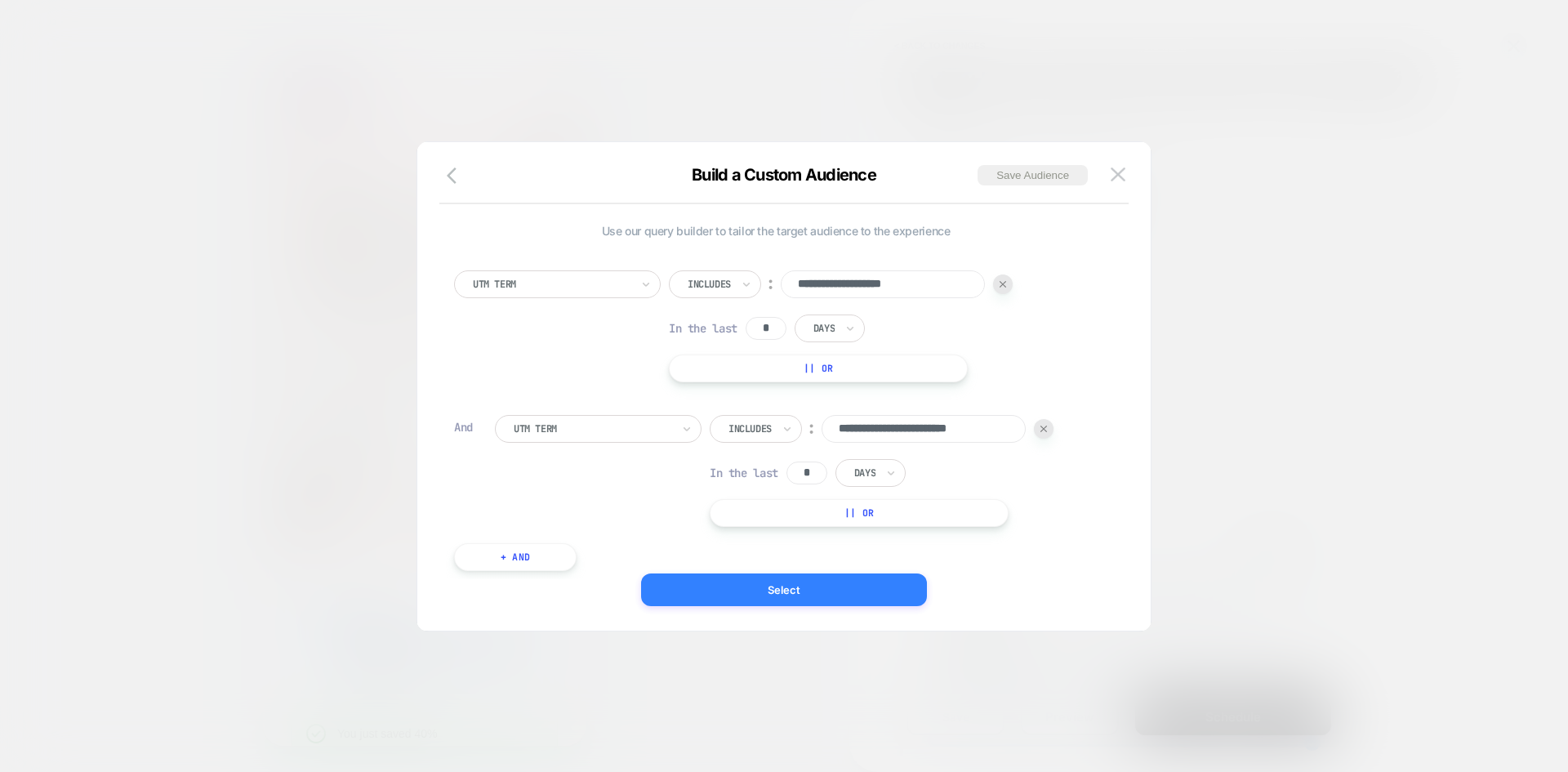
click at [831, 599] on button "Select" at bounding box center [784, 589] width 286 height 32
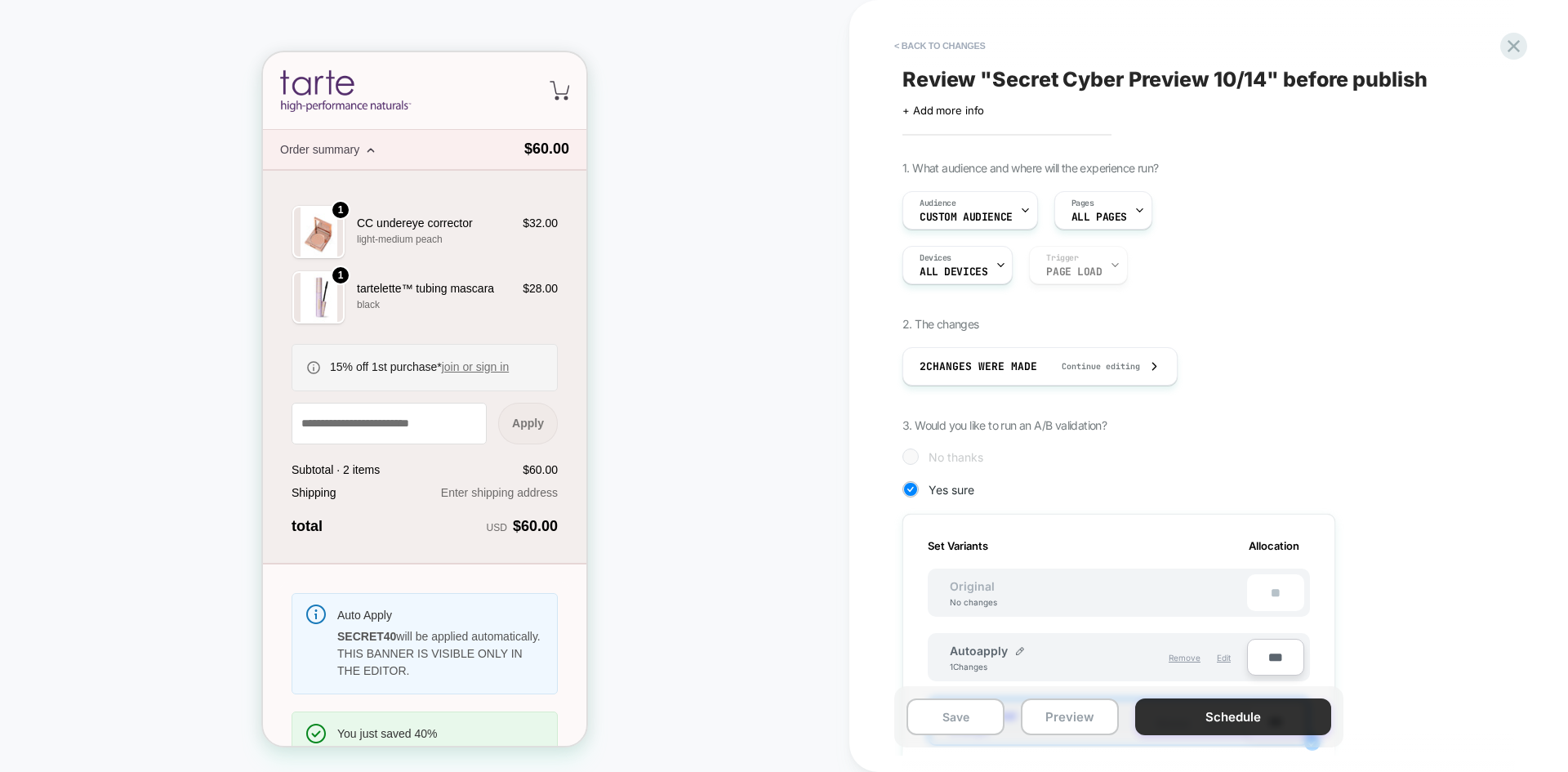
click at [1245, 712] on button "Schedule" at bounding box center [1233, 716] width 196 height 37
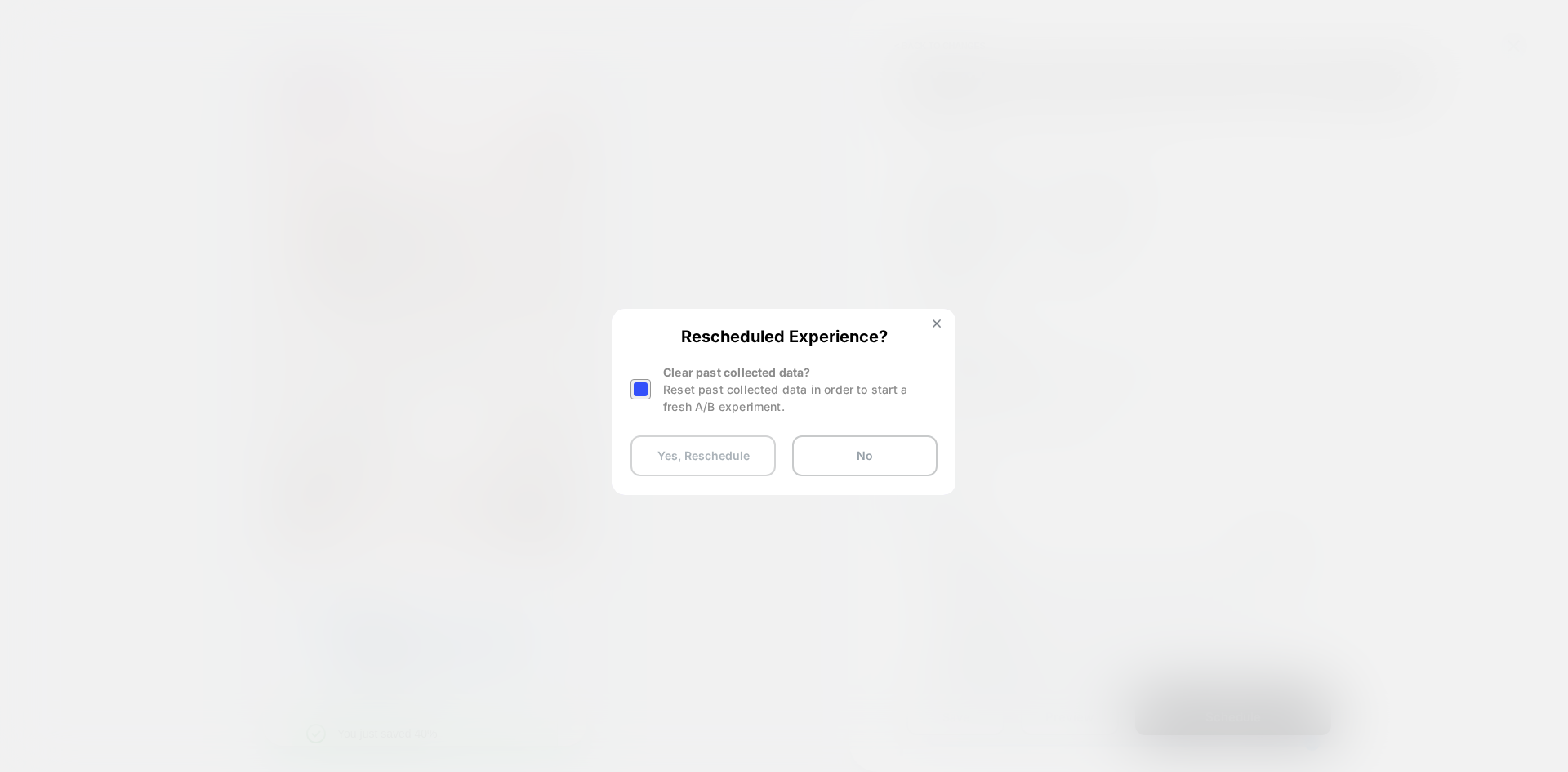
click at [718, 461] on button "Yes, Reschedule" at bounding box center [703, 455] width 145 height 41
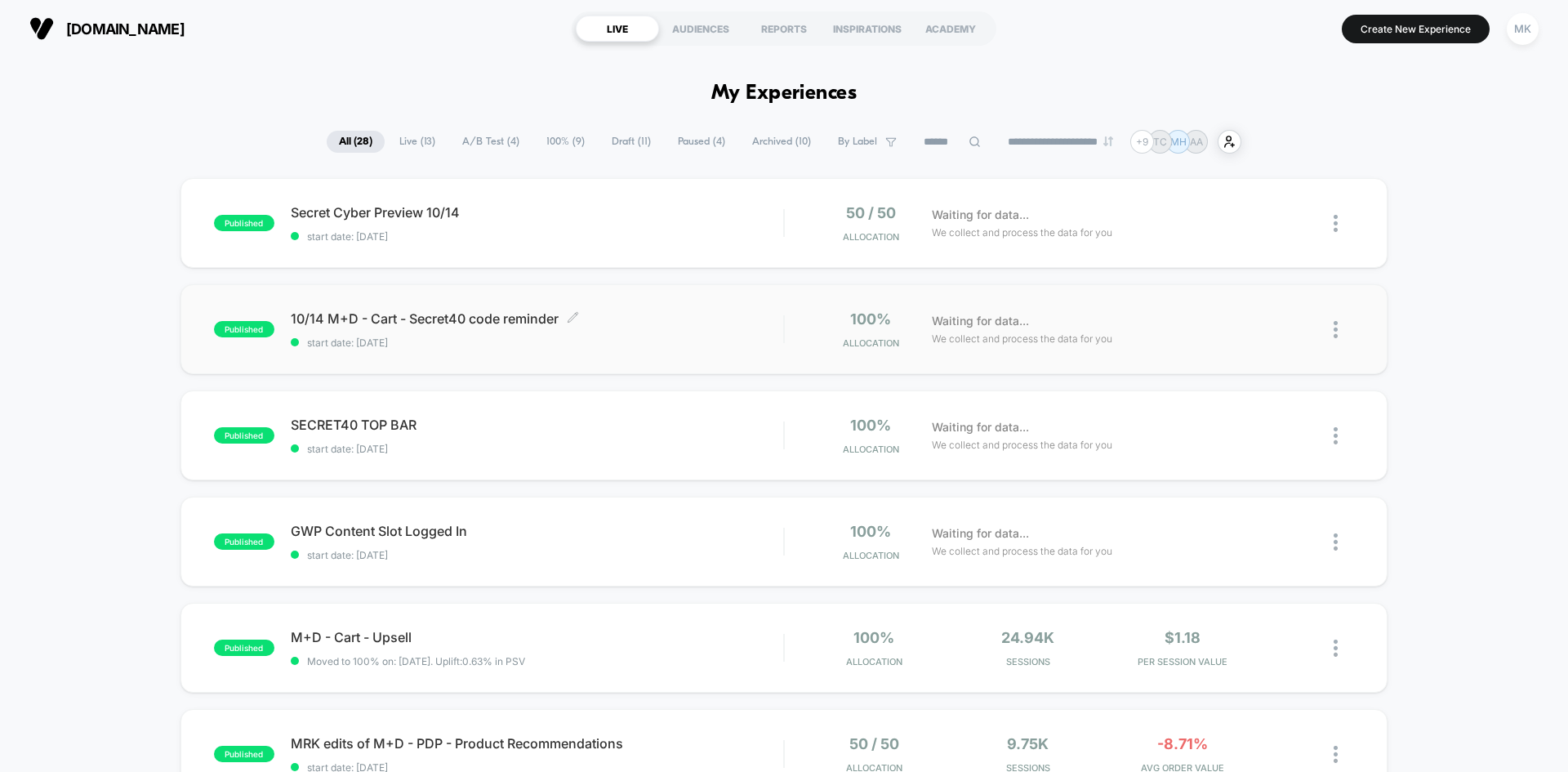
click at [623, 348] on span "start date: [DATE]" at bounding box center [536, 343] width 492 height 13
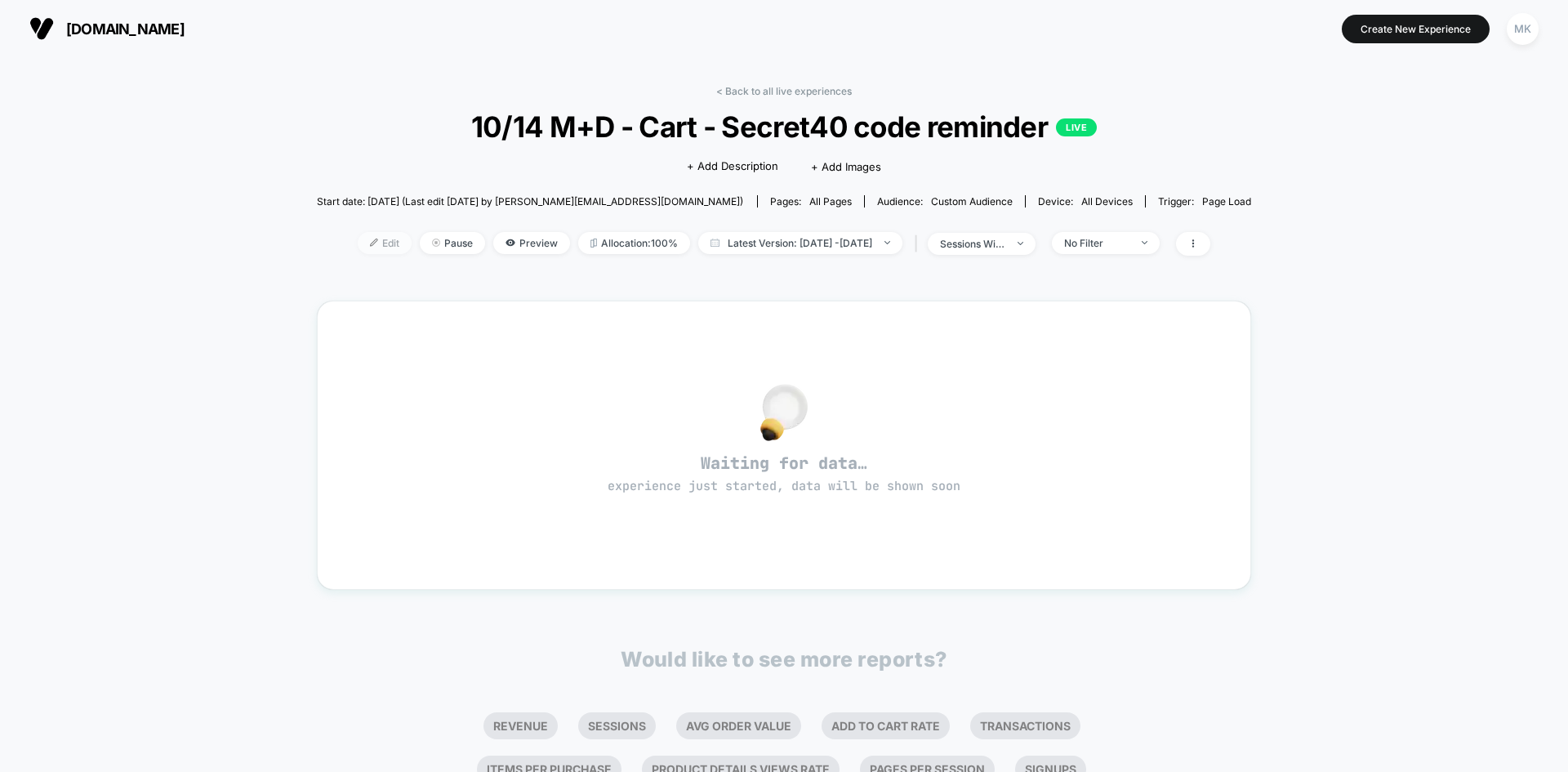
click at [364, 239] on span "Edit" at bounding box center [385, 243] width 54 height 22
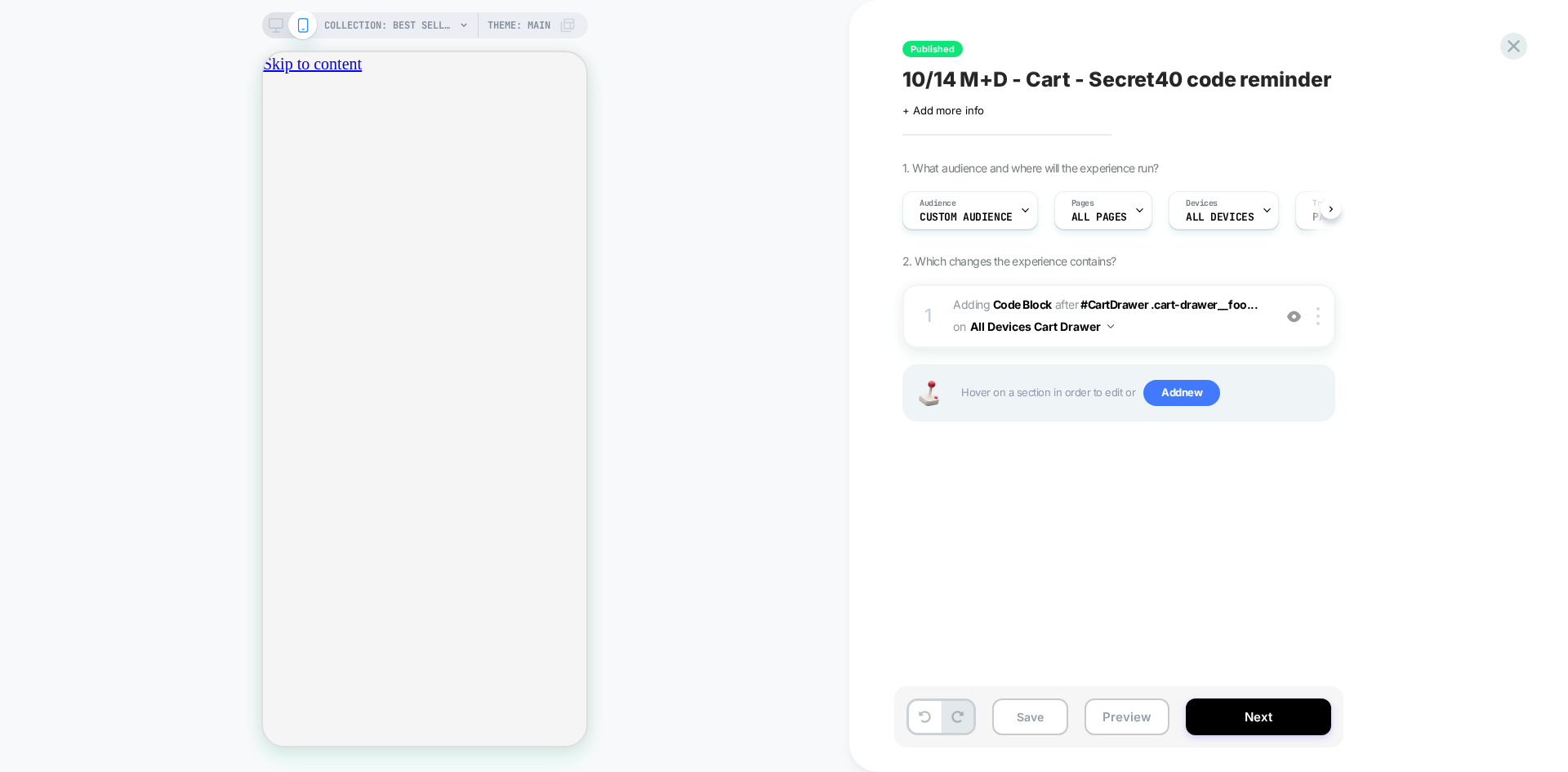
click at [994, 214] on span "Custom Audience" at bounding box center [966, 217] width 93 height 12
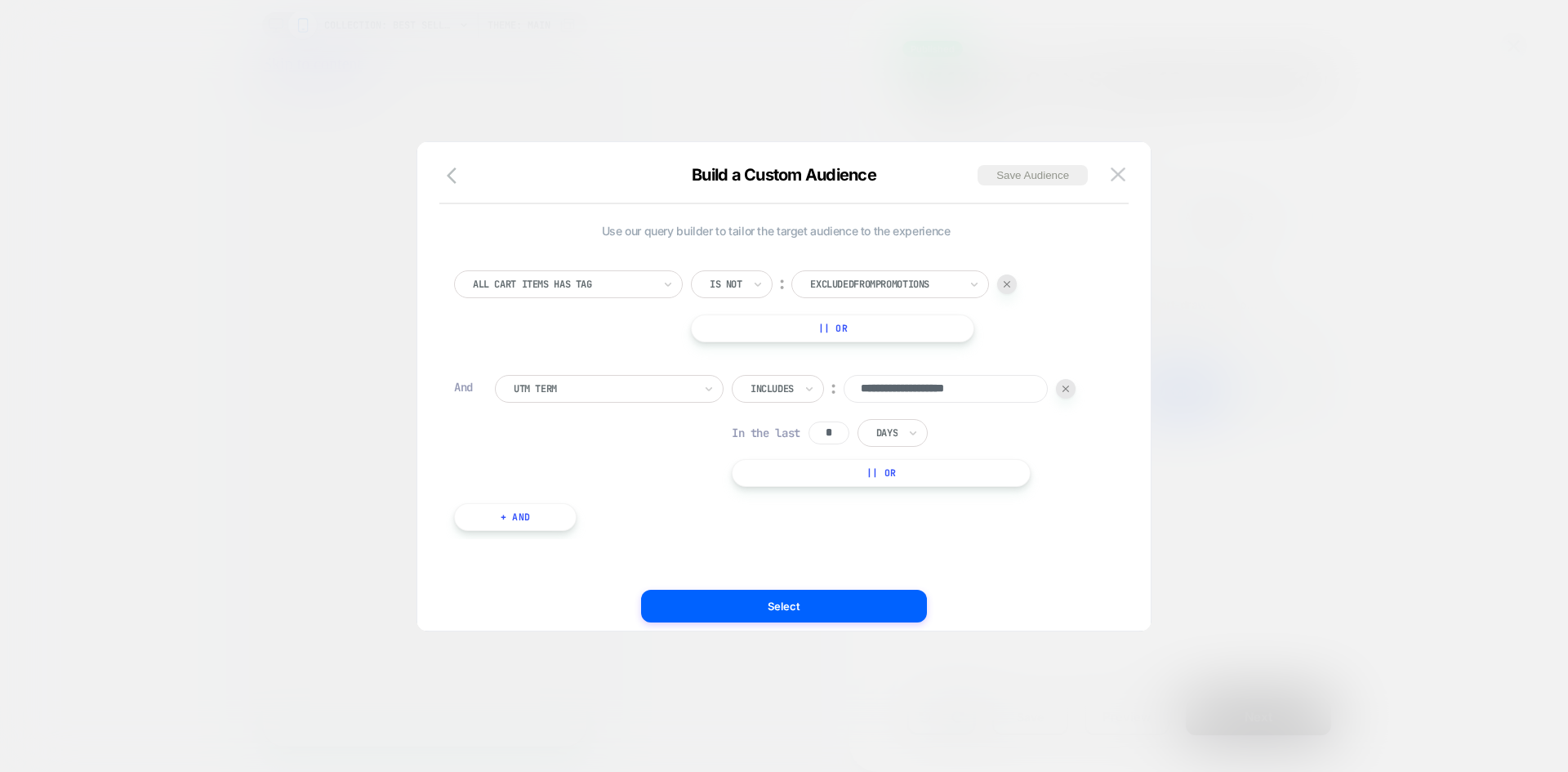
scroll to position [0, 288]
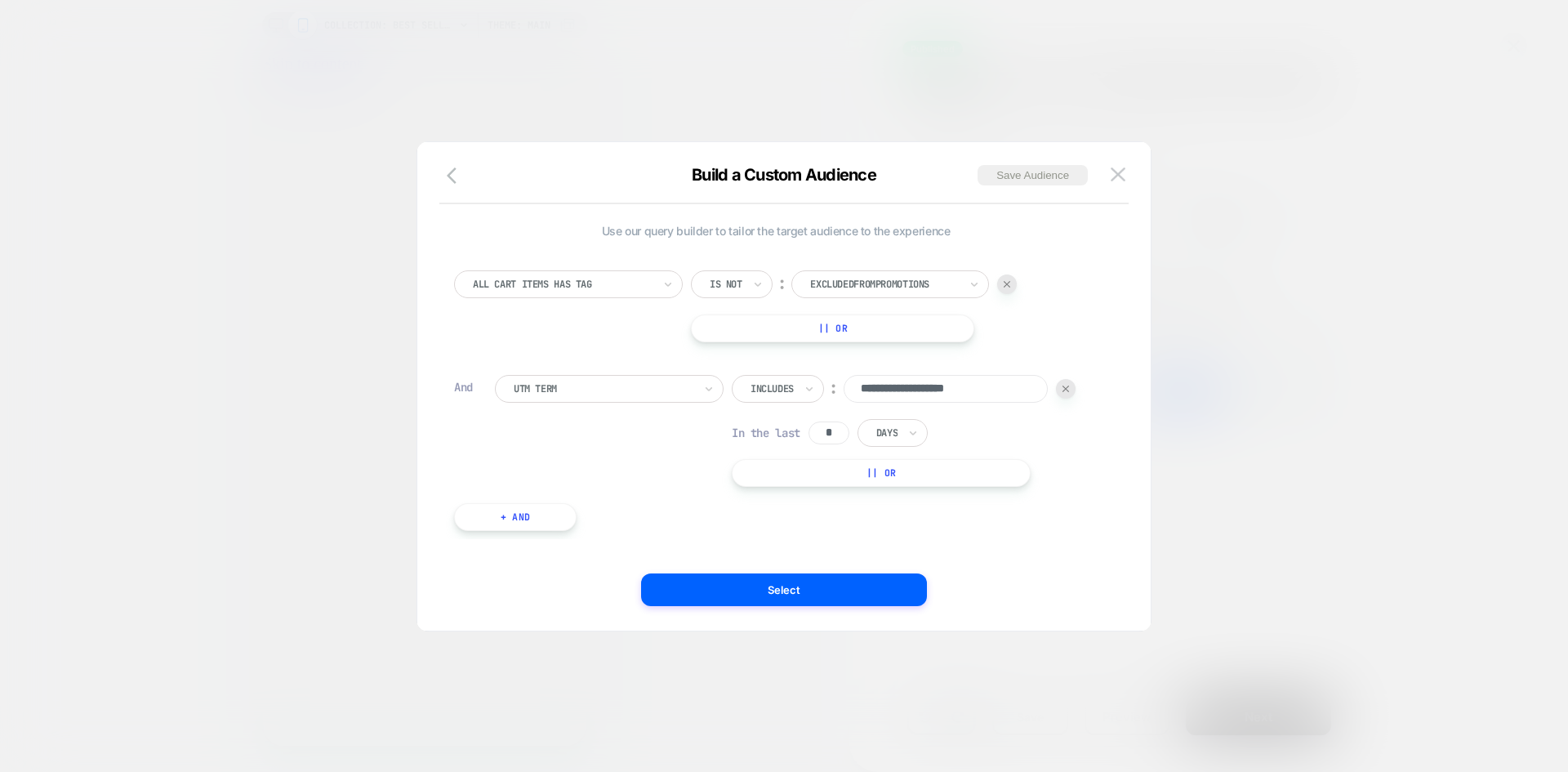
click at [523, 511] on button "+ And" at bounding box center [515, 516] width 123 height 28
click at [511, 535] on div "Predefined Audience" at bounding box center [609, 533] width 229 height 28
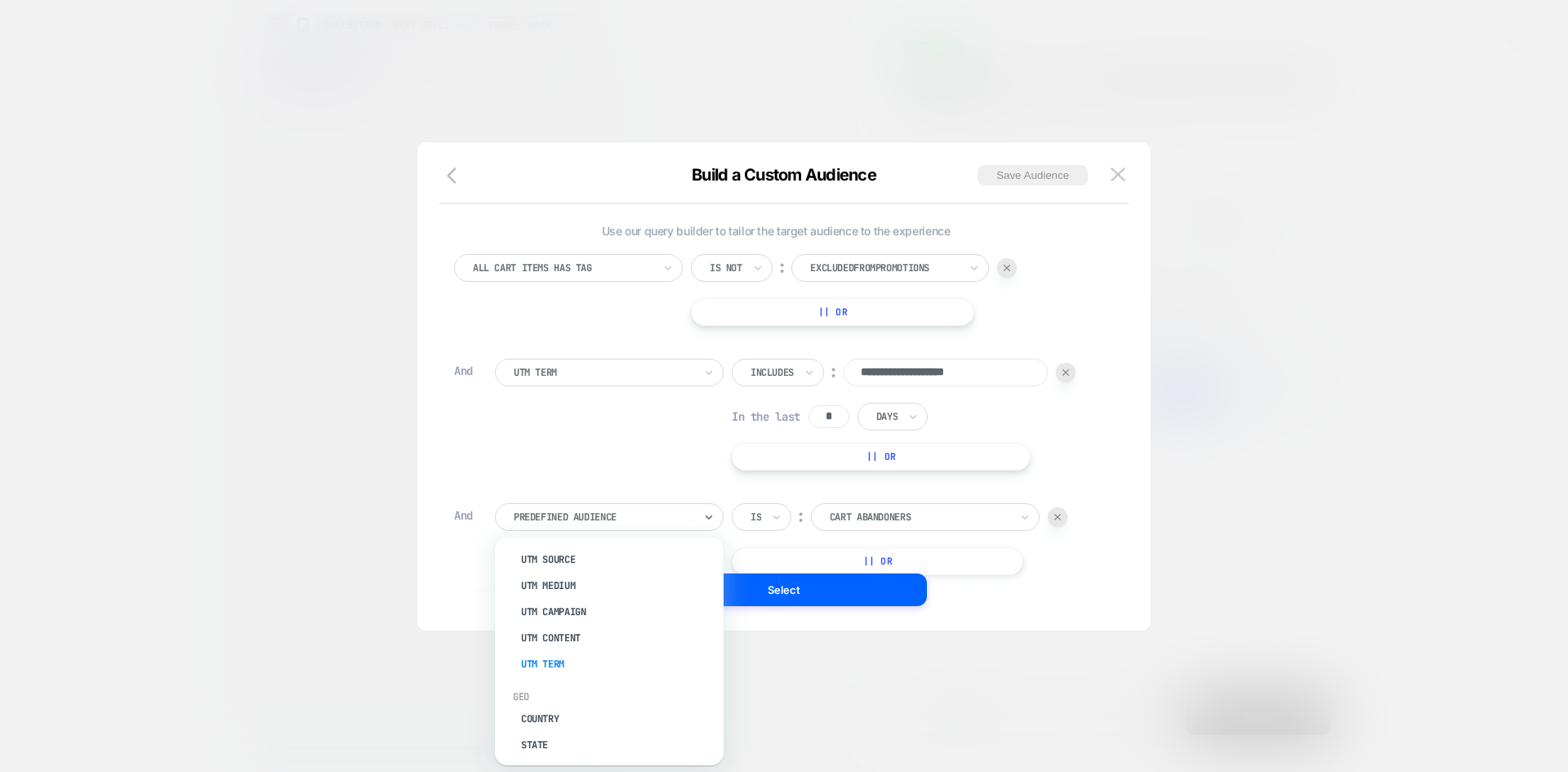
scroll to position [0, 288]
click at [540, 660] on div "UTM Term" at bounding box center [617, 664] width 213 height 26
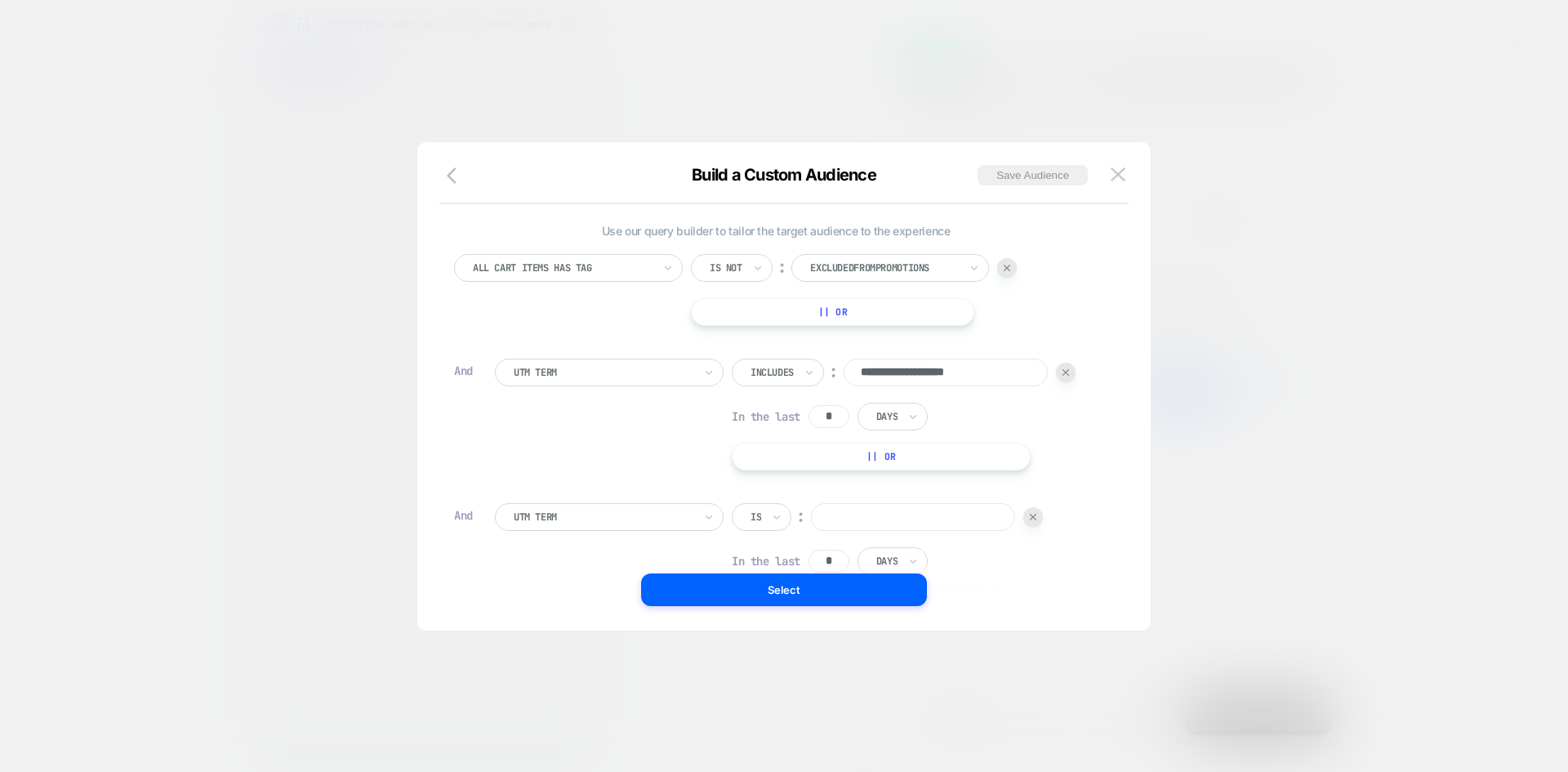
click at [823, 523] on input at bounding box center [913, 516] width 205 height 28
click at [476, 460] on div "**********" at bounding box center [776, 414] width 644 height 112
paste input "**********"
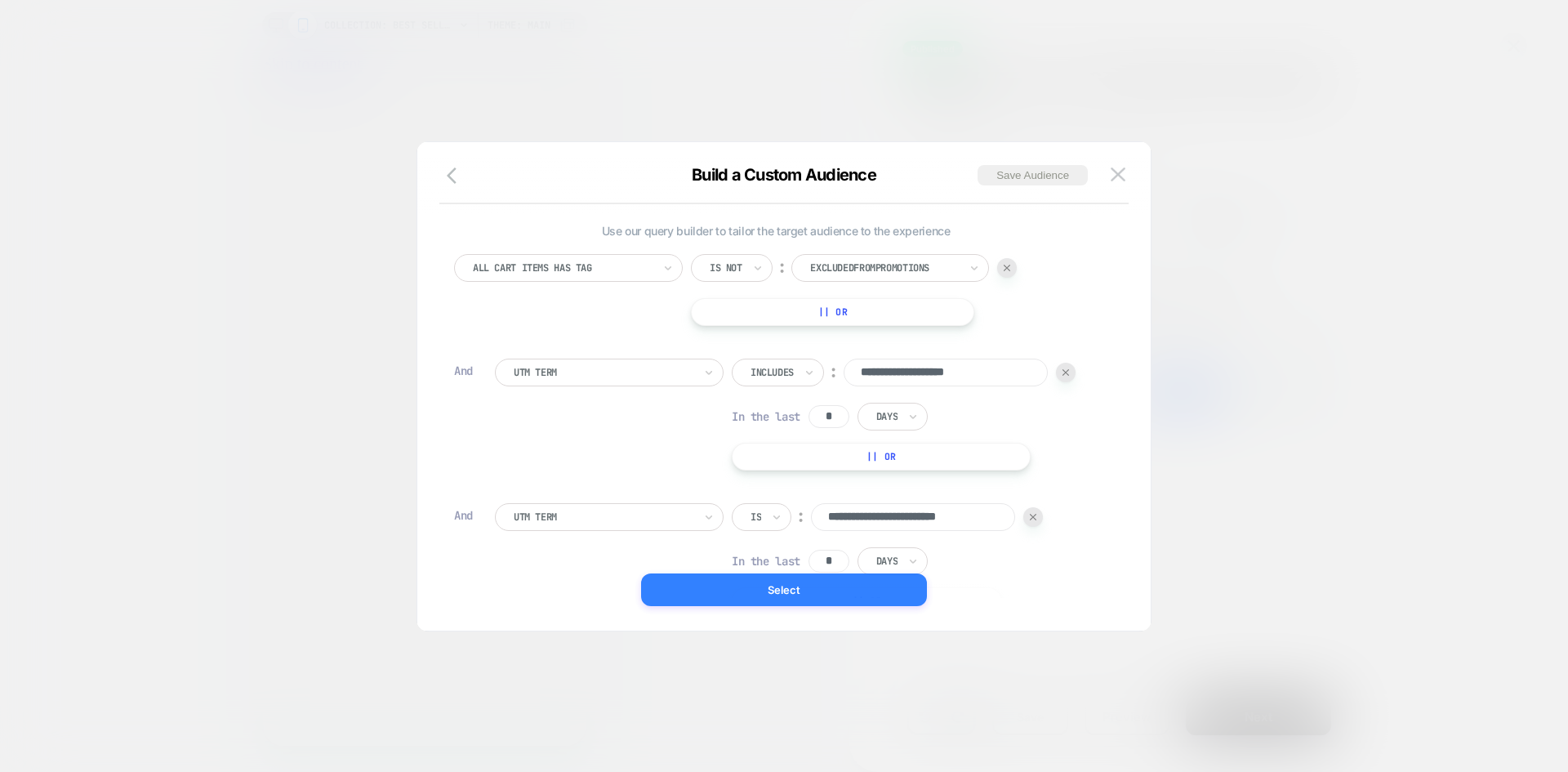
type input "**********"
click at [788, 589] on button "Select" at bounding box center [784, 589] width 286 height 32
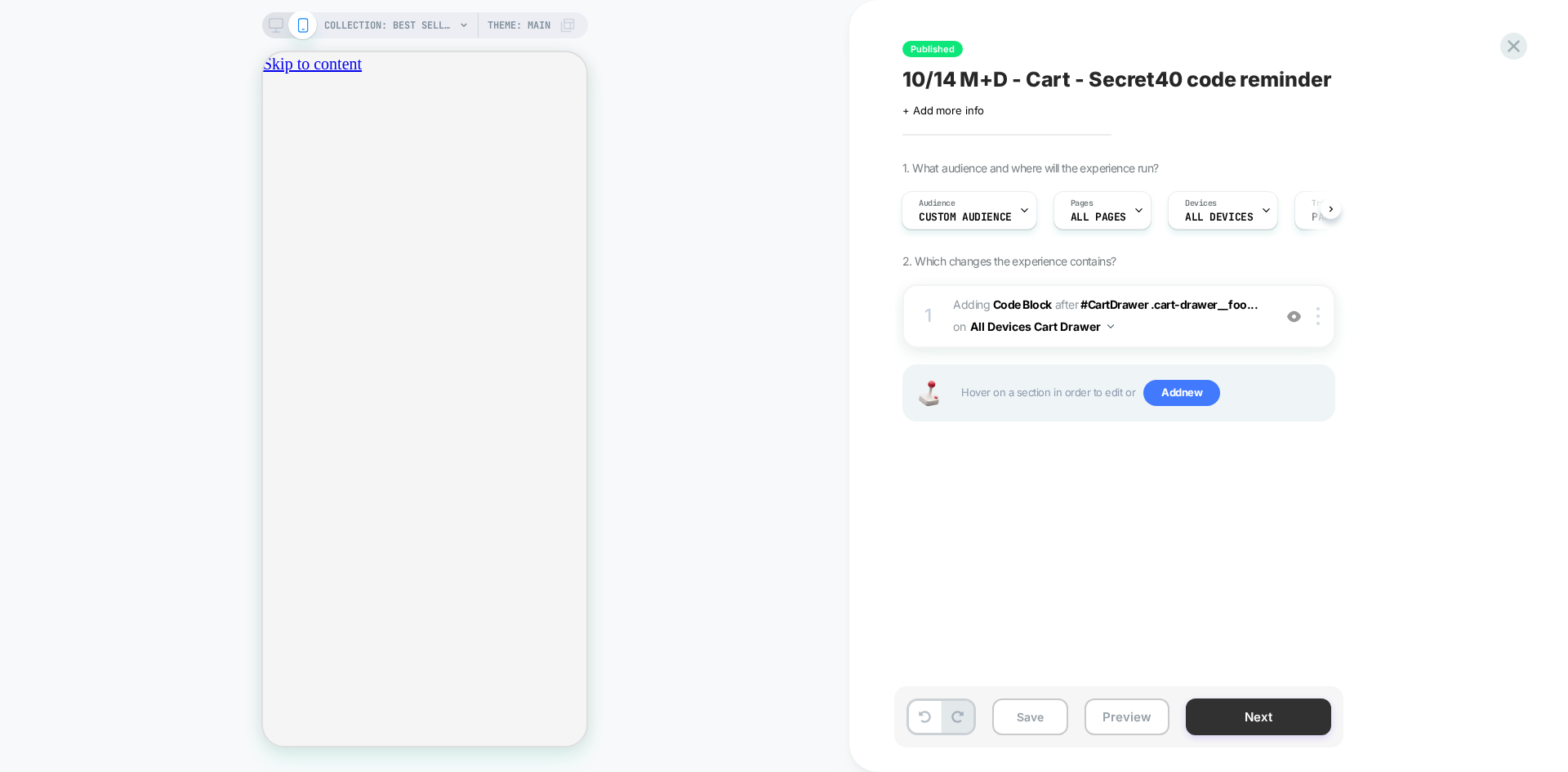
click at [1266, 707] on button "Next" at bounding box center [1259, 716] width 145 height 37
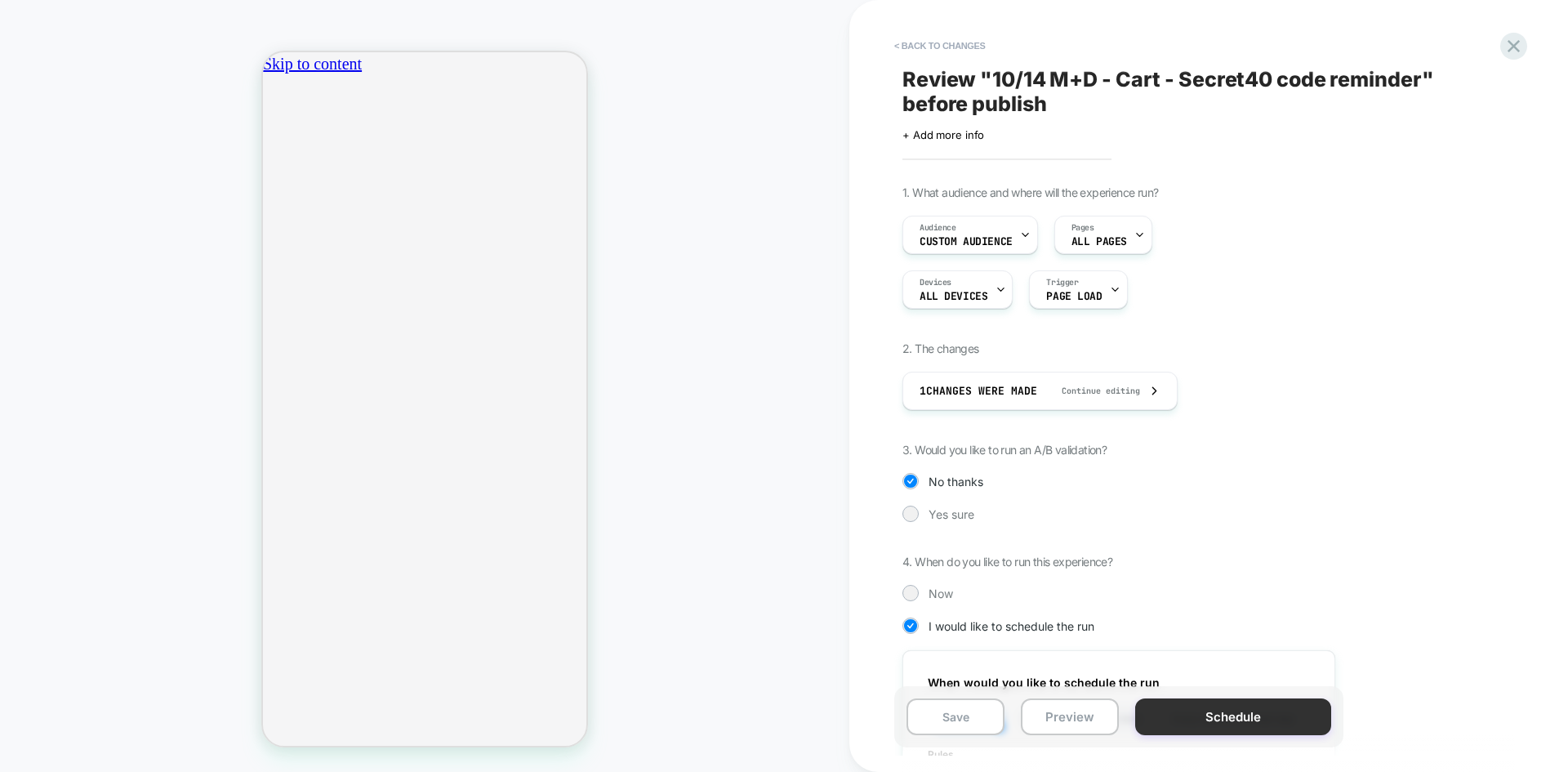
scroll to position [0, 288]
click at [1244, 712] on button "Schedule" at bounding box center [1233, 716] width 196 height 37
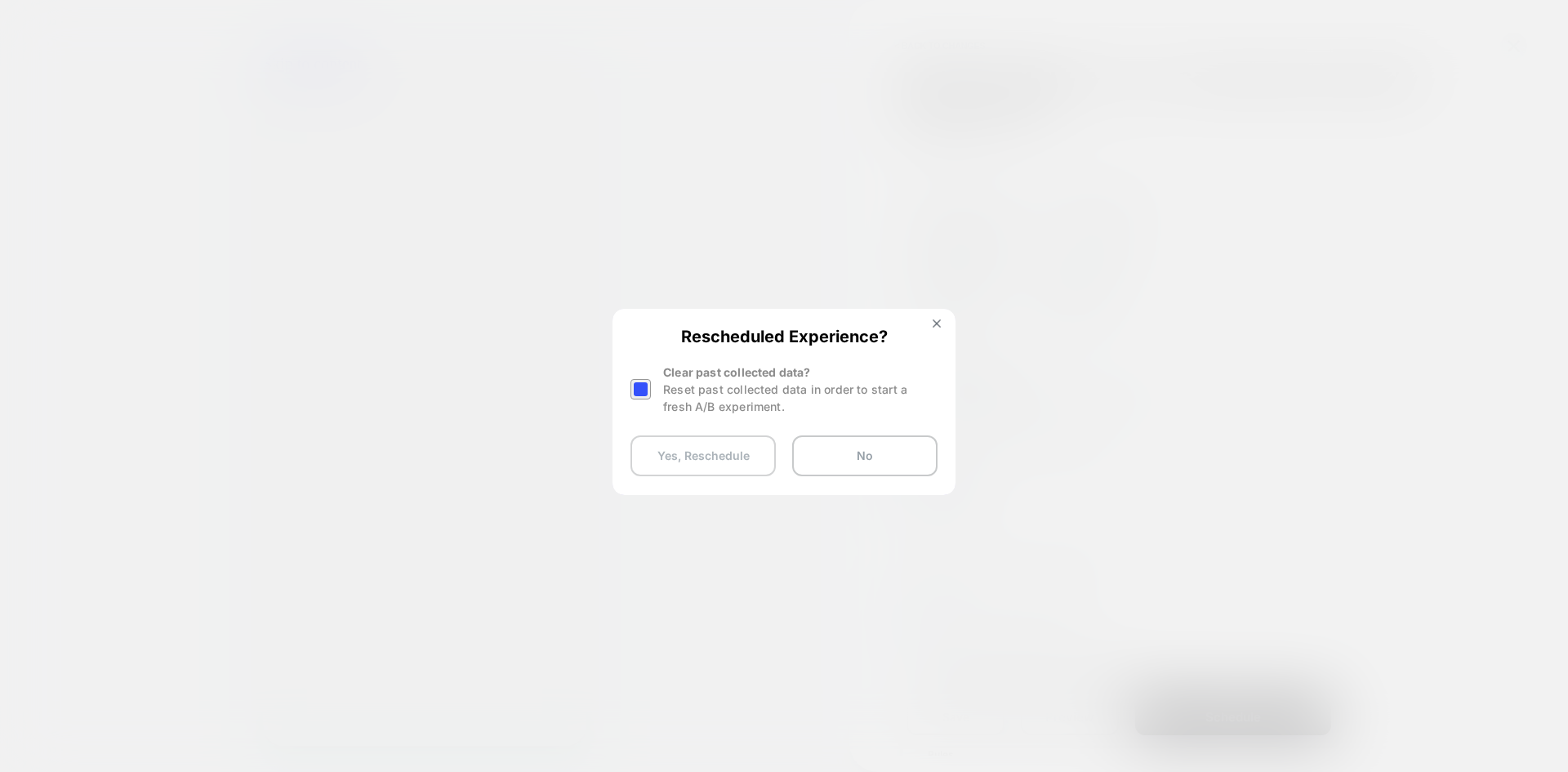
click at [714, 458] on button "Yes, Reschedule" at bounding box center [703, 455] width 145 height 41
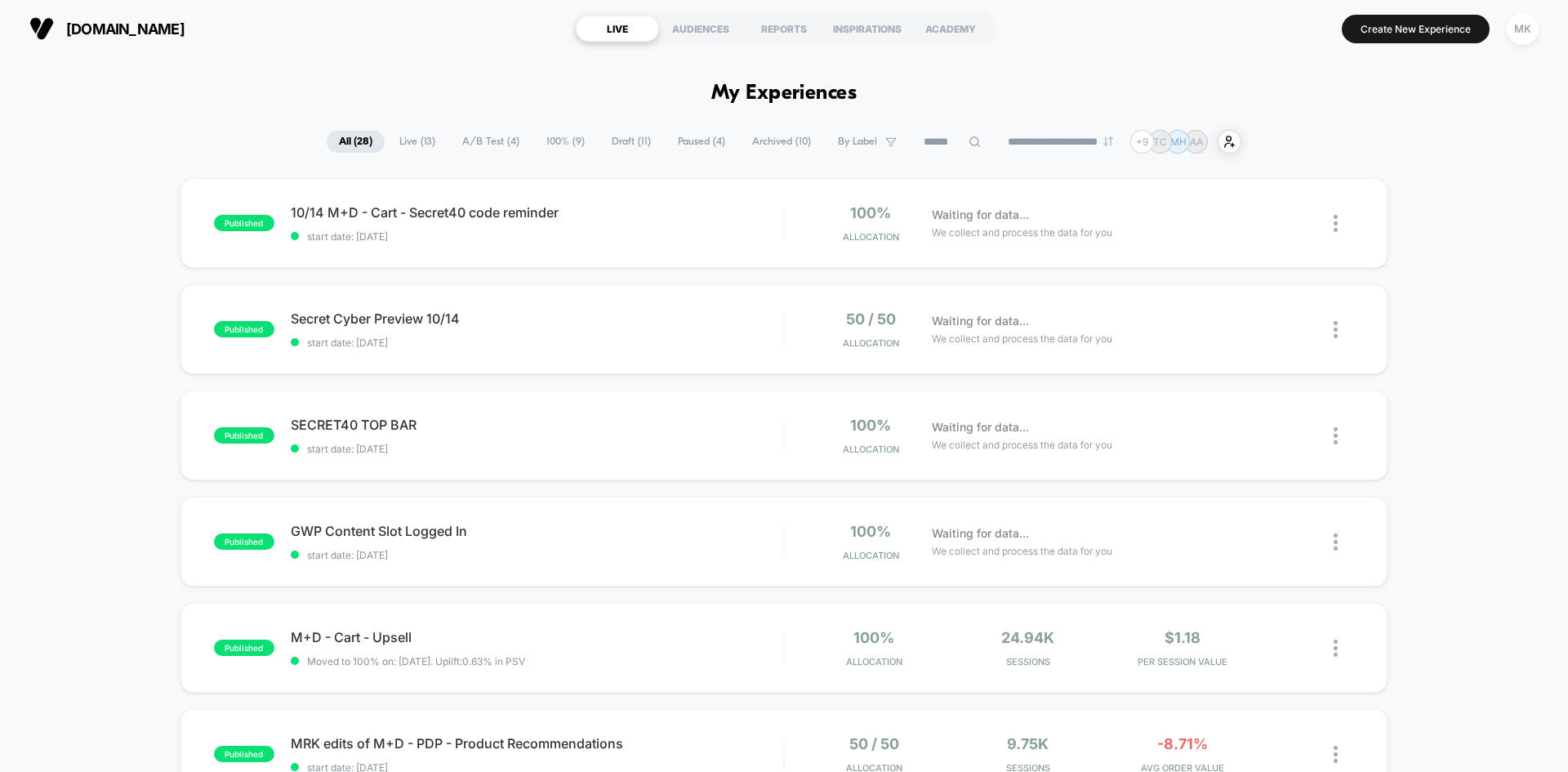
click at [671, 244] on div "published 10/14 M+D - Cart - Secret40 code reminder start date: 10/14/2025 100%…" at bounding box center [784, 223] width 1207 height 90
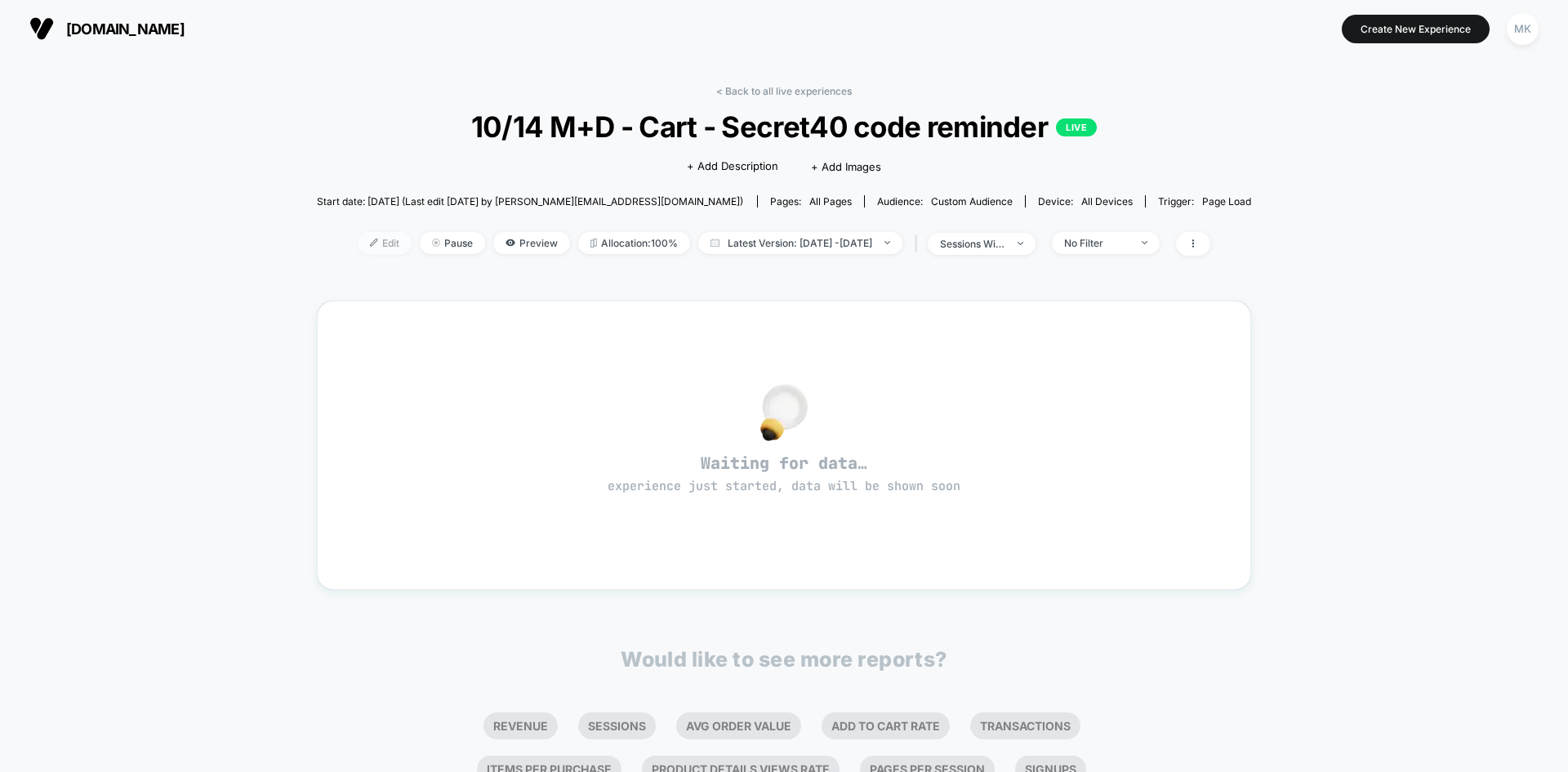
click at [361, 242] on span "Edit" at bounding box center [385, 243] width 54 height 22
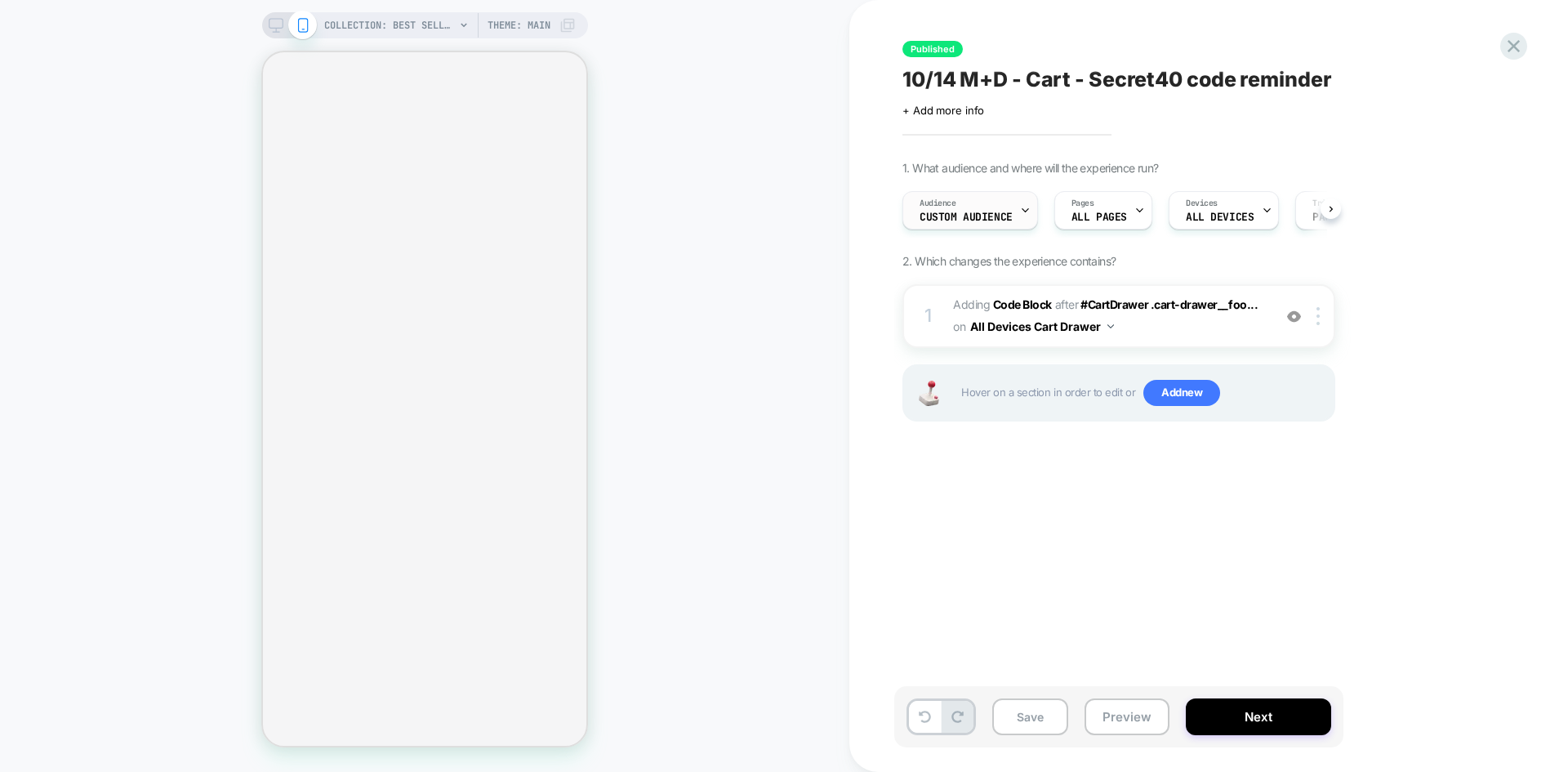
click at [980, 214] on span "Custom Audience" at bounding box center [966, 217] width 93 height 12
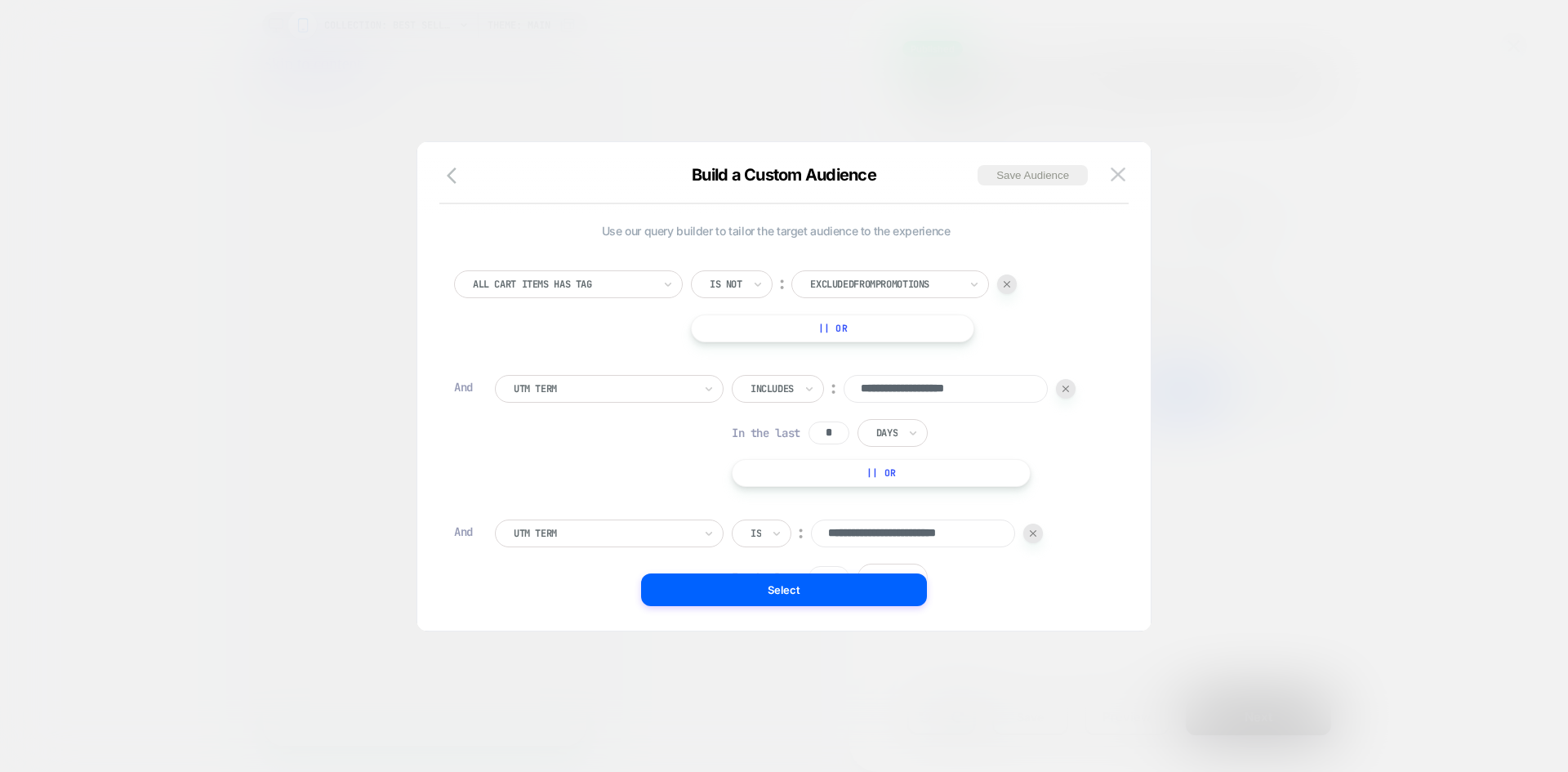
scroll to position [0, 288]
click at [760, 530] on div at bounding box center [756, 533] width 11 height 14
click at [784, 633] on div "Includes" at bounding box center [801, 629] width 106 height 26
click at [808, 589] on button "Select" at bounding box center [784, 589] width 286 height 32
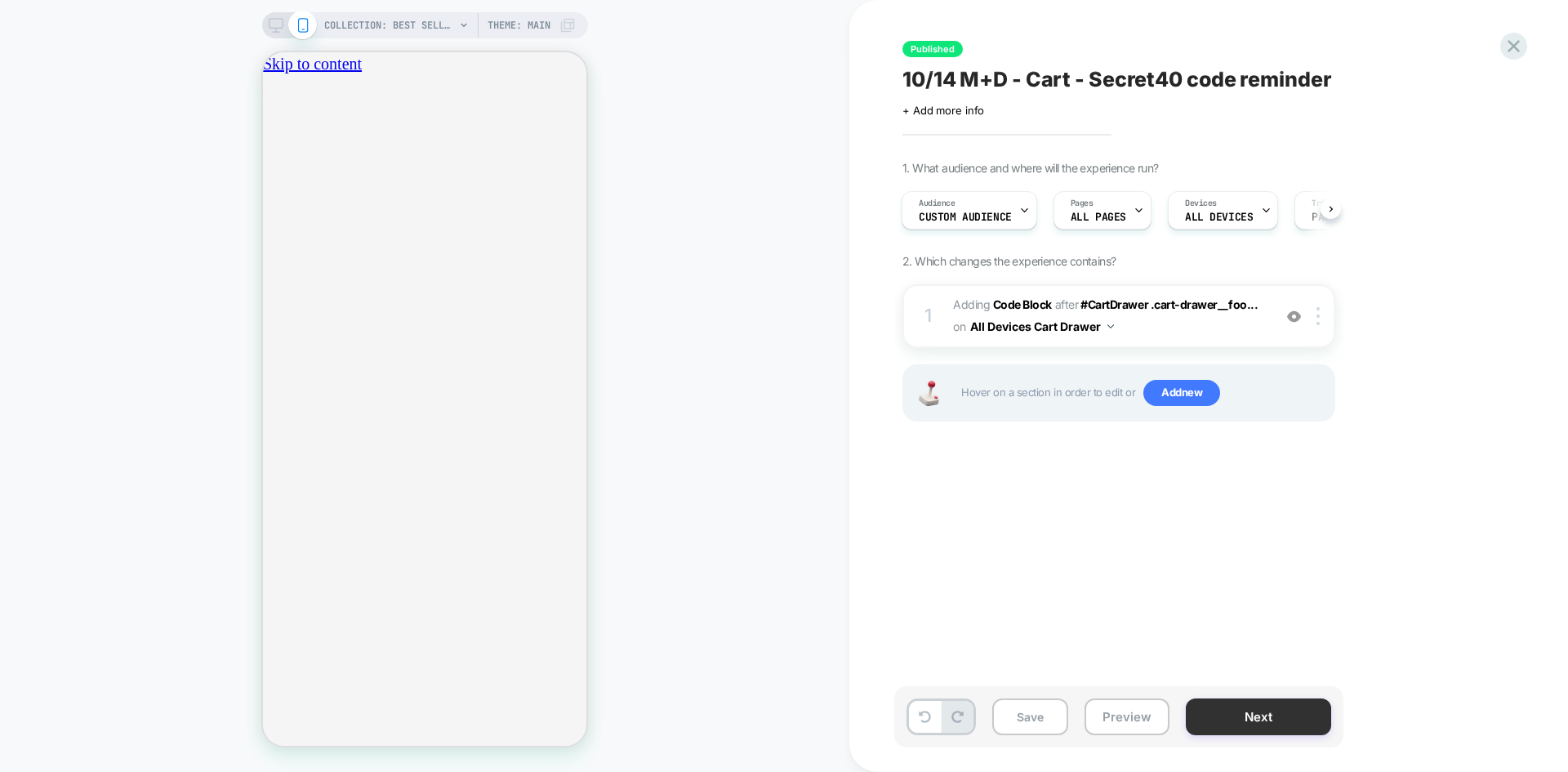
click at [1276, 724] on button "Next" at bounding box center [1259, 716] width 145 height 37
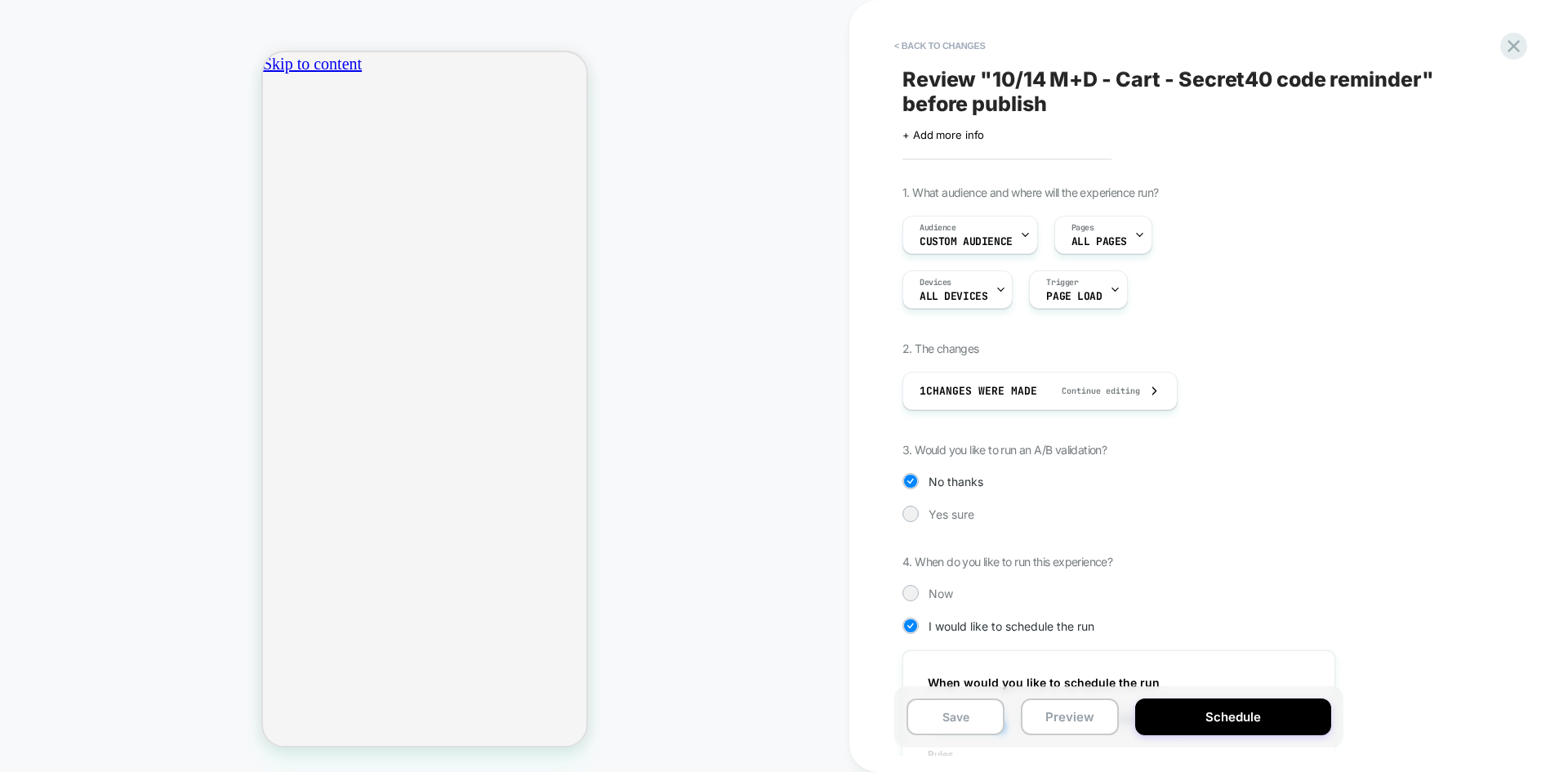
click at [1276, 724] on button "Schedule" at bounding box center [1233, 716] width 196 height 37
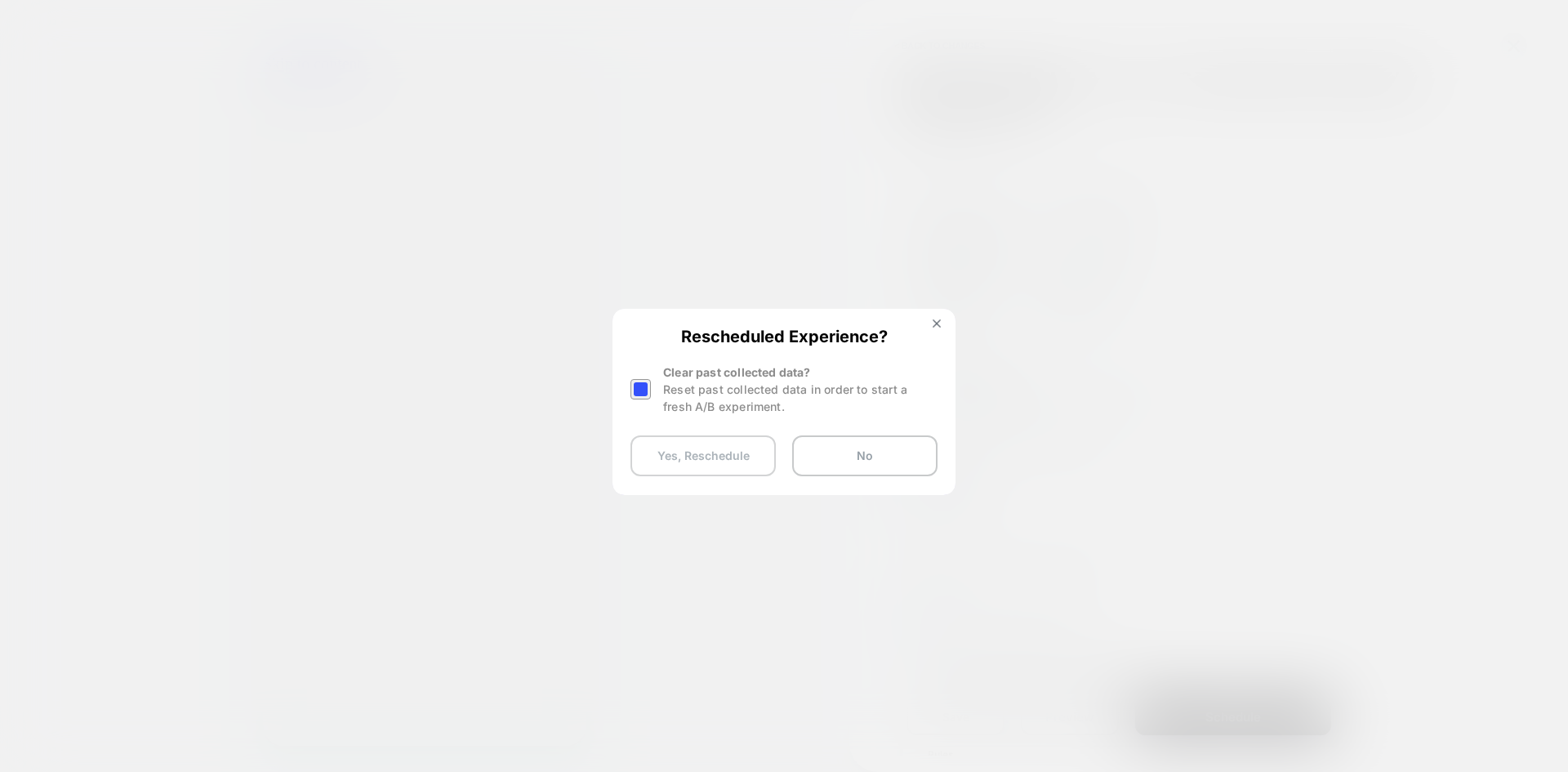
click at [703, 445] on button "Yes, Reschedule" at bounding box center [703, 455] width 145 height 41
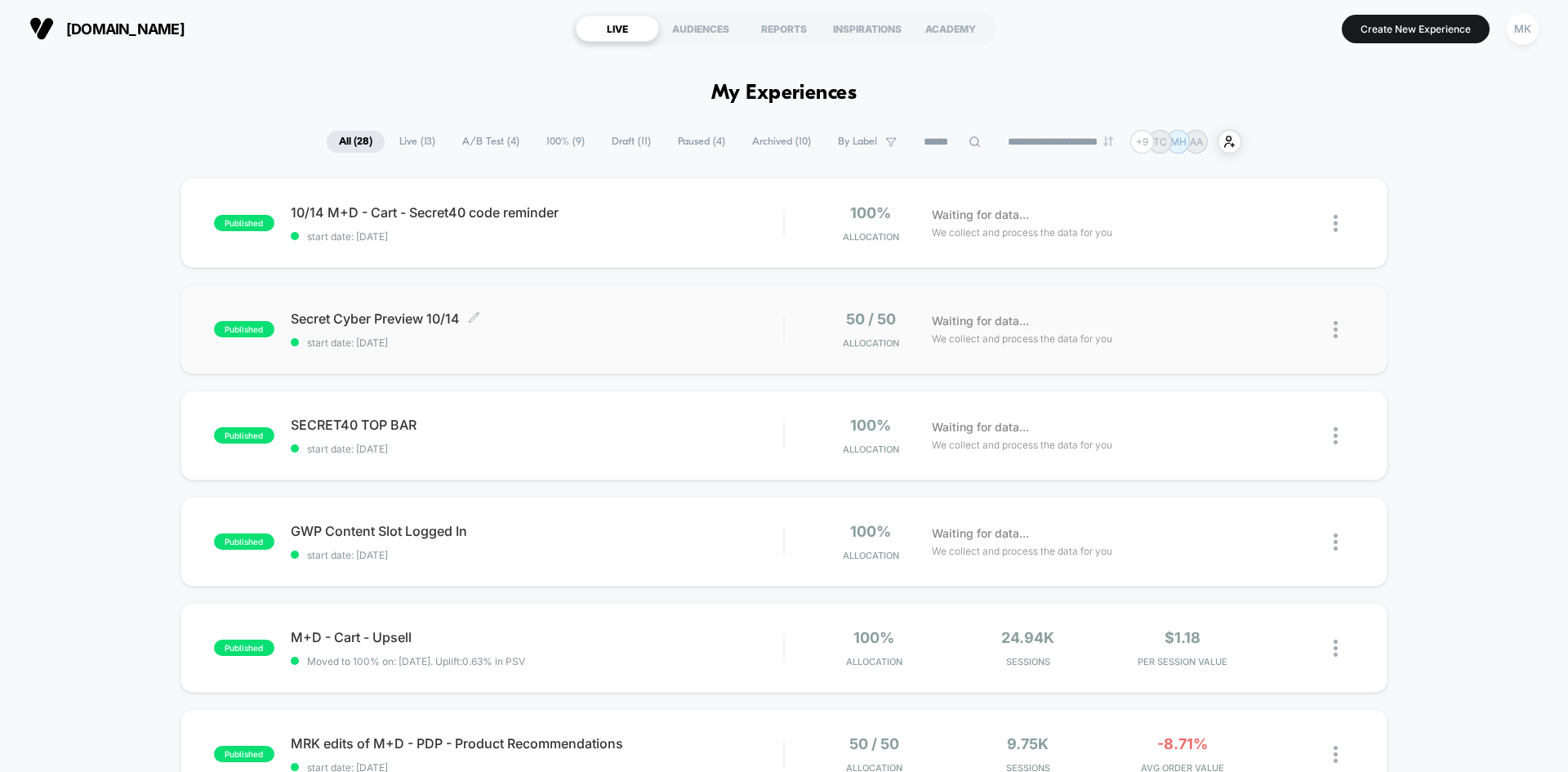
click at [712, 331] on div "Secret Cyber Preview 10/14 Click to edit experience details Click to edit exper…" at bounding box center [536, 329] width 492 height 39
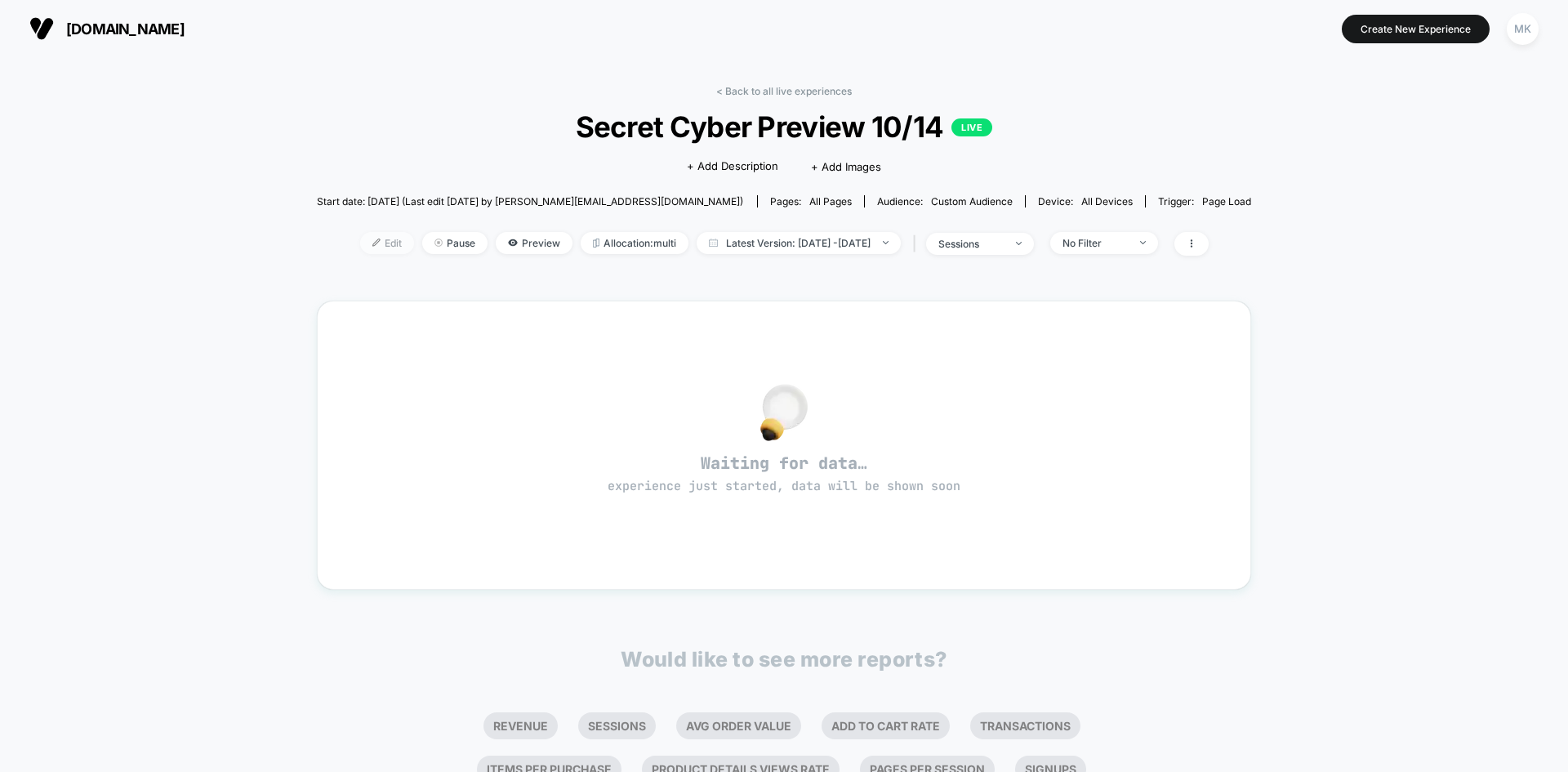
click at [361, 240] on span "Edit" at bounding box center [388, 243] width 54 height 22
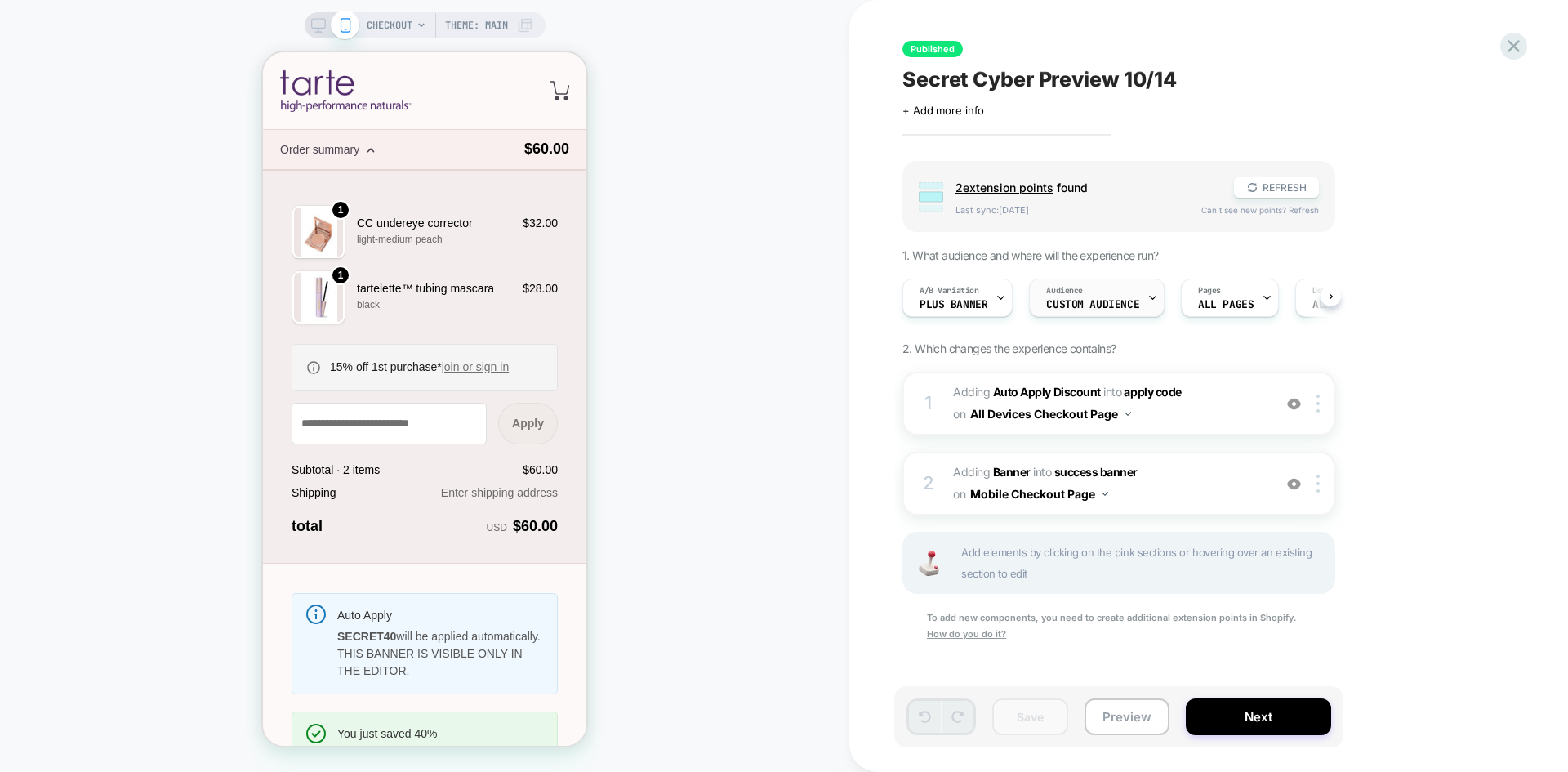
scroll to position [0, 1]
click at [1086, 293] on div "Audience Custom Audience" at bounding box center [1092, 297] width 126 height 37
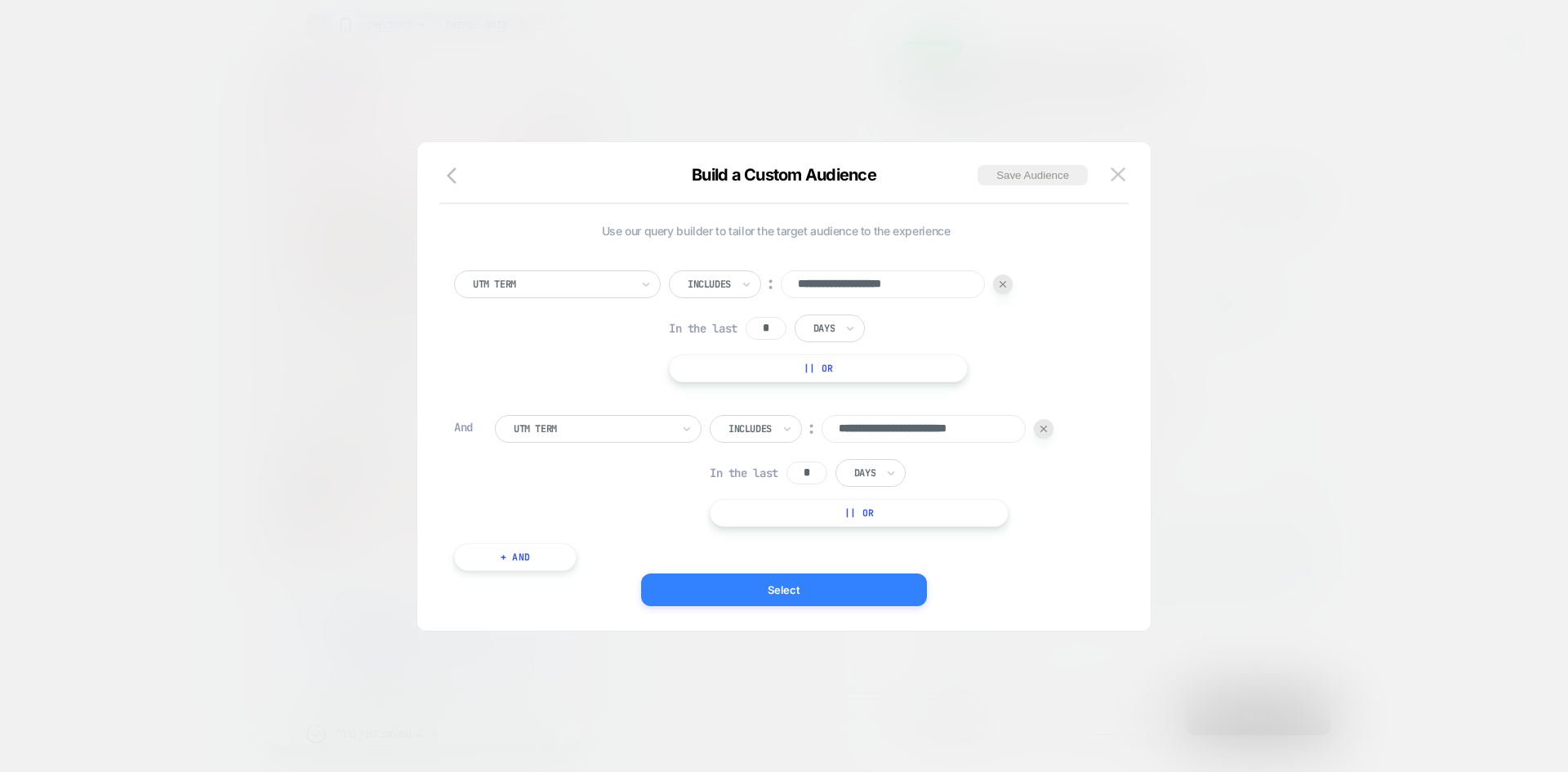
scroll to position [0, 0]
click at [741, 598] on button "Select" at bounding box center [784, 589] width 286 height 32
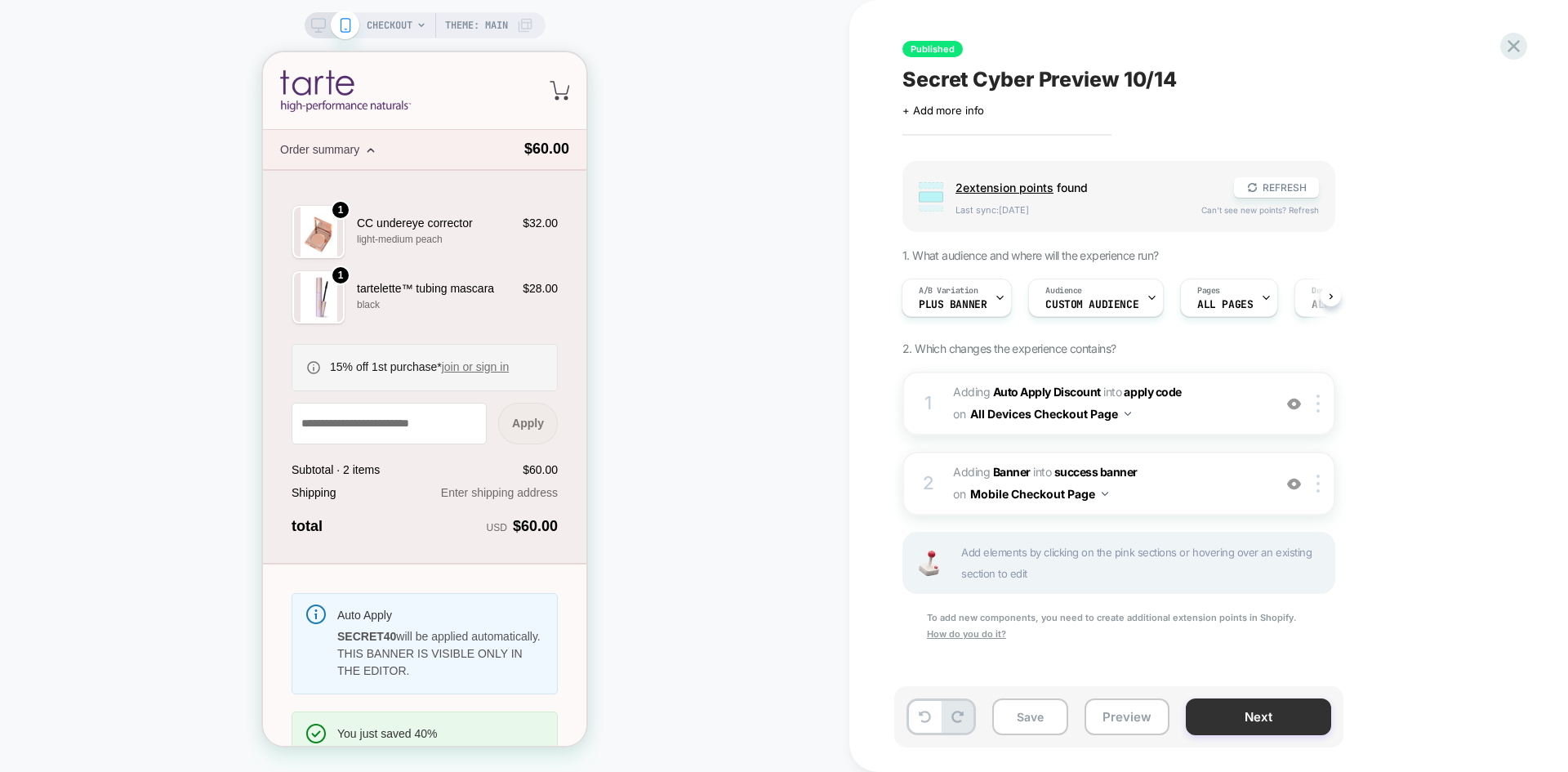
click at [1269, 717] on button "Next" at bounding box center [1259, 716] width 145 height 37
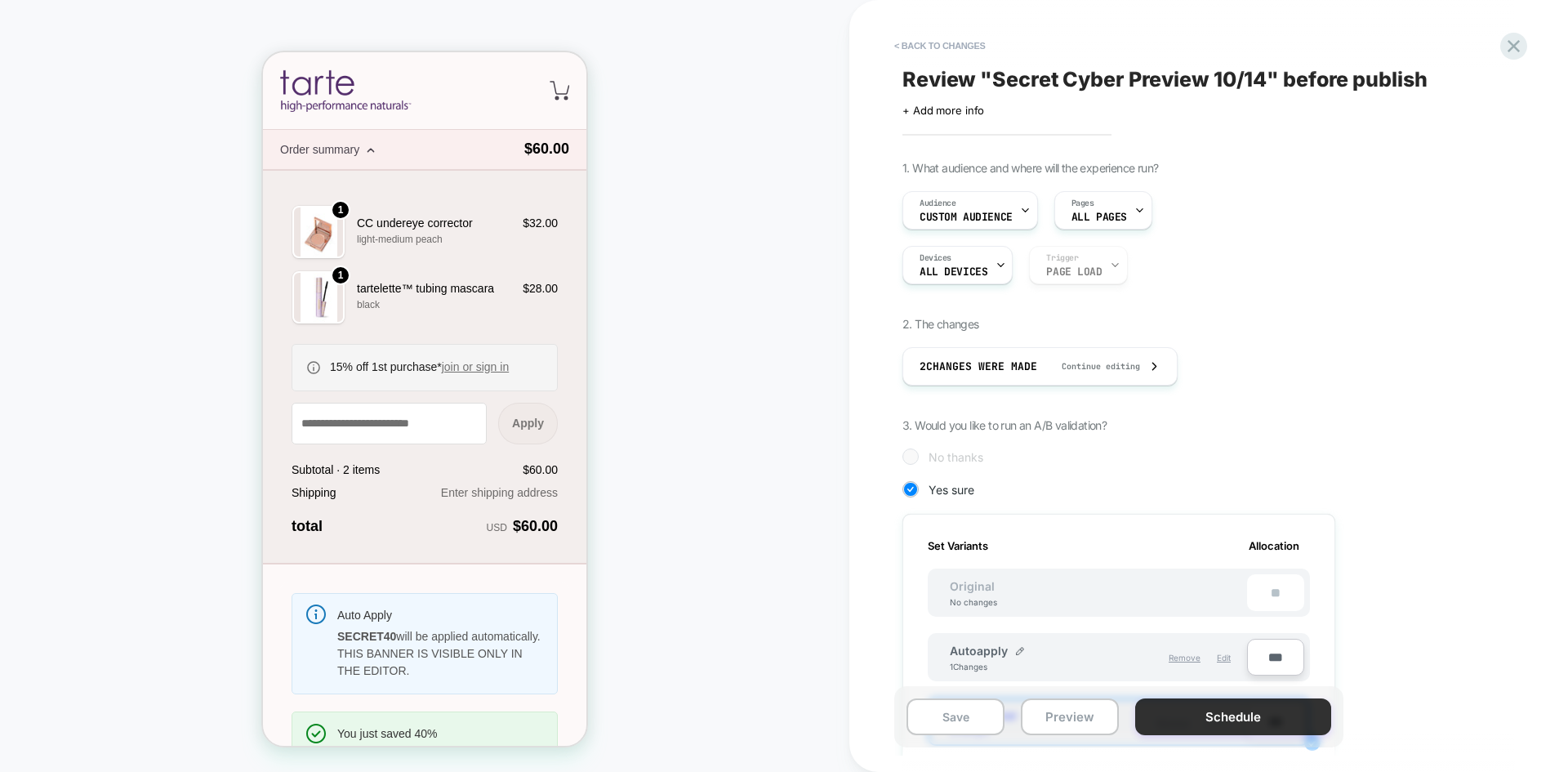
scroll to position [0, 2]
click at [1275, 712] on button "Schedule" at bounding box center [1233, 716] width 196 height 37
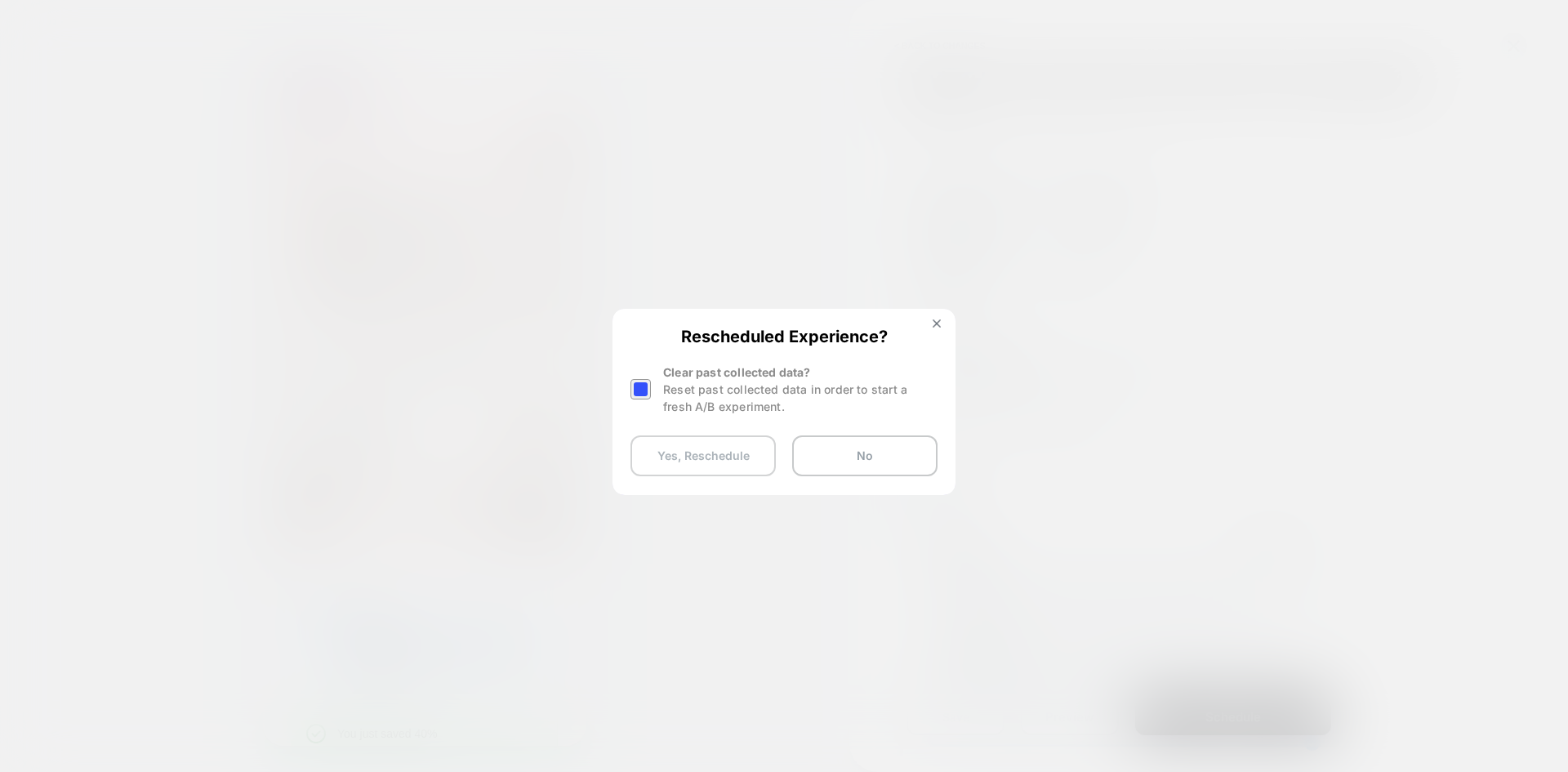
click at [721, 467] on button "Yes, Reschedule" at bounding box center [703, 455] width 145 height 41
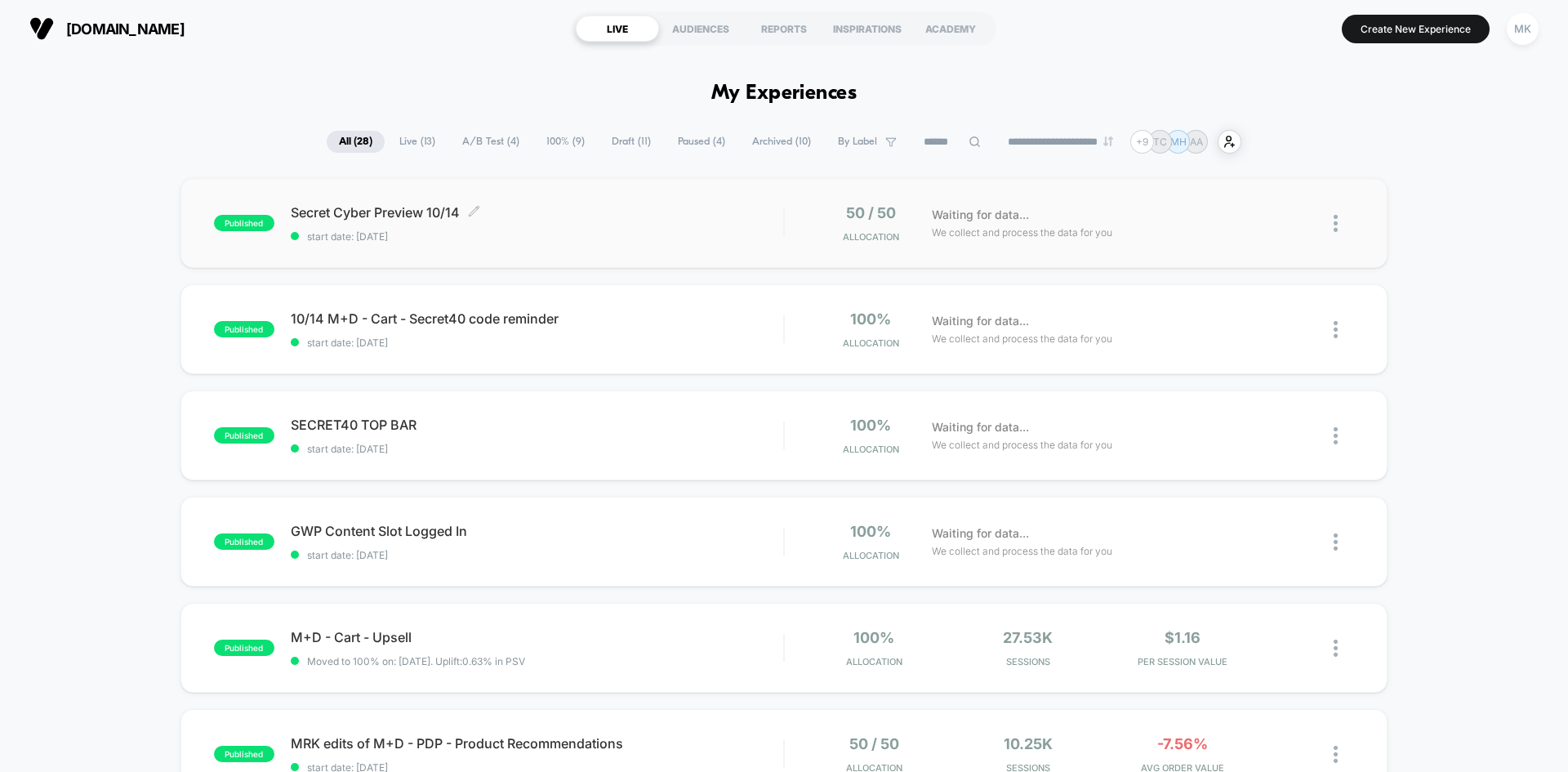
click at [675, 242] on span "start date: [DATE]" at bounding box center [536, 237] width 492 height 13
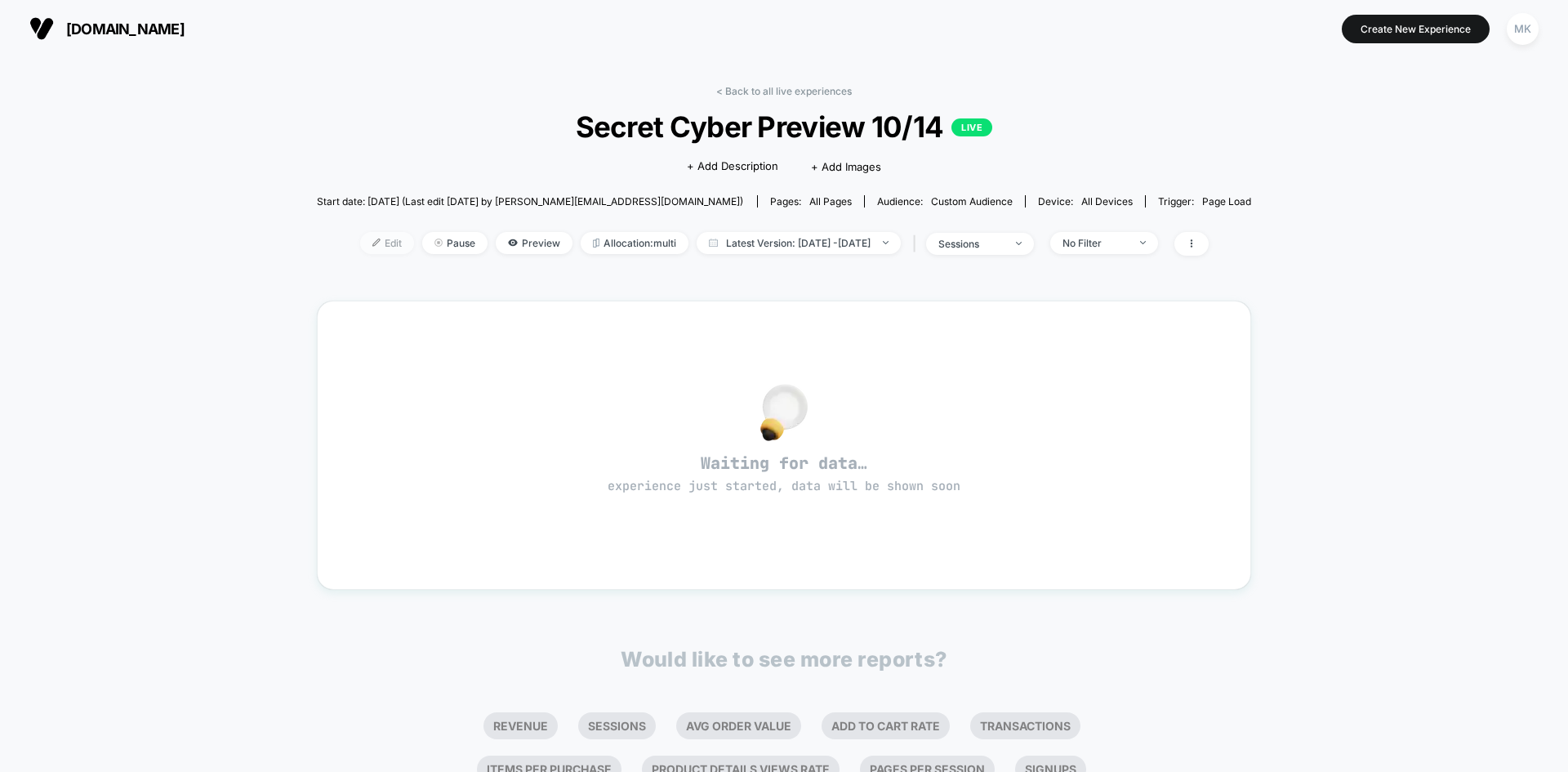
click at [370, 243] on span "Edit" at bounding box center [388, 243] width 54 height 22
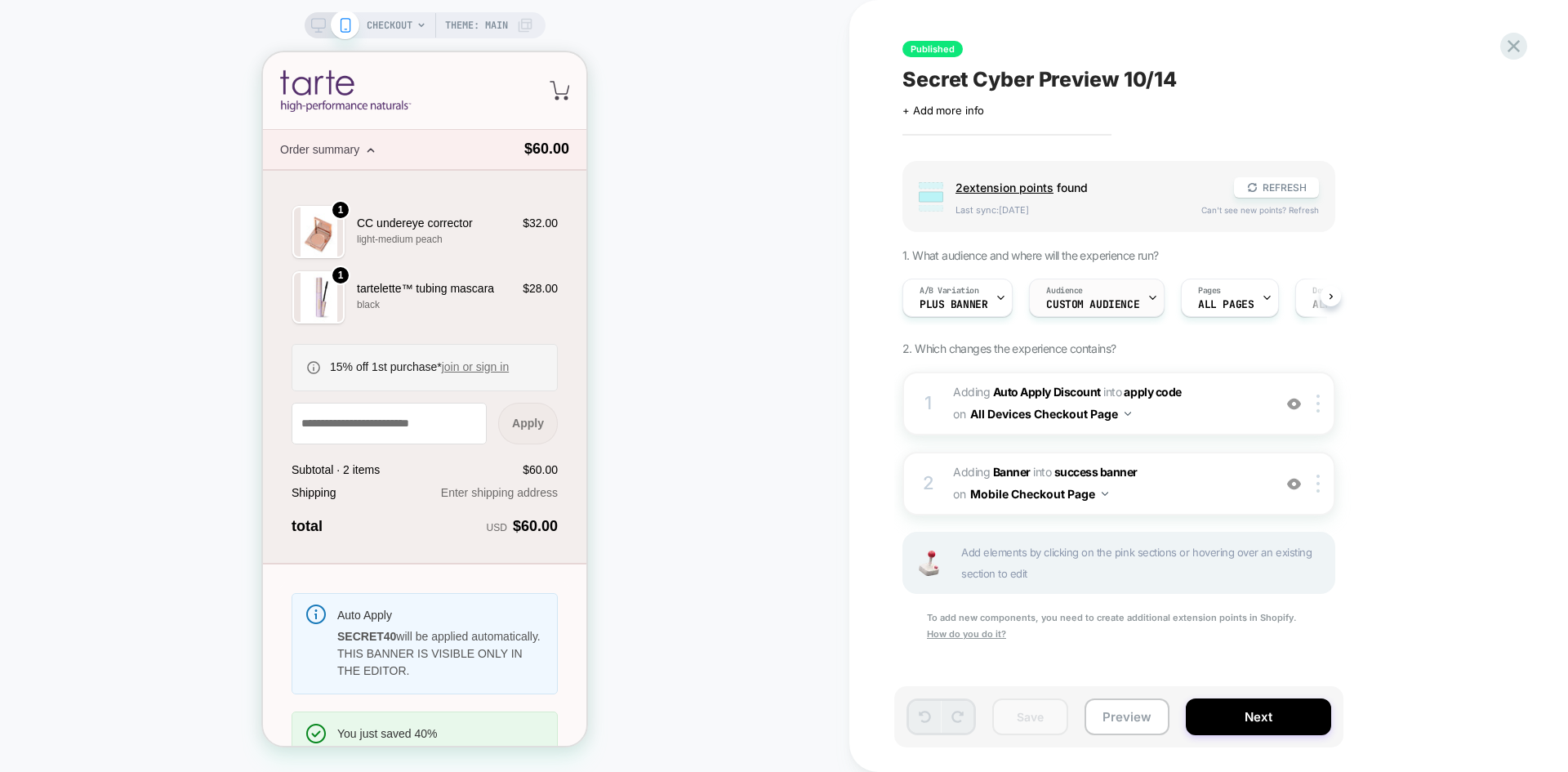
scroll to position [0, 1]
click at [1113, 307] on span "Custom Audience" at bounding box center [1093, 304] width 93 height 12
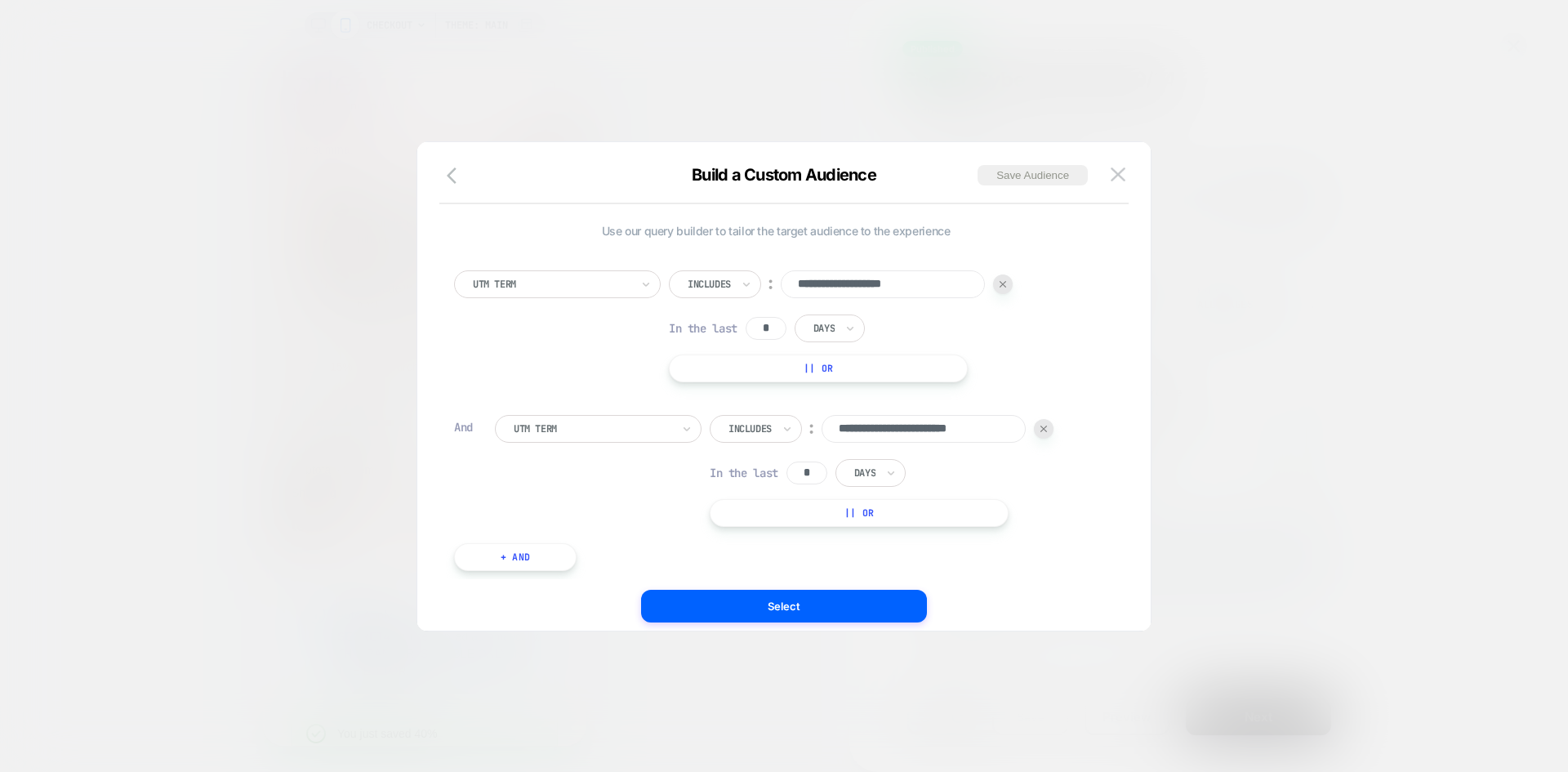
scroll to position [0, 8]
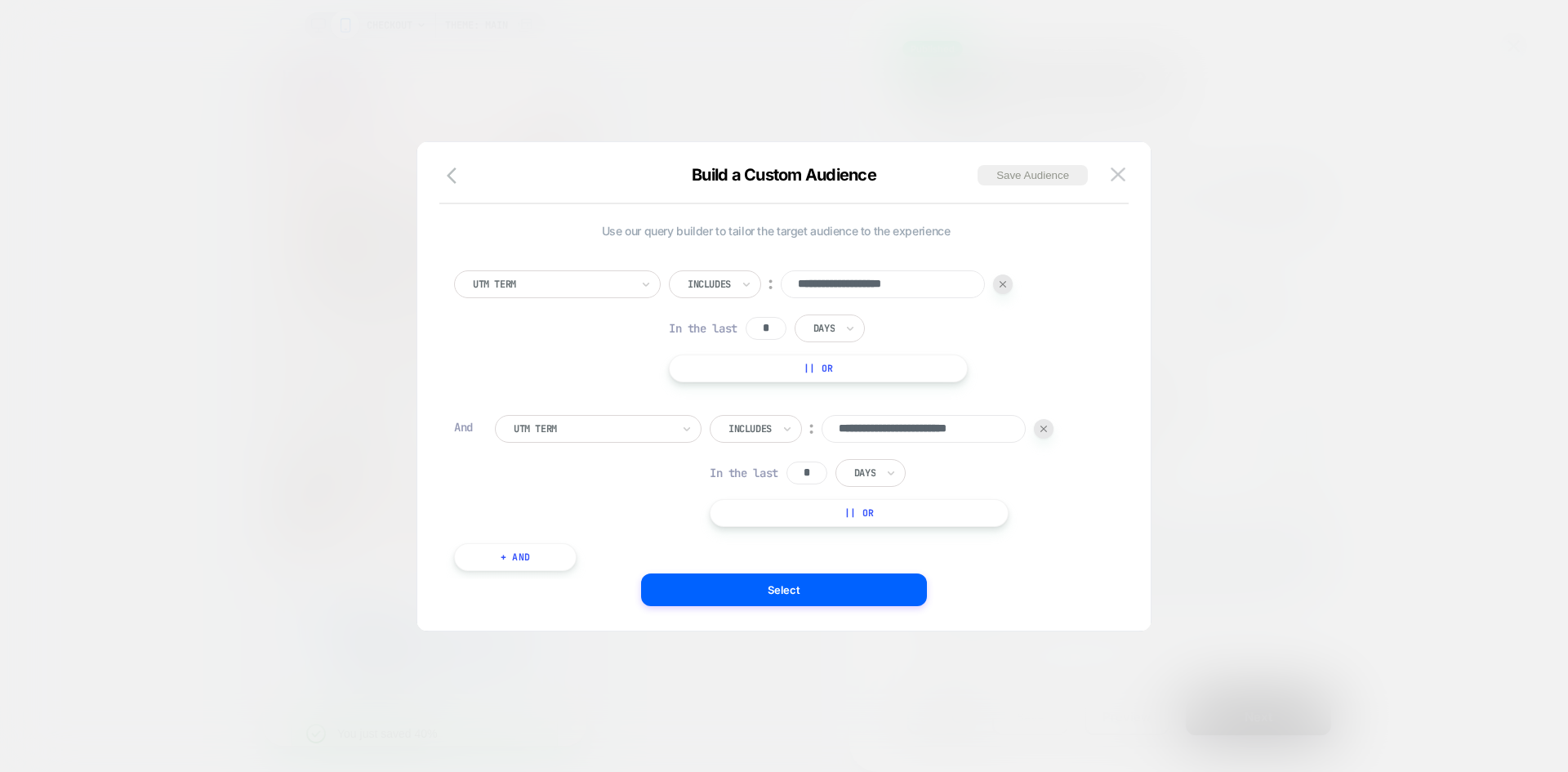
click at [1042, 429] on img at bounding box center [1043, 428] width 6 height 6
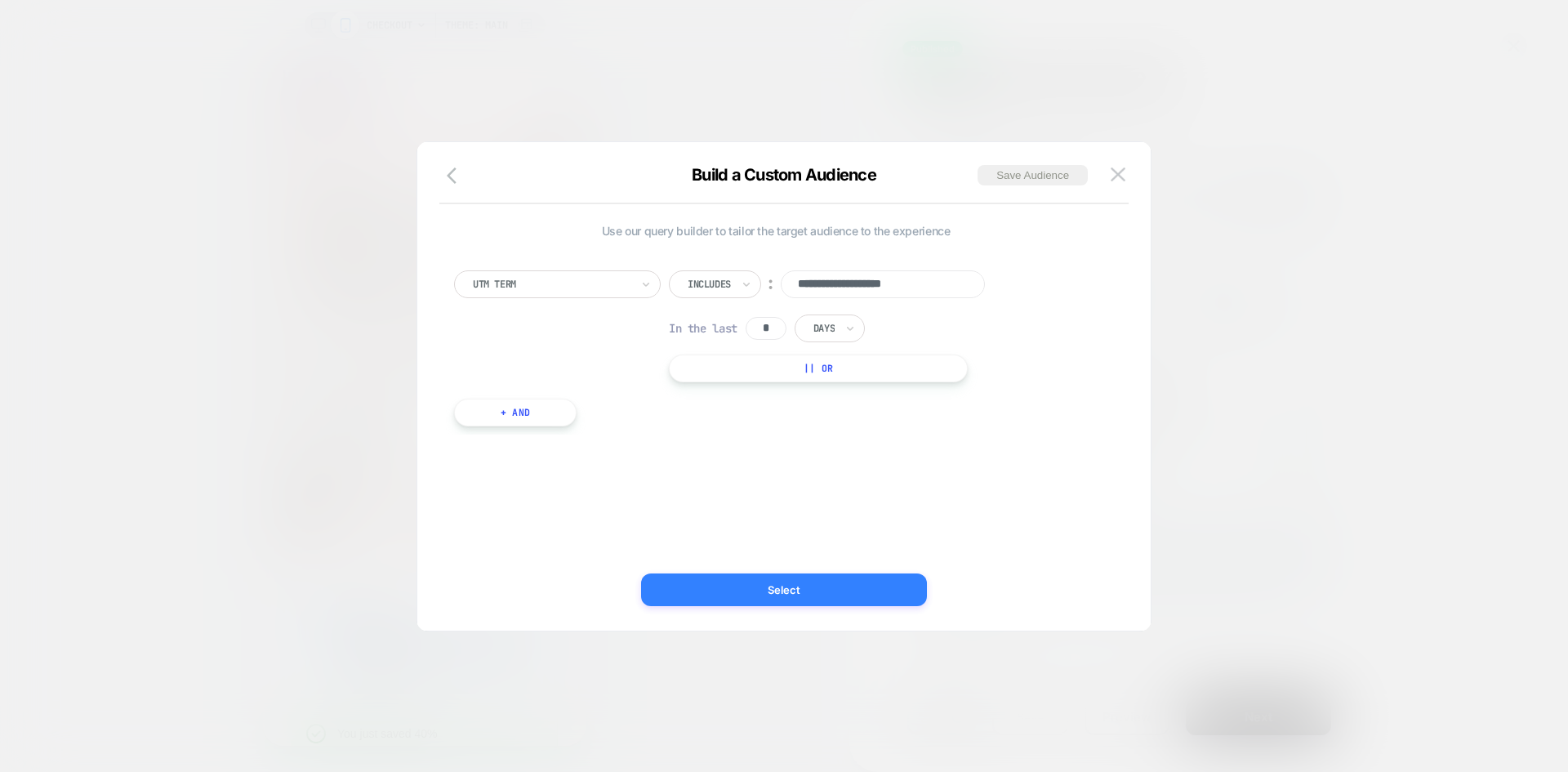
click at [777, 582] on button "Select" at bounding box center [784, 589] width 286 height 32
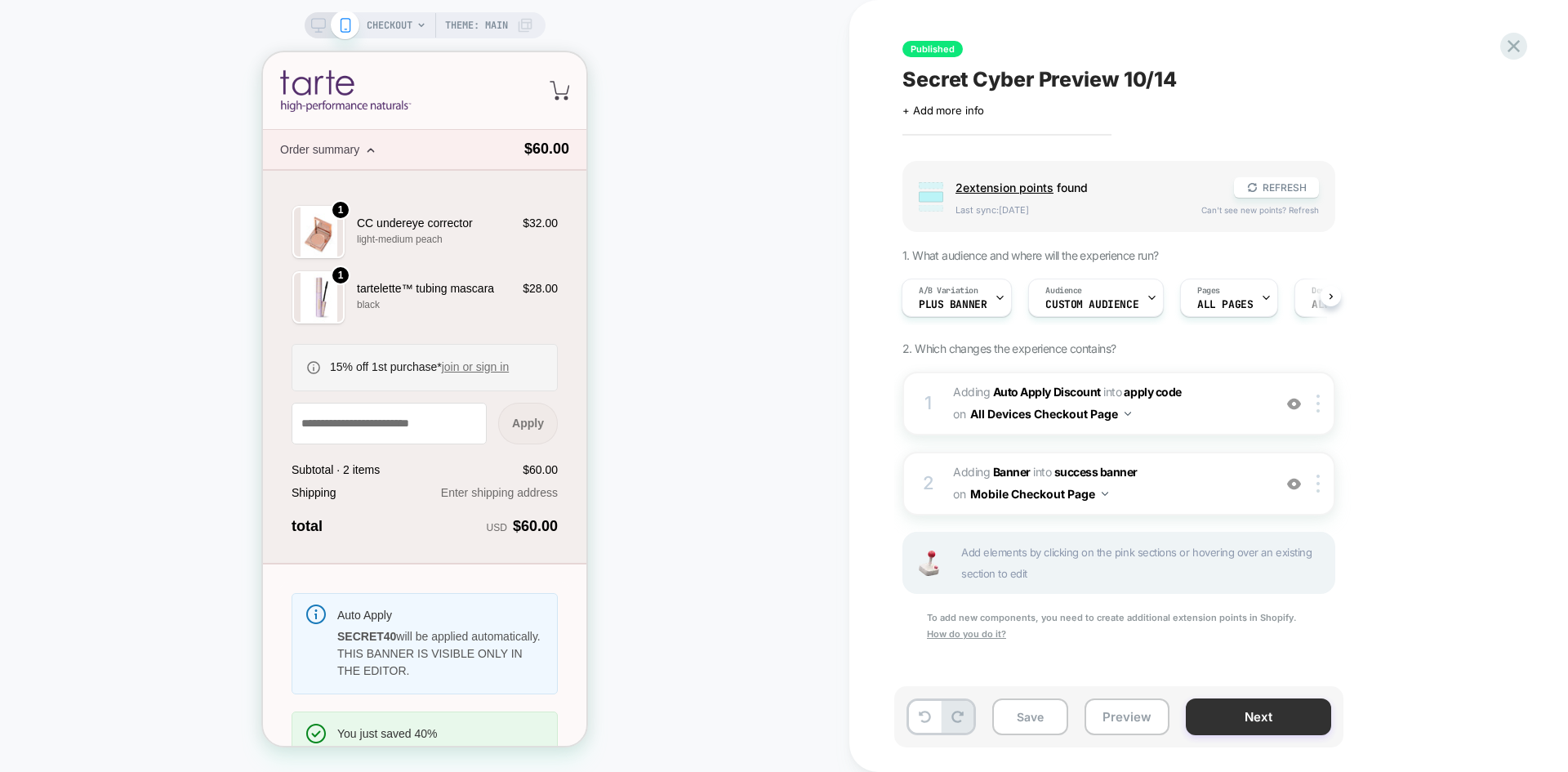
click at [1241, 724] on button "Next" at bounding box center [1259, 716] width 145 height 37
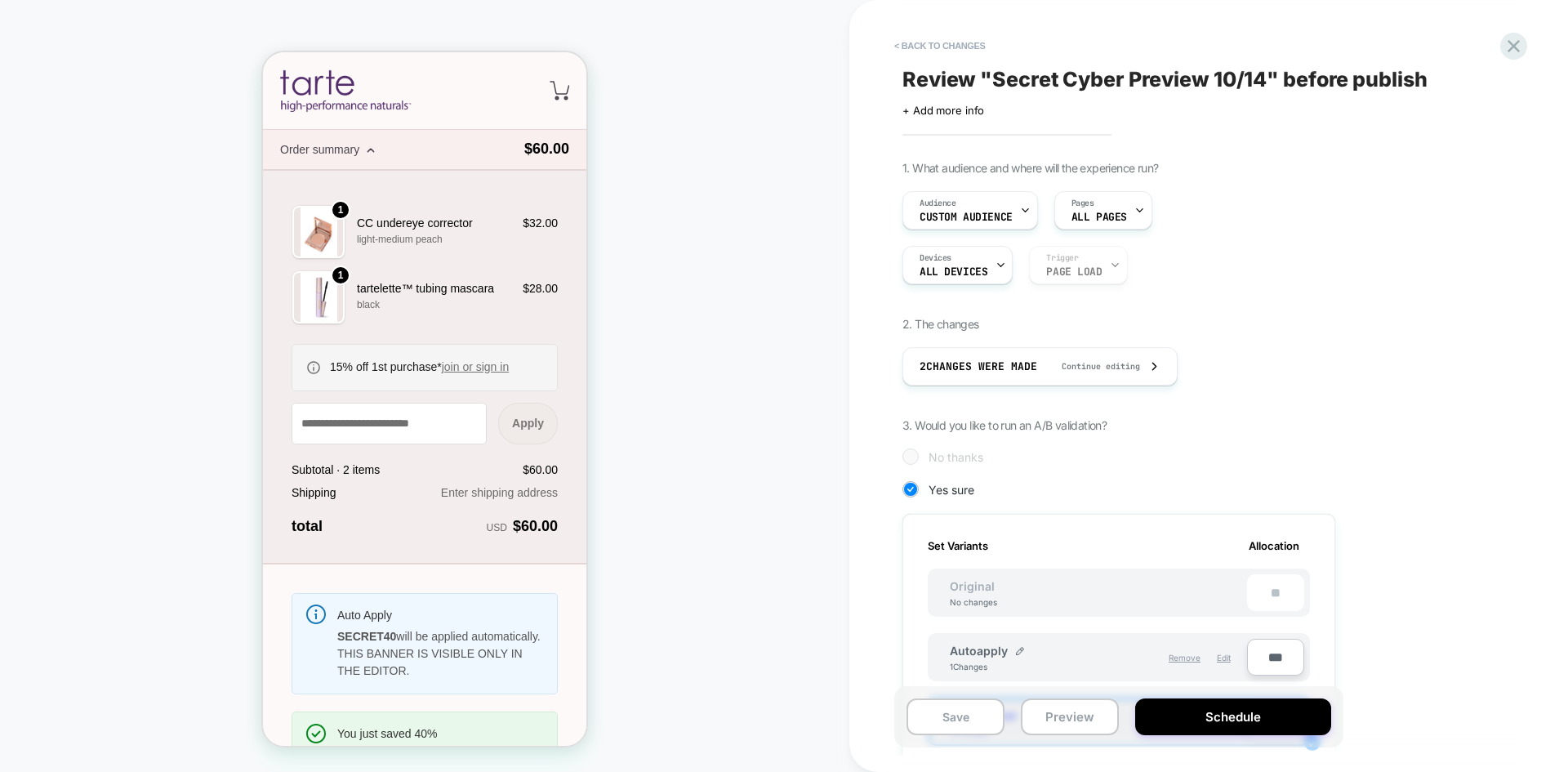
scroll to position [0, 2]
click at [1241, 724] on button "Schedule" at bounding box center [1233, 716] width 196 height 37
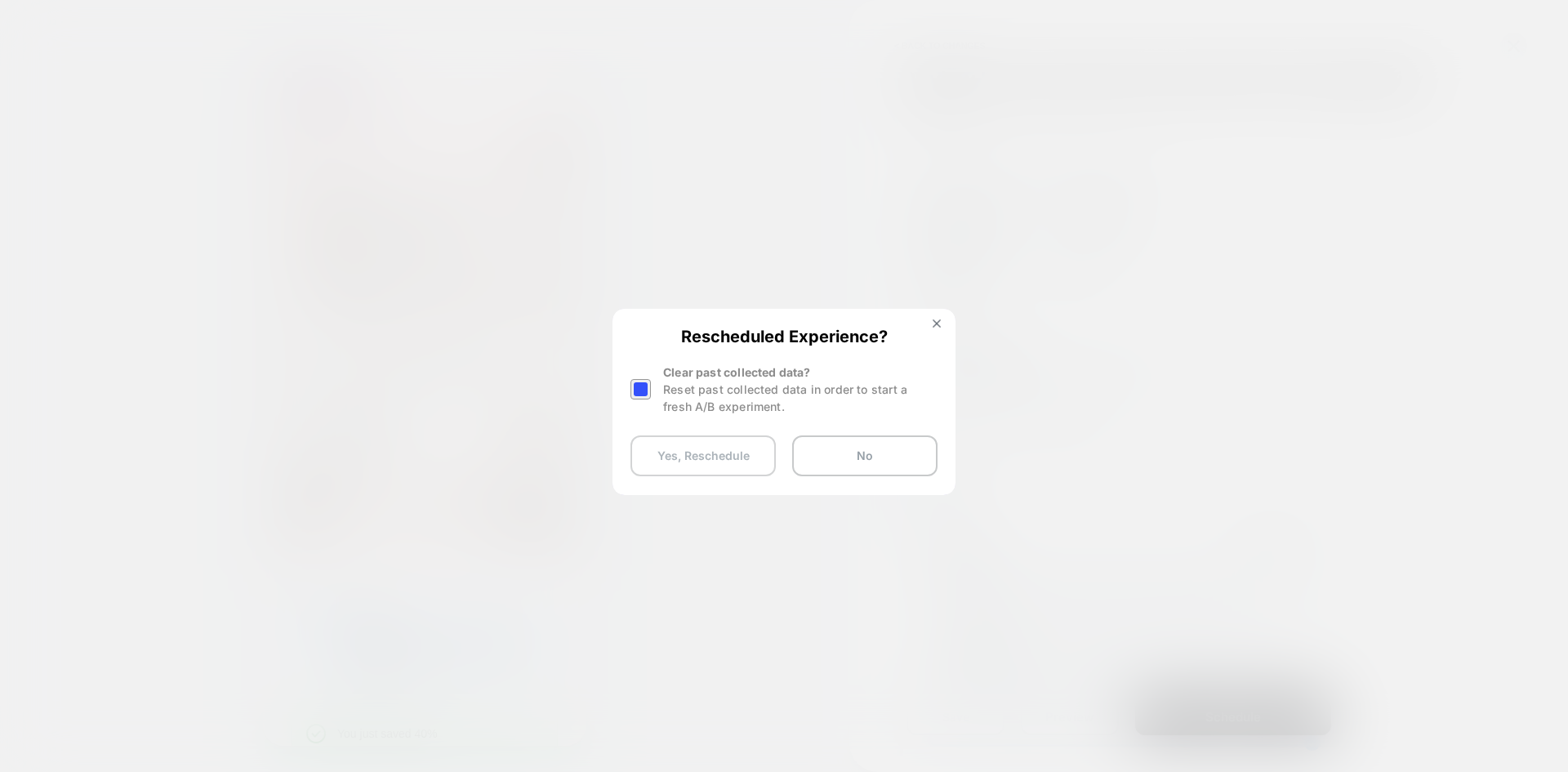
click at [727, 459] on button "Yes, Reschedule" at bounding box center [703, 455] width 145 height 41
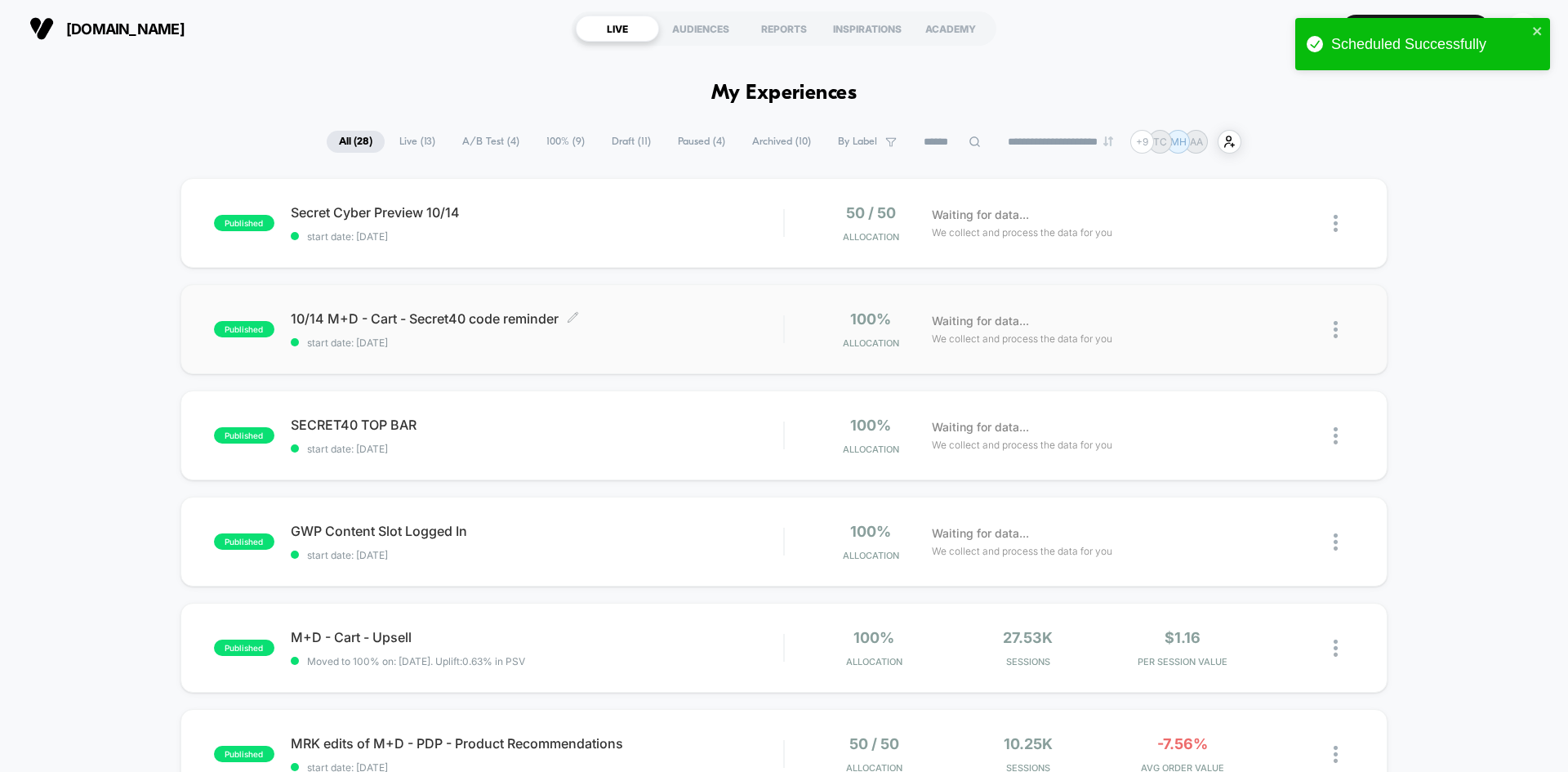
click at [681, 343] on span "start date: [DATE]" at bounding box center [536, 343] width 492 height 13
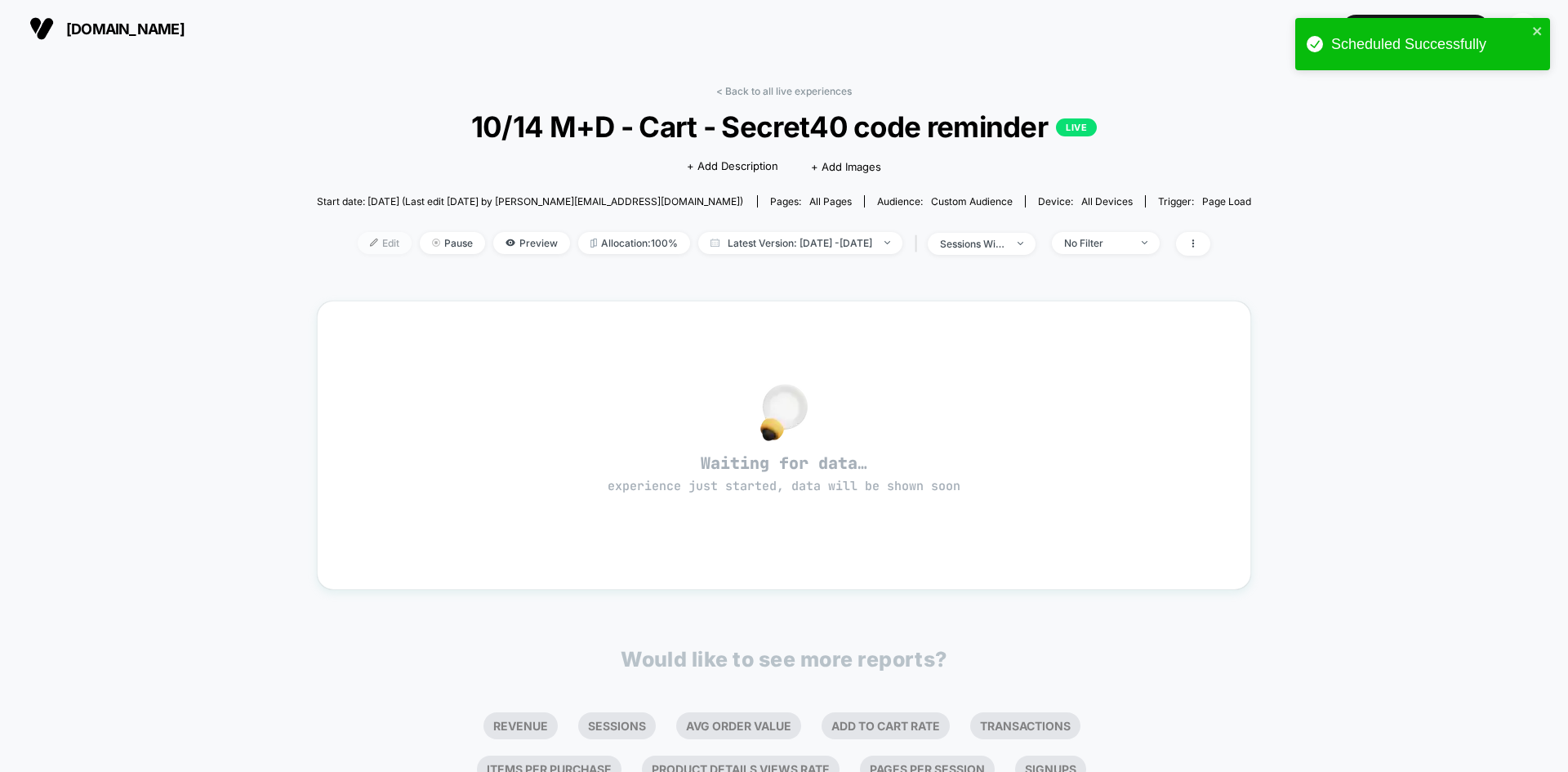
click at [360, 249] on span "Edit" at bounding box center [385, 243] width 54 height 22
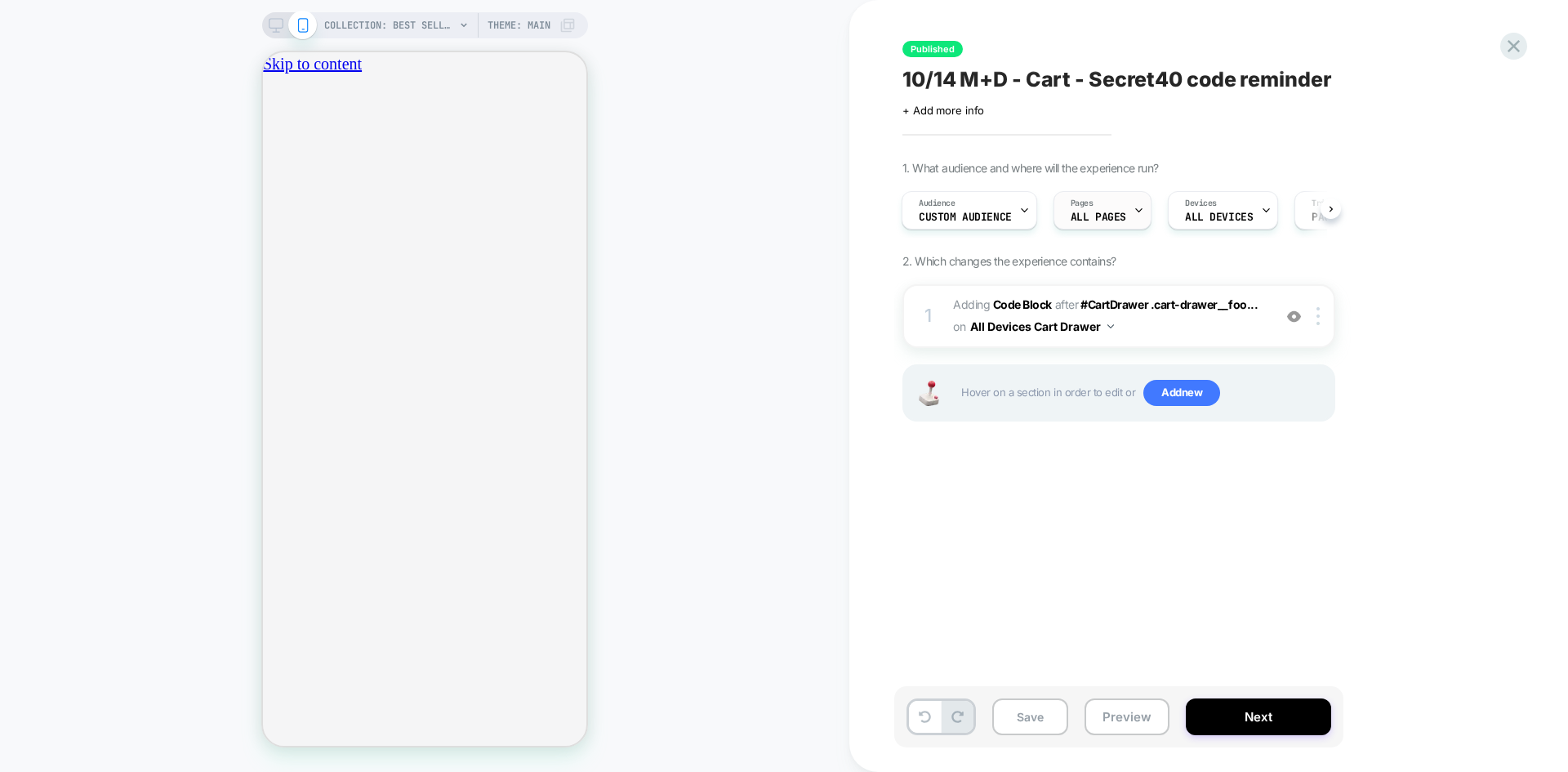
scroll to position [0, 288]
click at [1010, 213] on div "Audience Custom Audience" at bounding box center [965, 210] width 126 height 37
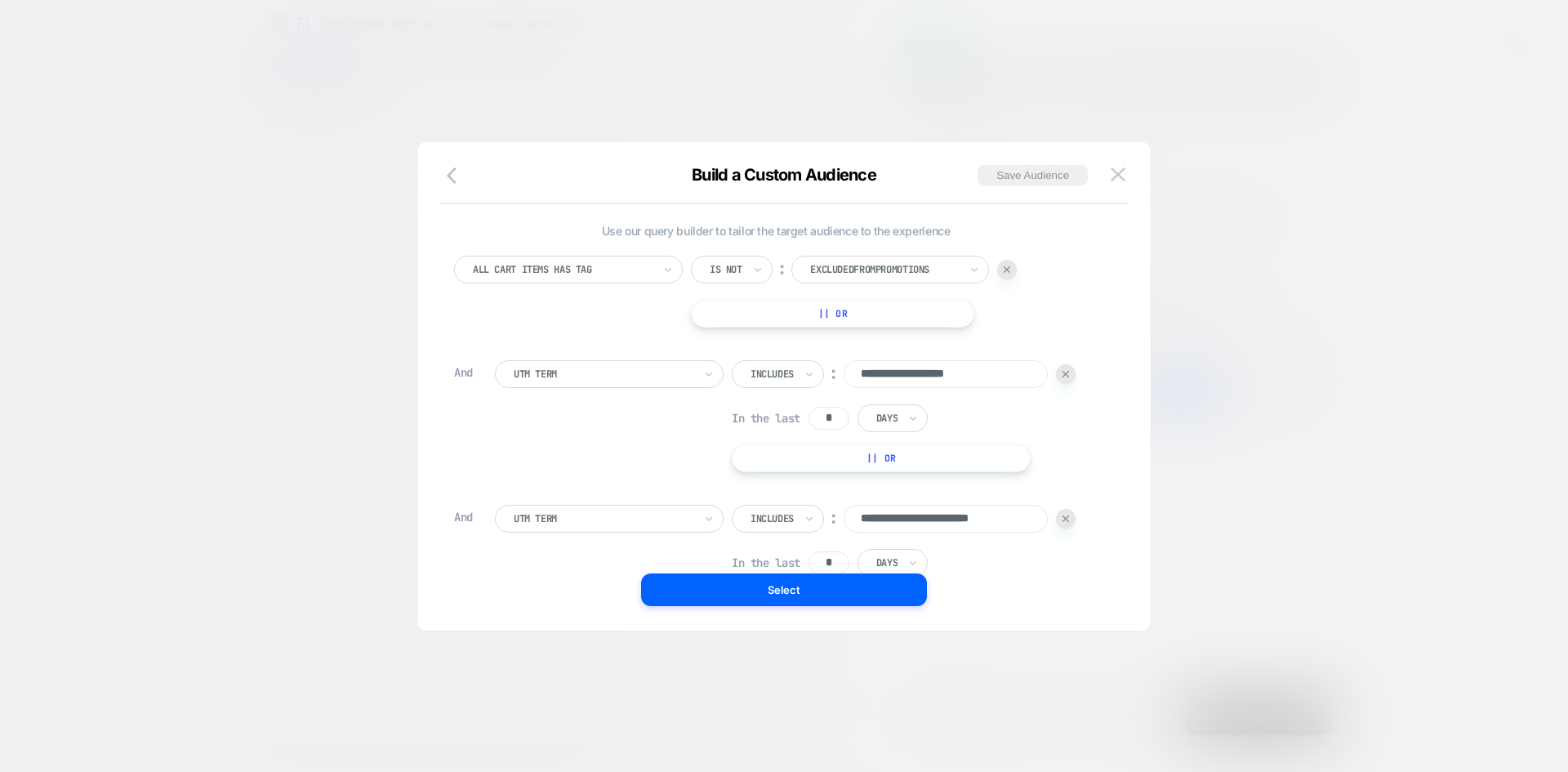
scroll to position [16, 0]
click at [1062, 516] on div at bounding box center [1066, 516] width 20 height 20
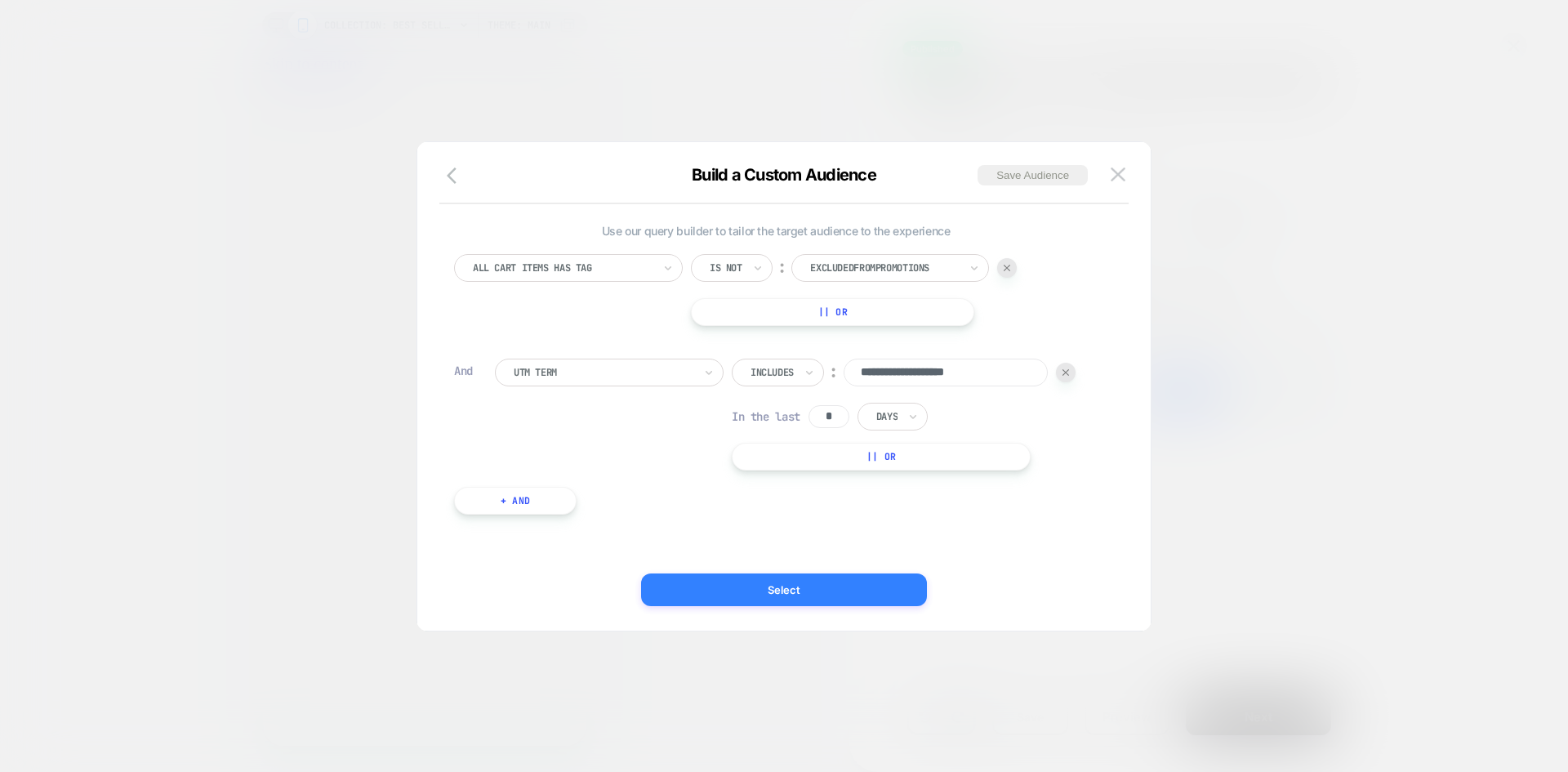
click at [845, 582] on button "Select" at bounding box center [784, 589] width 286 height 32
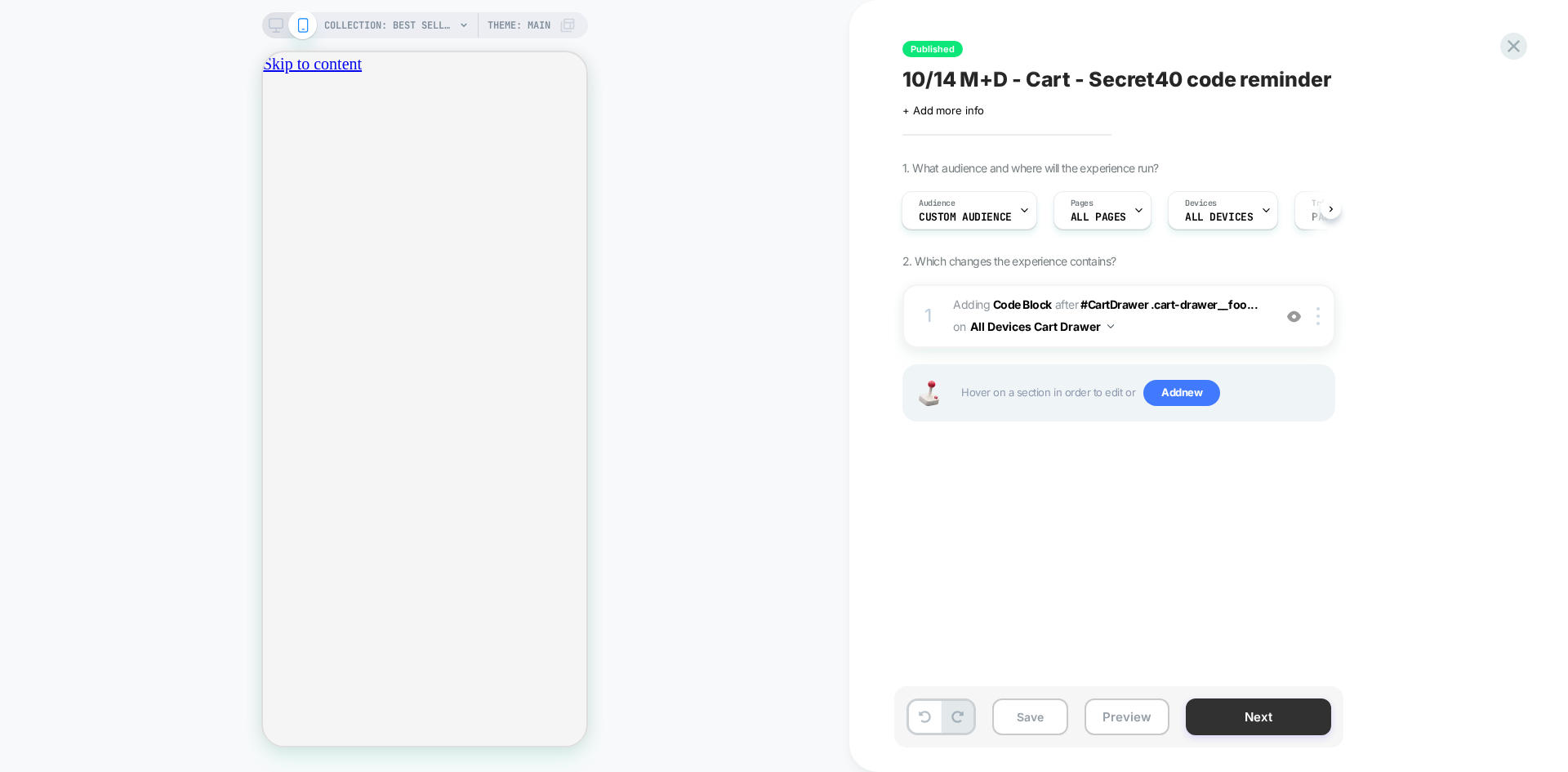
click at [1260, 700] on button "Next" at bounding box center [1259, 716] width 145 height 37
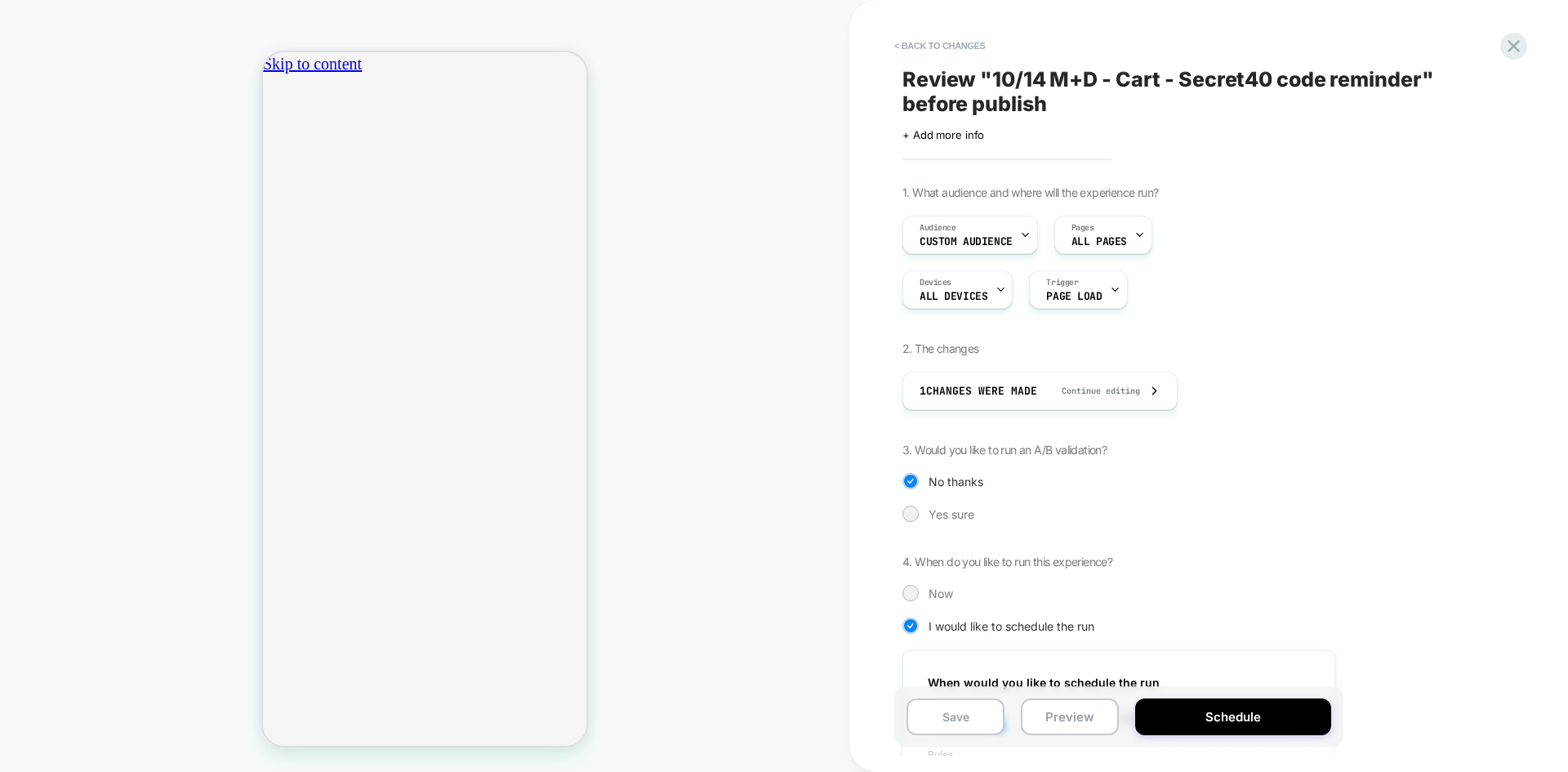
scroll to position [0, 288]
click at [1220, 710] on button "Schedule" at bounding box center [1233, 716] width 196 height 37
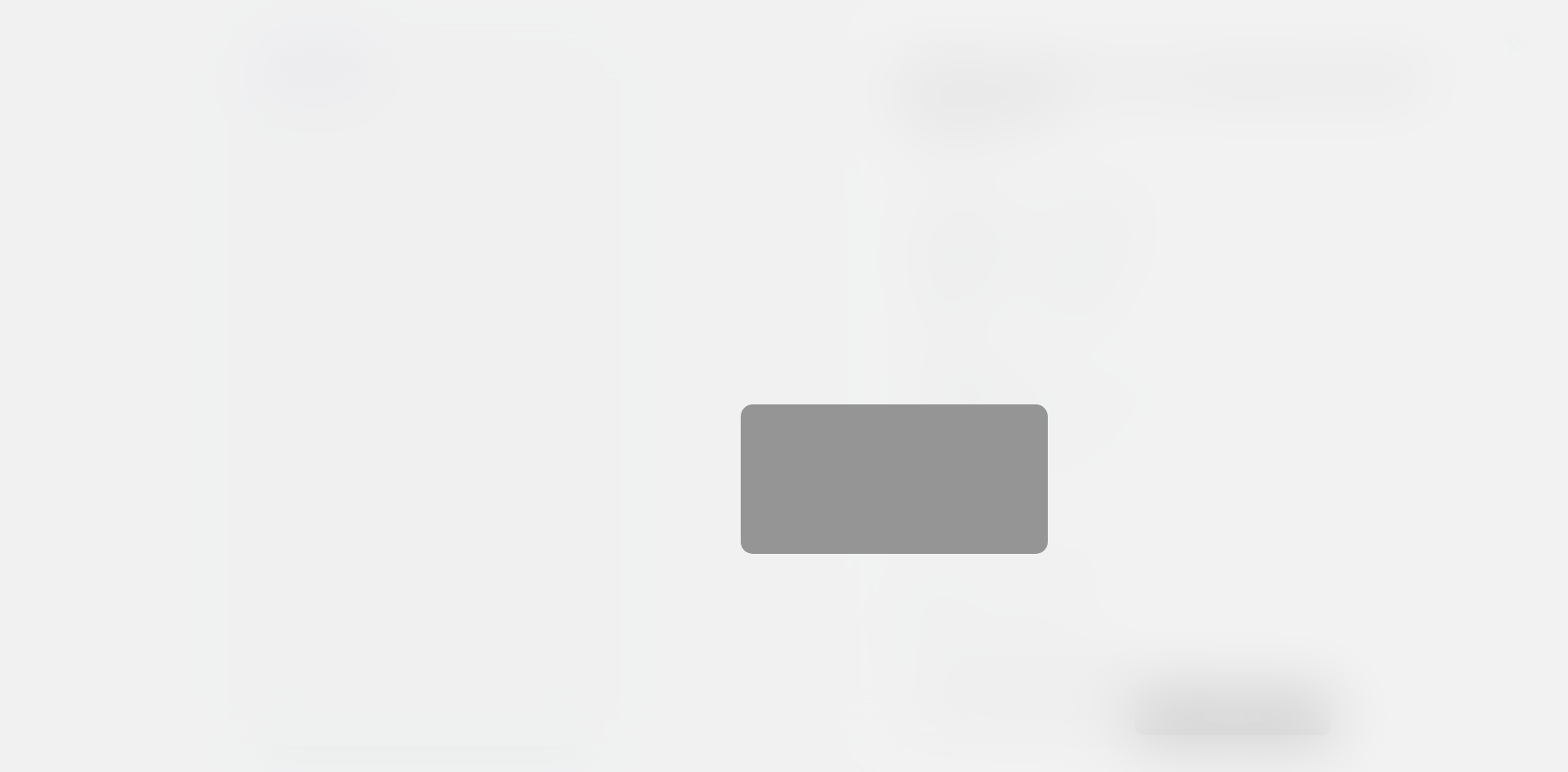
scroll to position [0, 0]
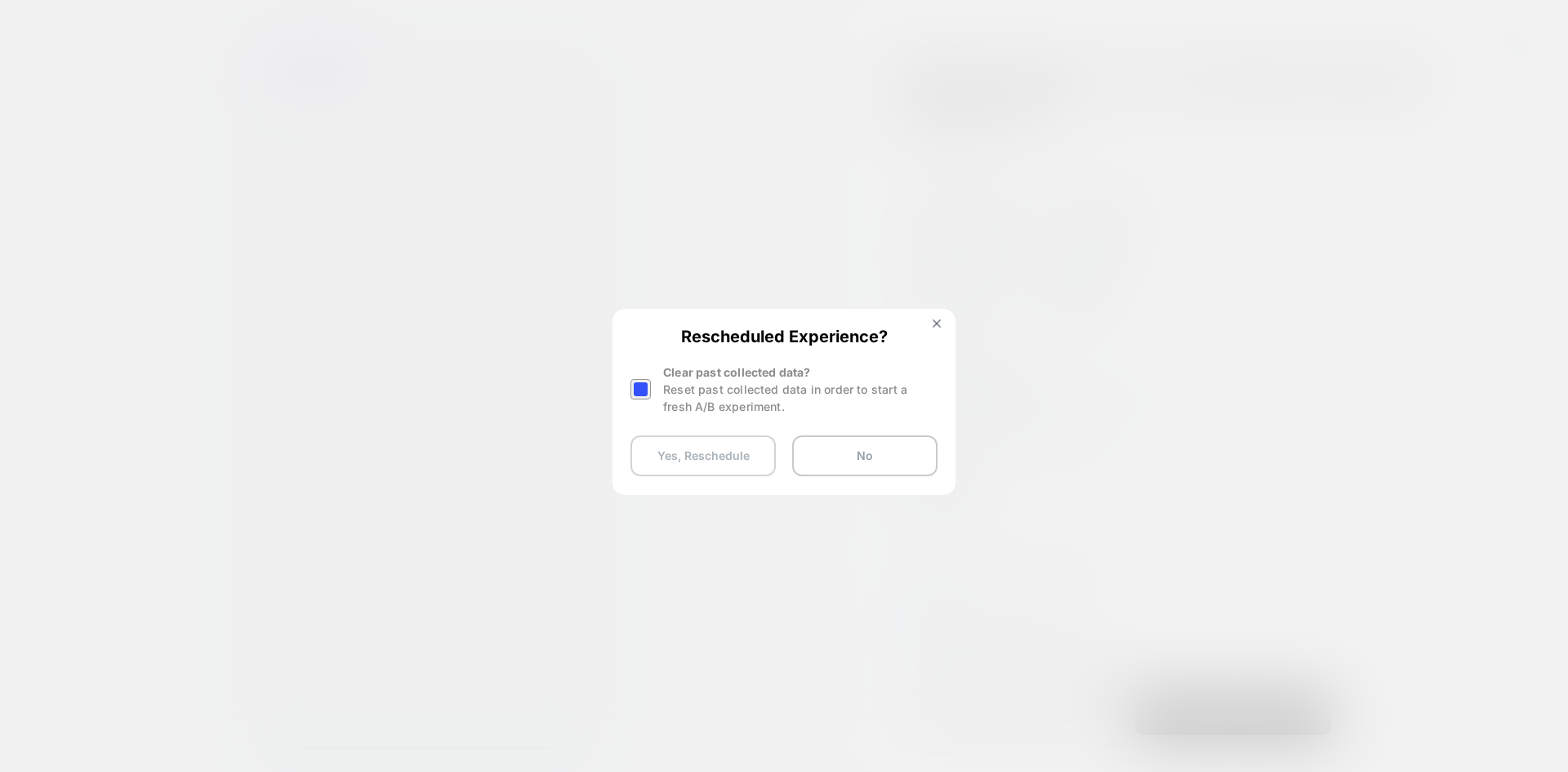
click at [719, 446] on button "Yes, Reschedule" at bounding box center [703, 455] width 145 height 41
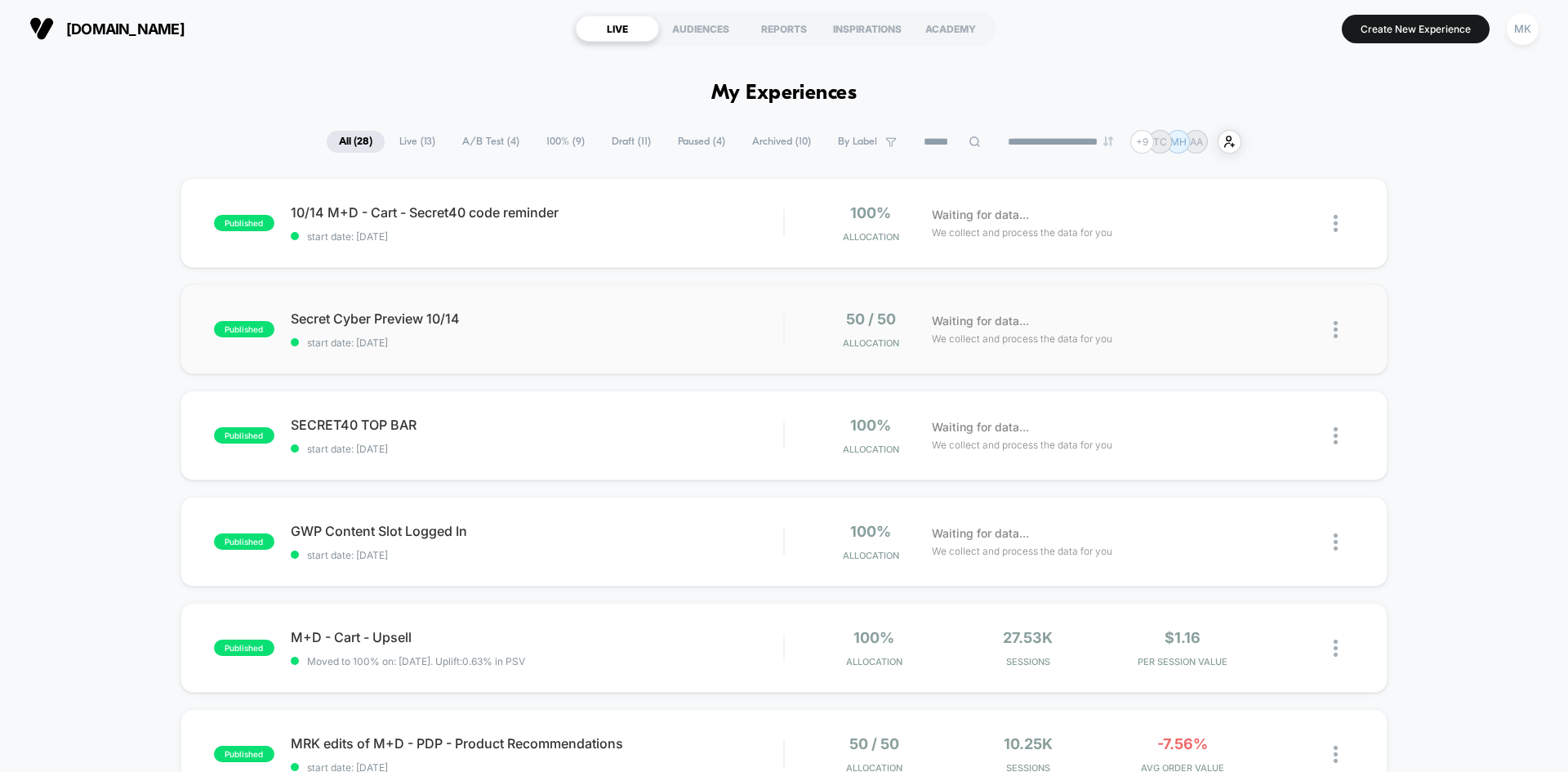
click at [635, 351] on div "published Secret Cyber Preview 10/14 start date: [DATE] 50 / 50 Allocation Wait…" at bounding box center [784, 329] width 1207 height 90
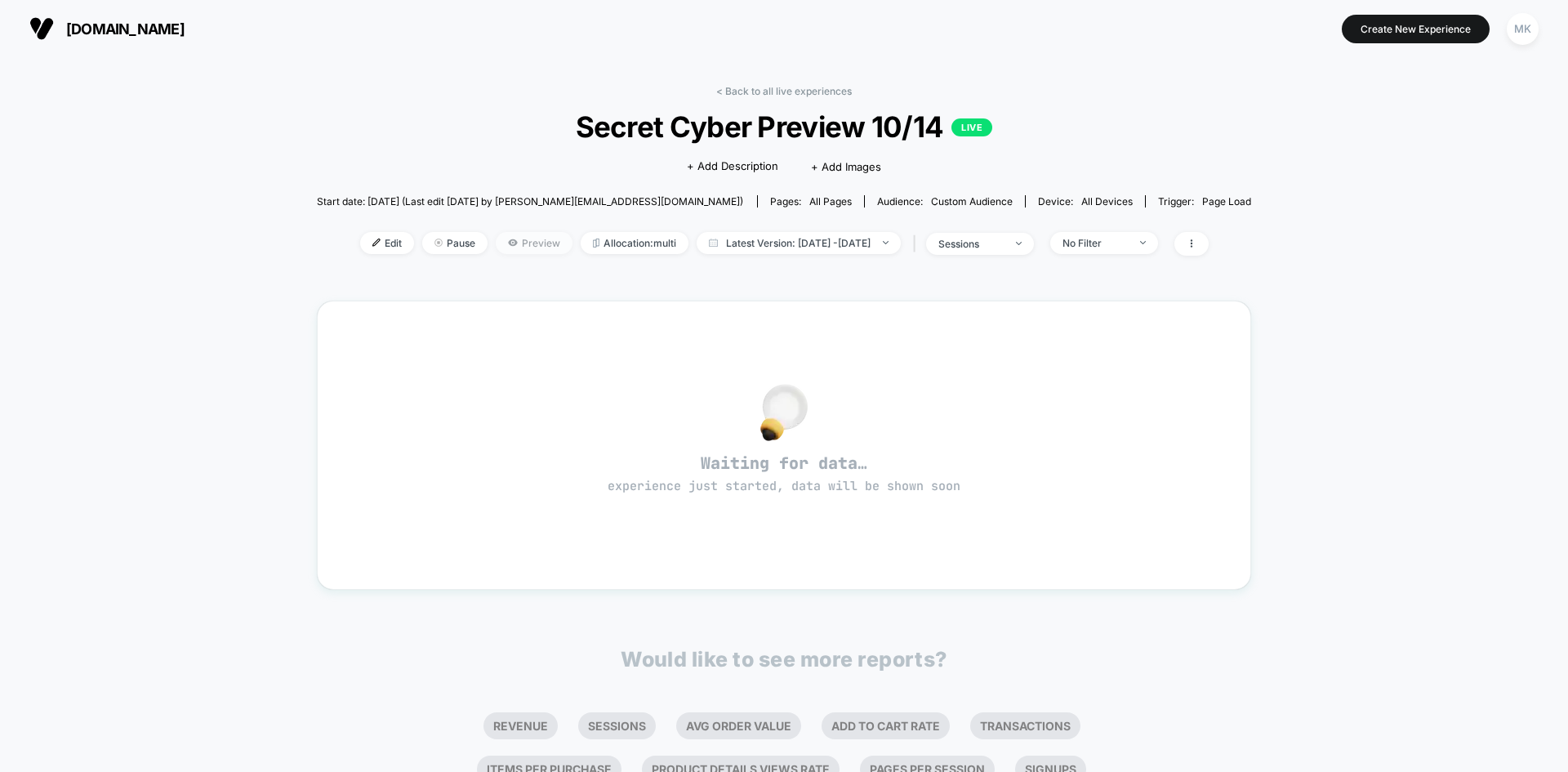
click at [514, 246] on span "Preview" at bounding box center [535, 243] width 77 height 22
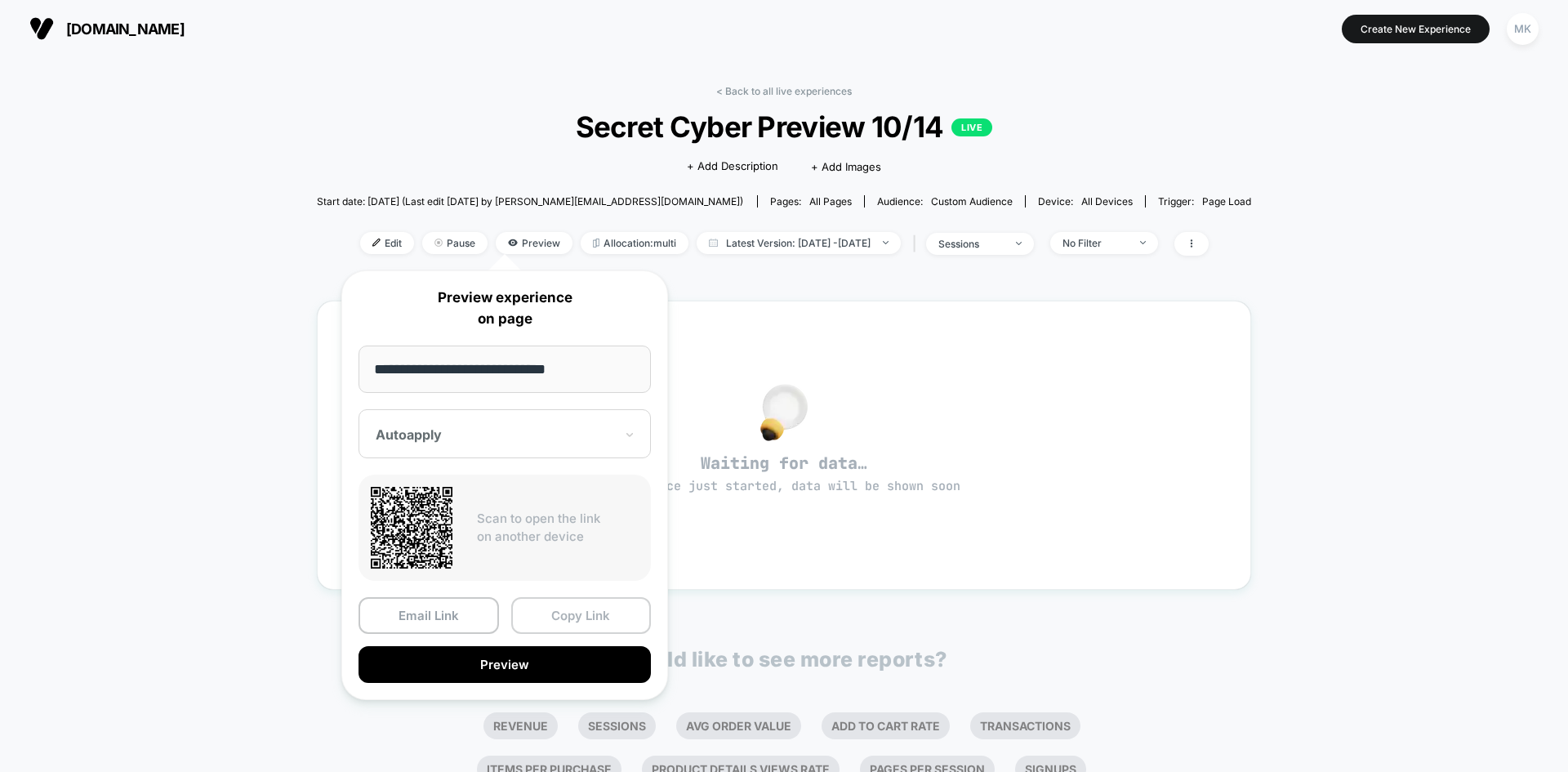
click at [553, 609] on button "Copy Link" at bounding box center [581, 615] width 141 height 37
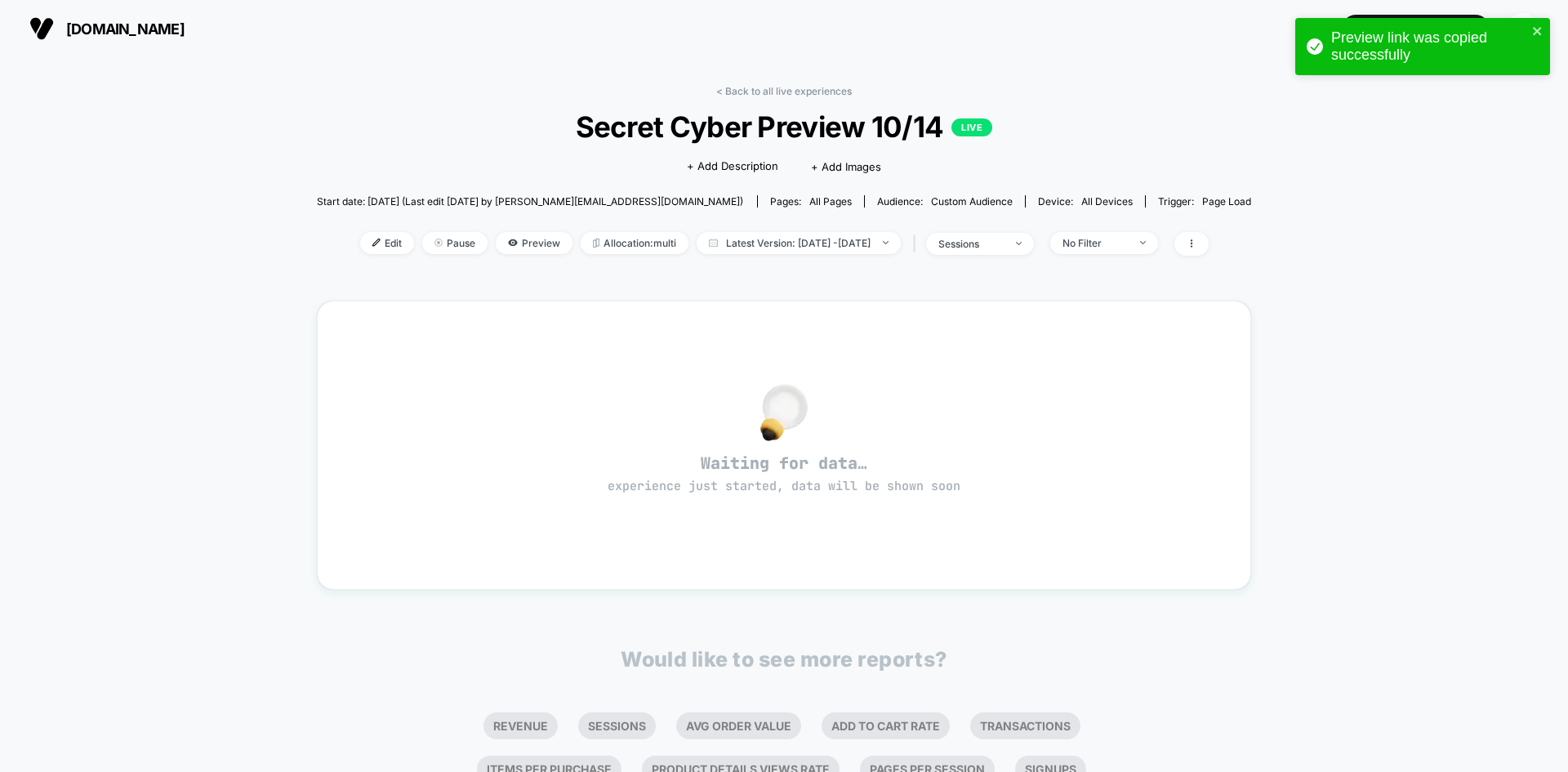
click at [193, 130] on div "< Back to all live experiences Secret Cyber Preview 10/14 LIVE Click to edit ex…" at bounding box center [784, 491] width 1568 height 869
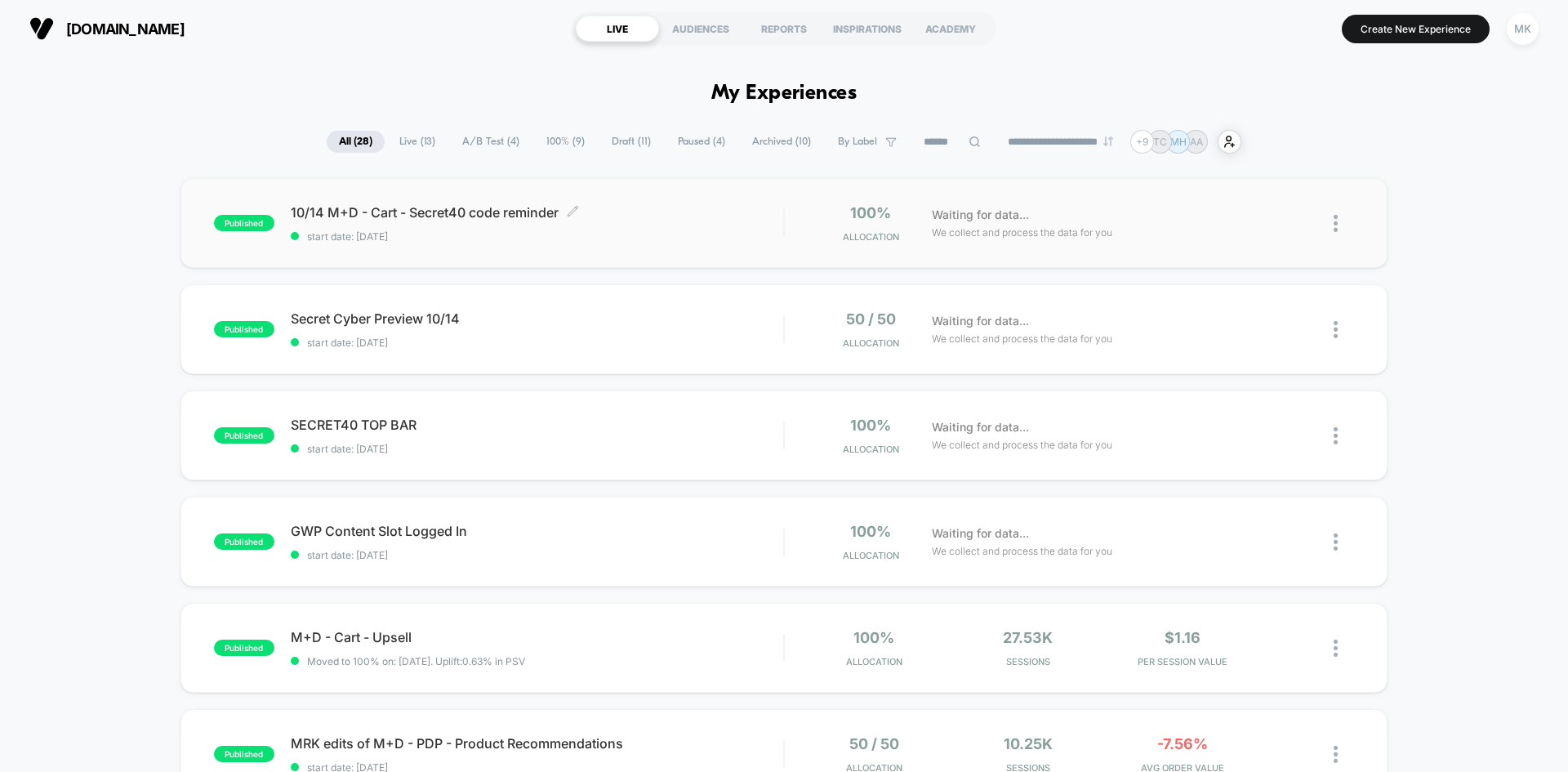
click at [705, 218] on span "10/14 M+D - Cart - Secret40 code reminder Click to edit experience details" at bounding box center [536, 213] width 492 height 16
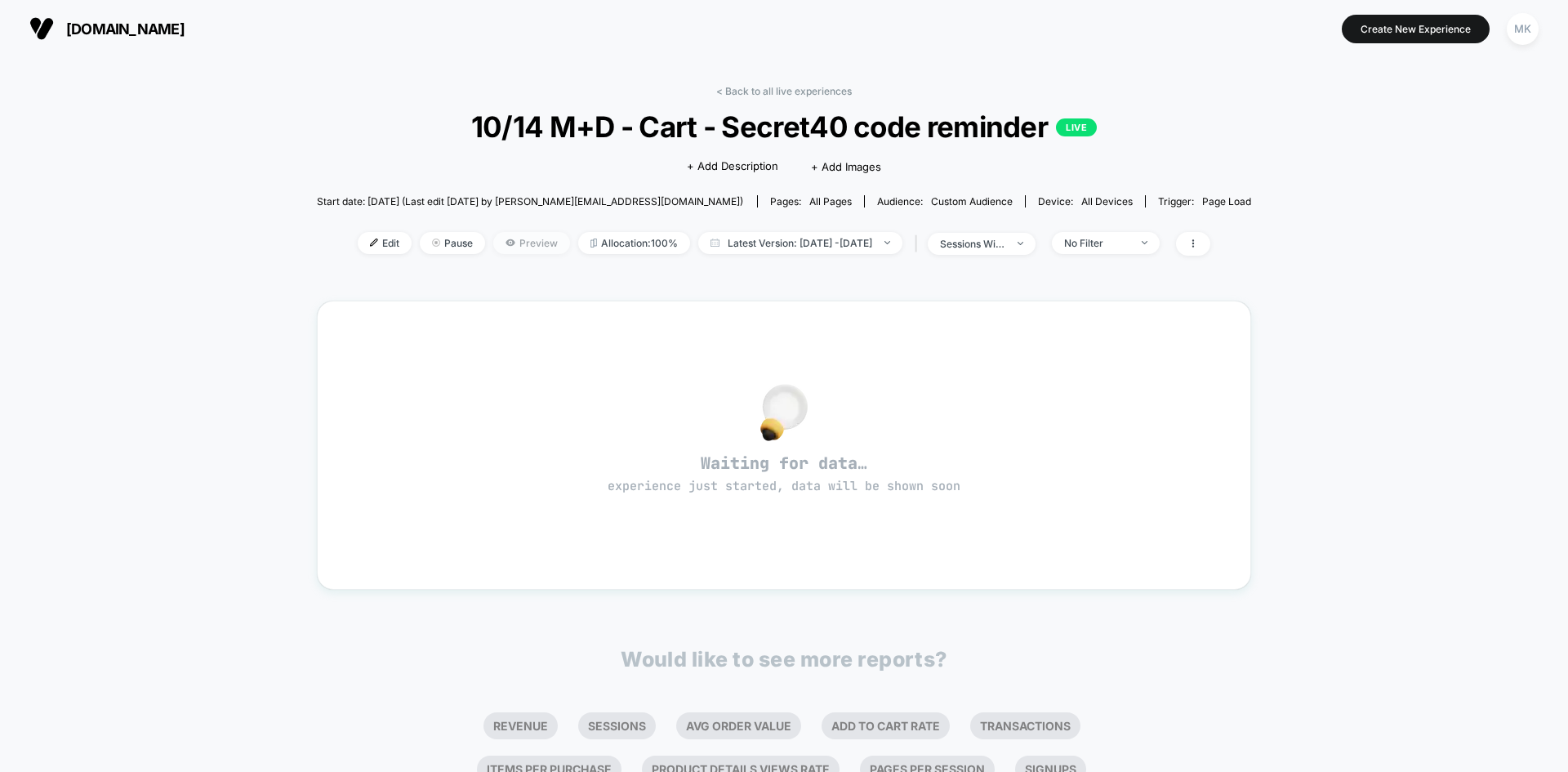
click at [509, 243] on span "Preview" at bounding box center [532, 243] width 77 height 22
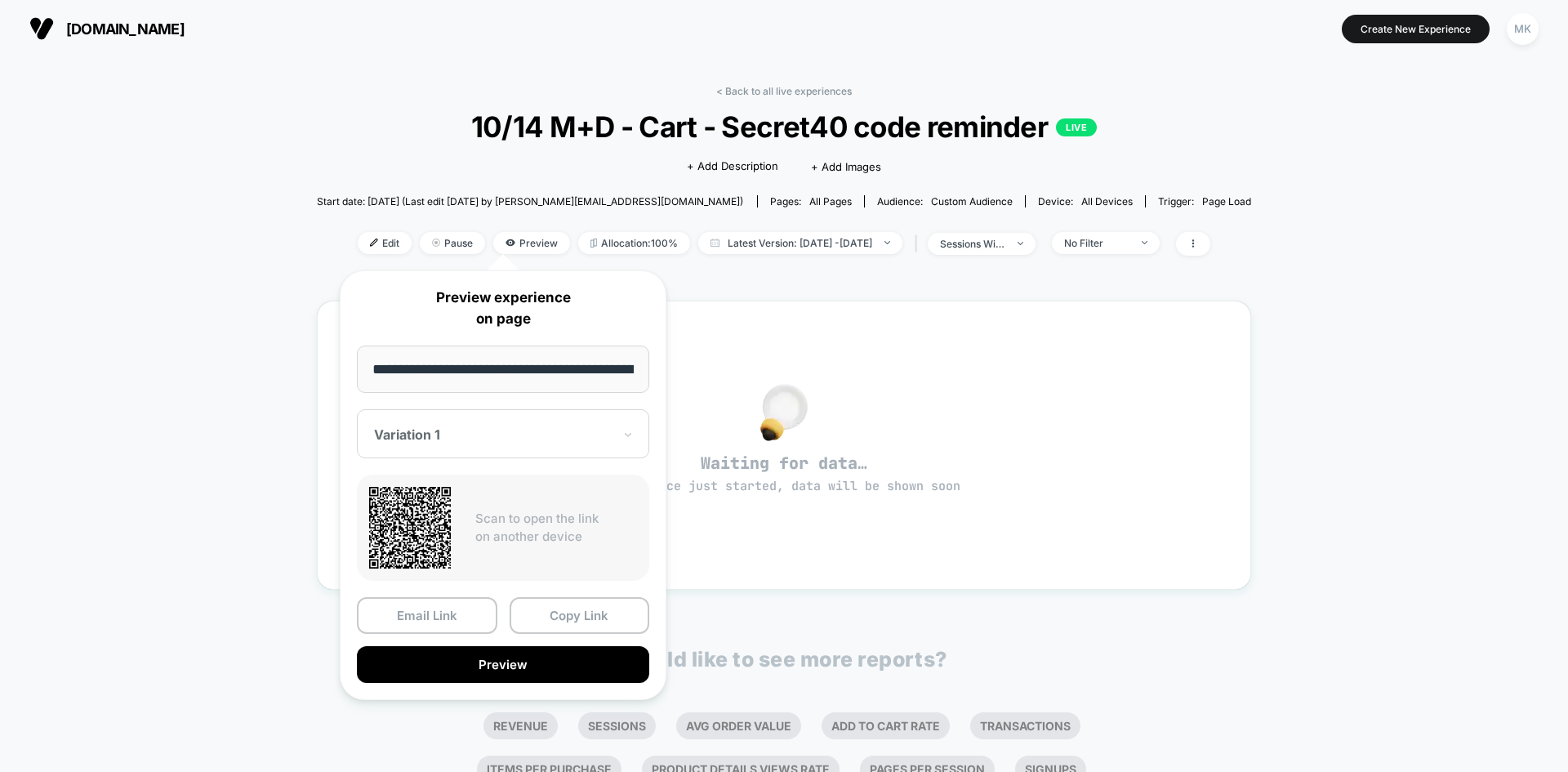
scroll to position [0, 61]
click at [555, 620] on button "Copy Link" at bounding box center [579, 616] width 141 height 37
